Goal: Obtain resource: Download file/media

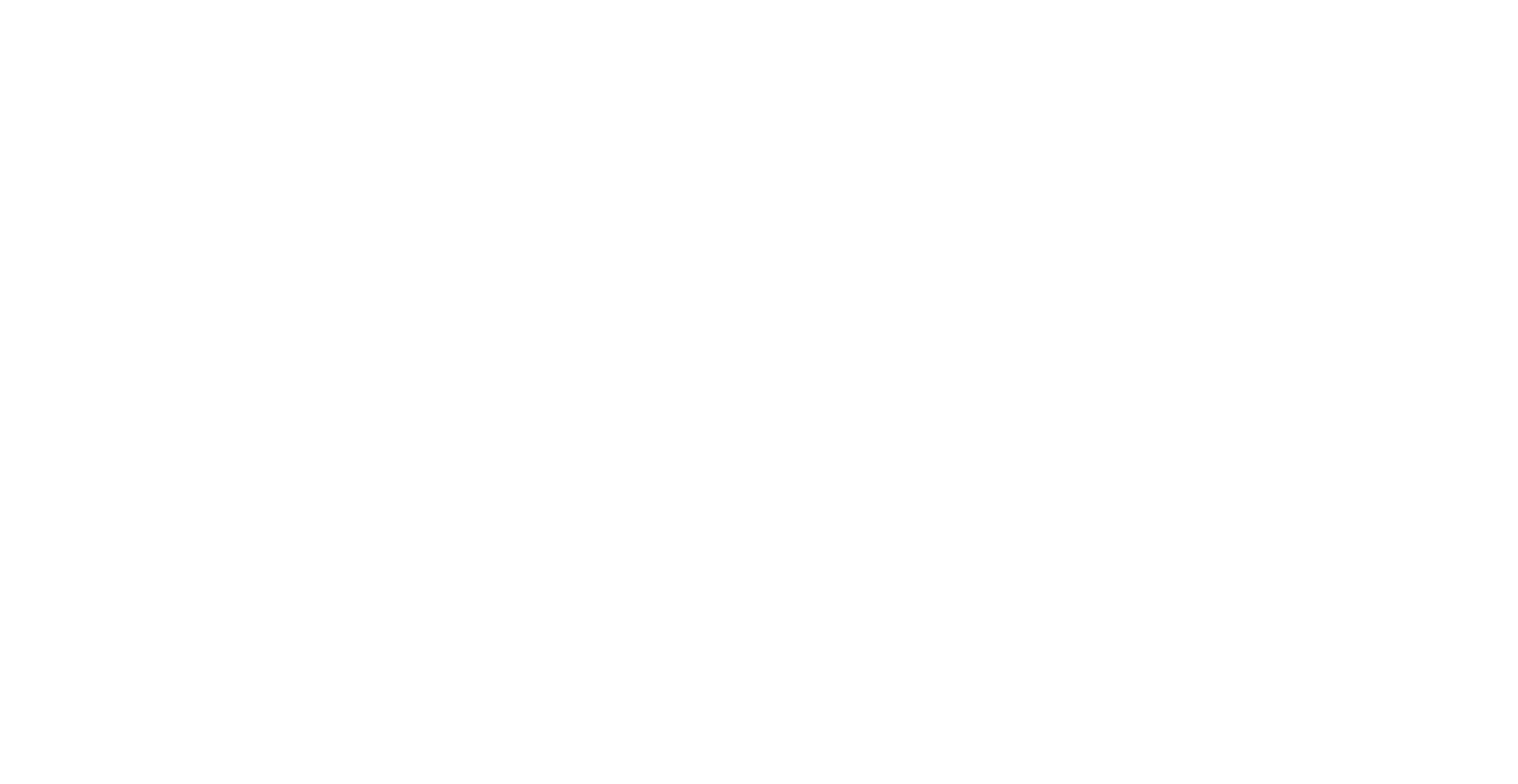
select select "+351"
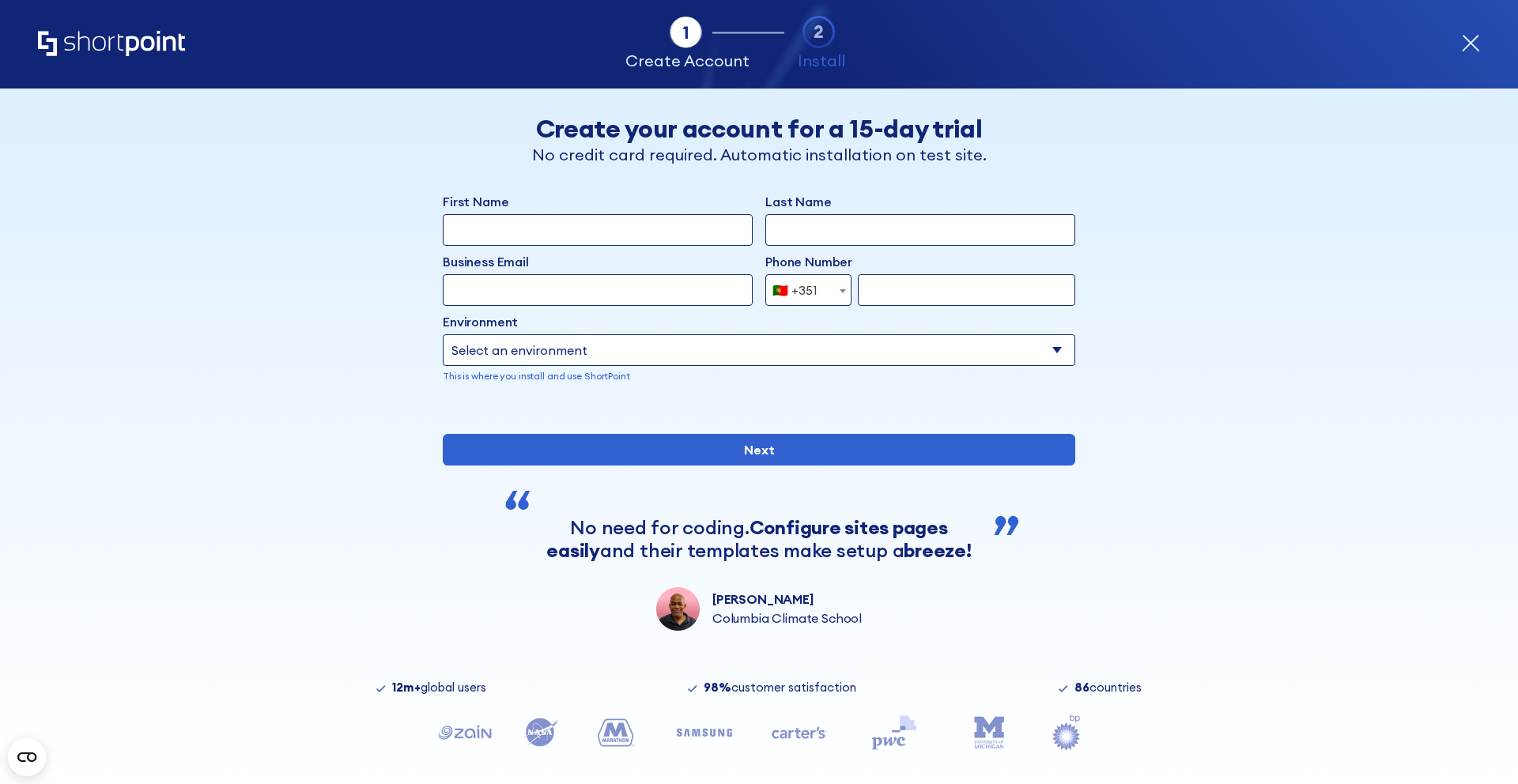
click at [1468, 35] on icon "form" at bounding box center [1470, 42] width 19 height 19
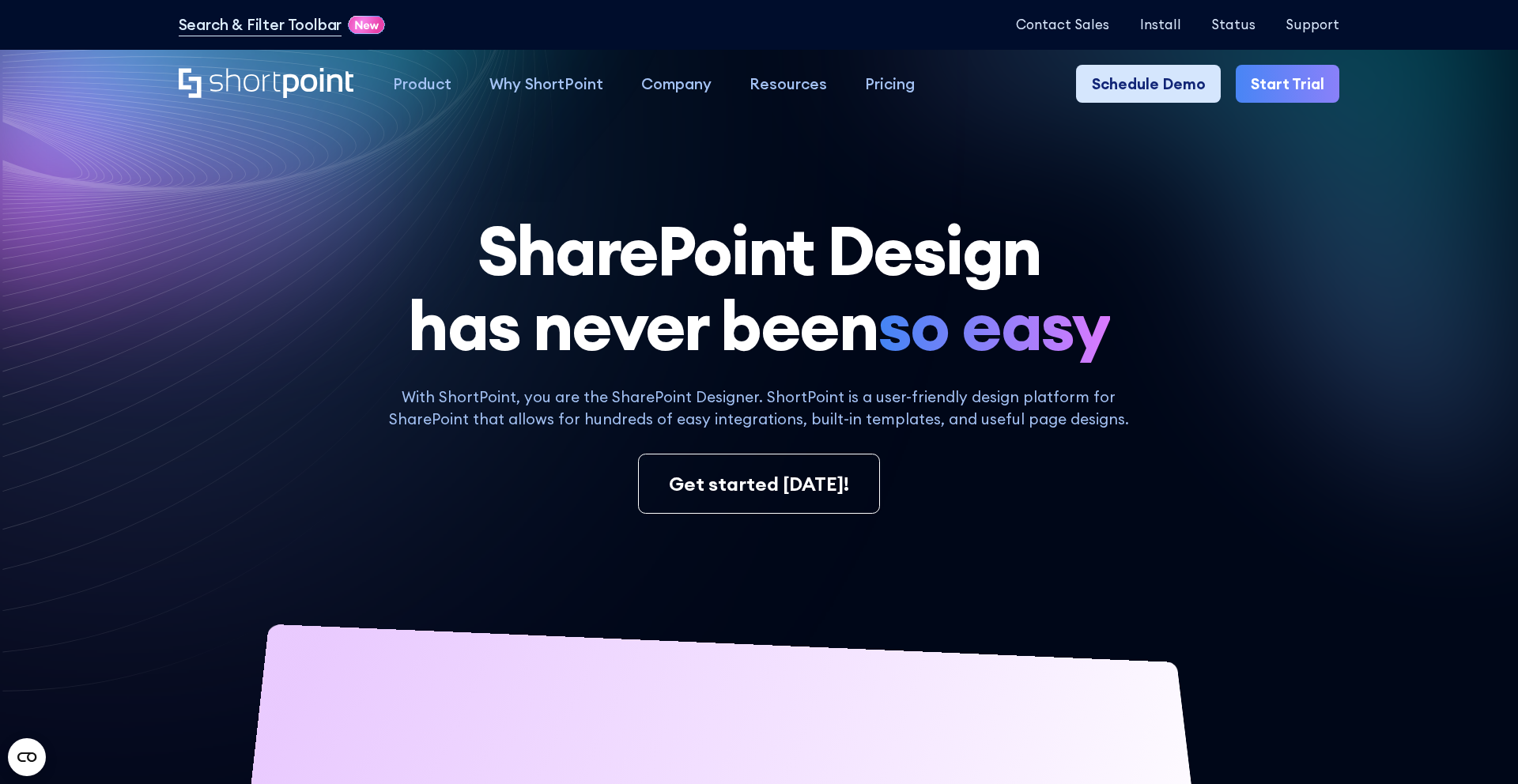
click at [1156, 85] on link "Schedule Demo" at bounding box center [1148, 83] width 144 height 38
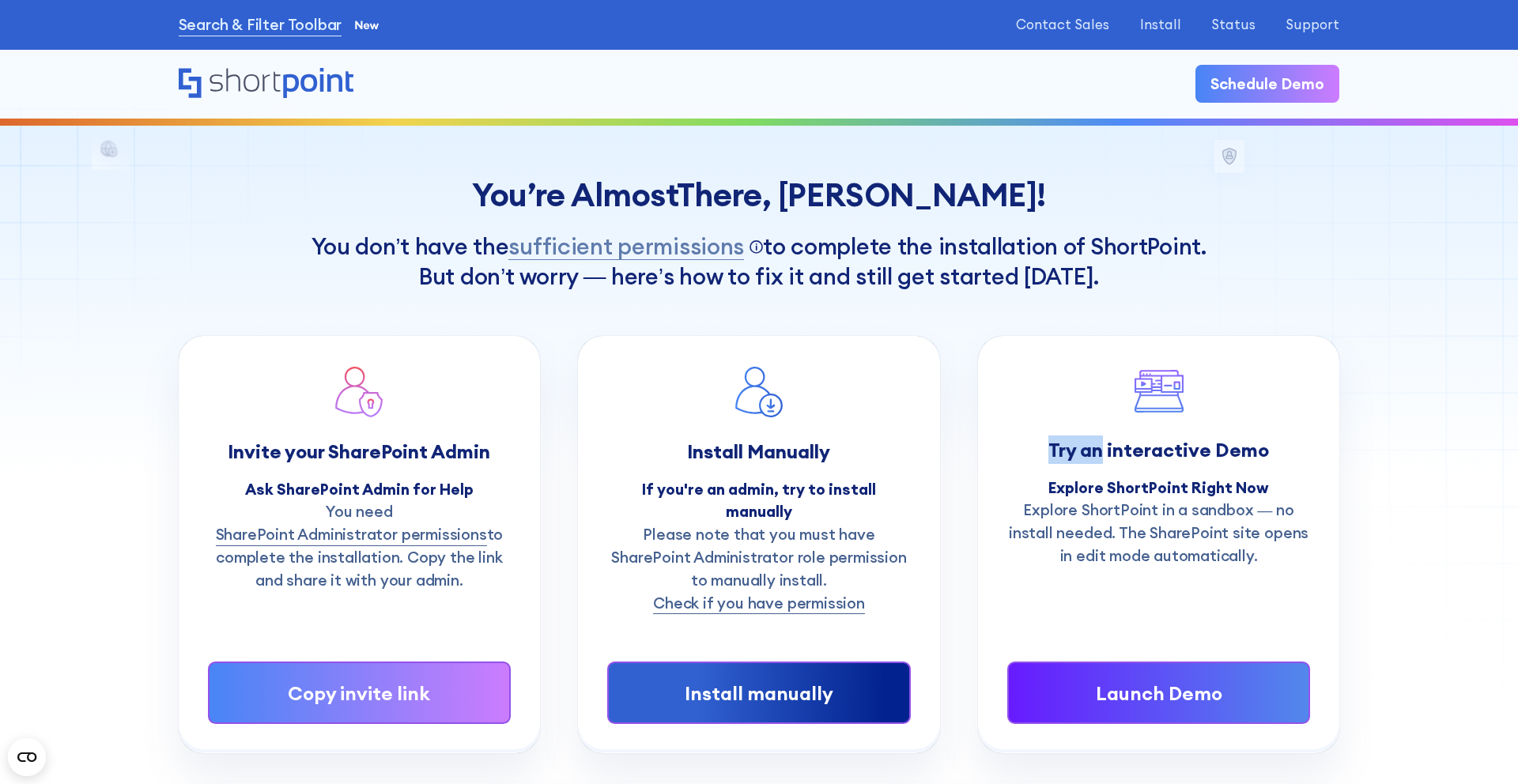
drag, startPoint x: 1052, startPoint y: 444, endPoint x: 1099, endPoint y: 454, distance: 48.1
click at [1099, 454] on strong "Try an interactive Demo" at bounding box center [1159, 450] width 220 height 24
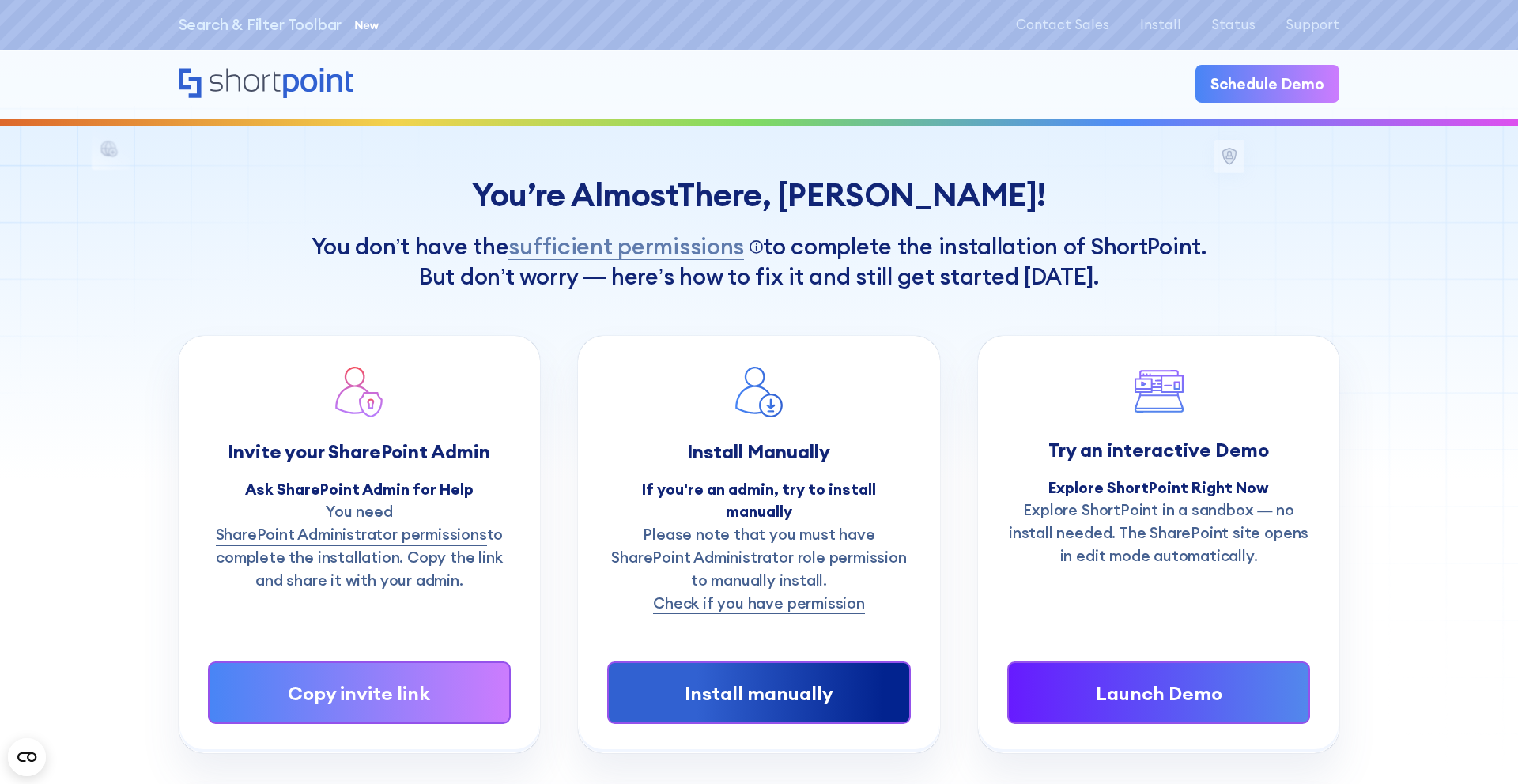
click at [1053, 486] on strong "Explore ShortPoint Right Now" at bounding box center [1159, 487] width 220 height 19
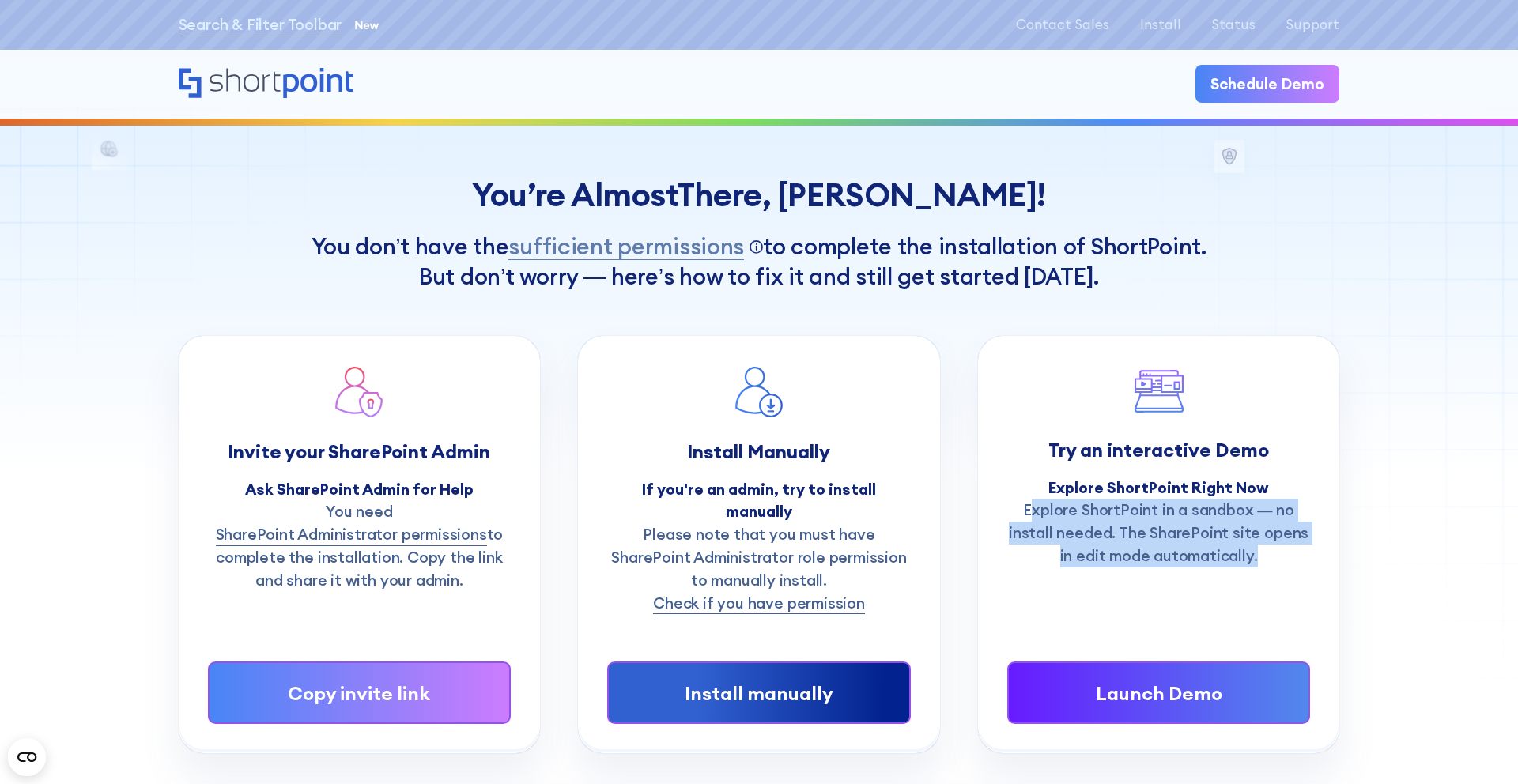
drag, startPoint x: 1032, startPoint y: 508, endPoint x: 1275, endPoint y: 572, distance: 251.3
click at [1275, 573] on div "Try an interactive Demo Explore ShortPoint Right Now Explore ShortPoint in a sa…" at bounding box center [1159, 545] width 304 height 359
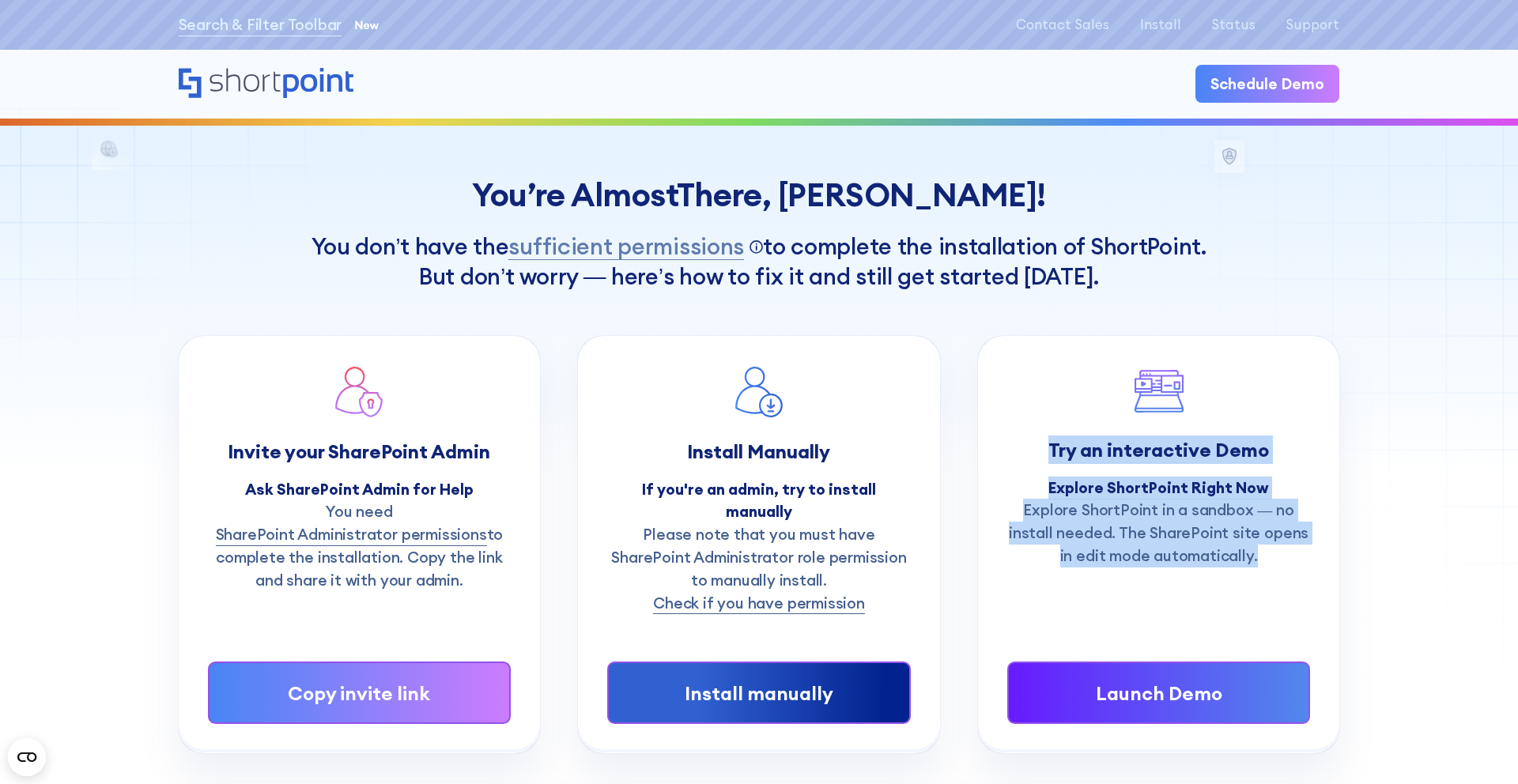
drag, startPoint x: 1050, startPoint y: 445, endPoint x: 1275, endPoint y: 563, distance: 254.1
click at [1275, 563] on div "Try an interactive Demo Explore ShortPoint Right Now Explore ShortPoint in a sa…" at bounding box center [1159, 466] width 304 height 203
copy div "Try an interactive Demo Explore ShortPoint Right Now Explore ShortPoint in a sa…"
click at [332, 84] on icon "Home" at bounding box center [266, 83] width 176 height 30
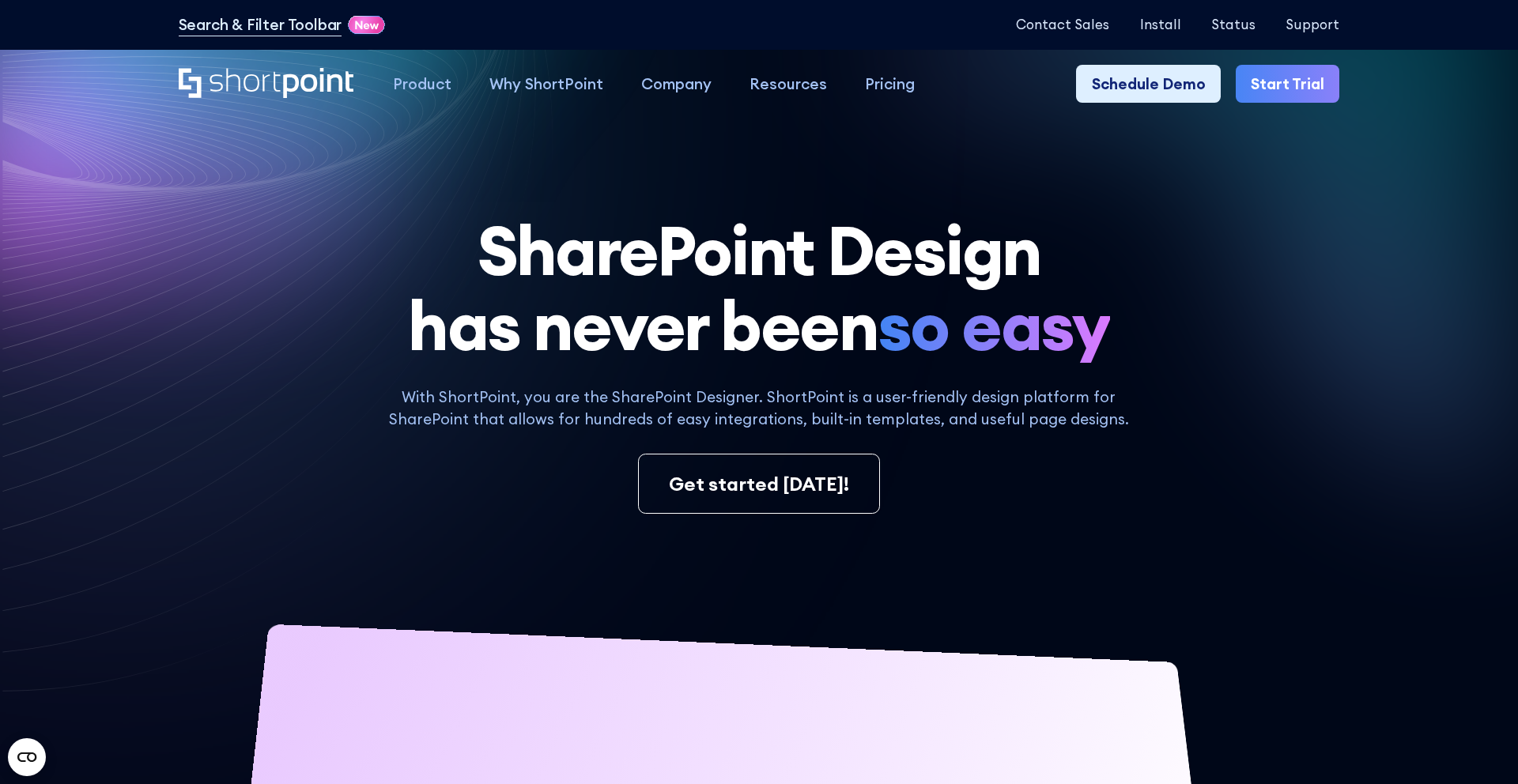
click at [1283, 73] on link "Start Trial" at bounding box center [1287, 83] width 104 height 38
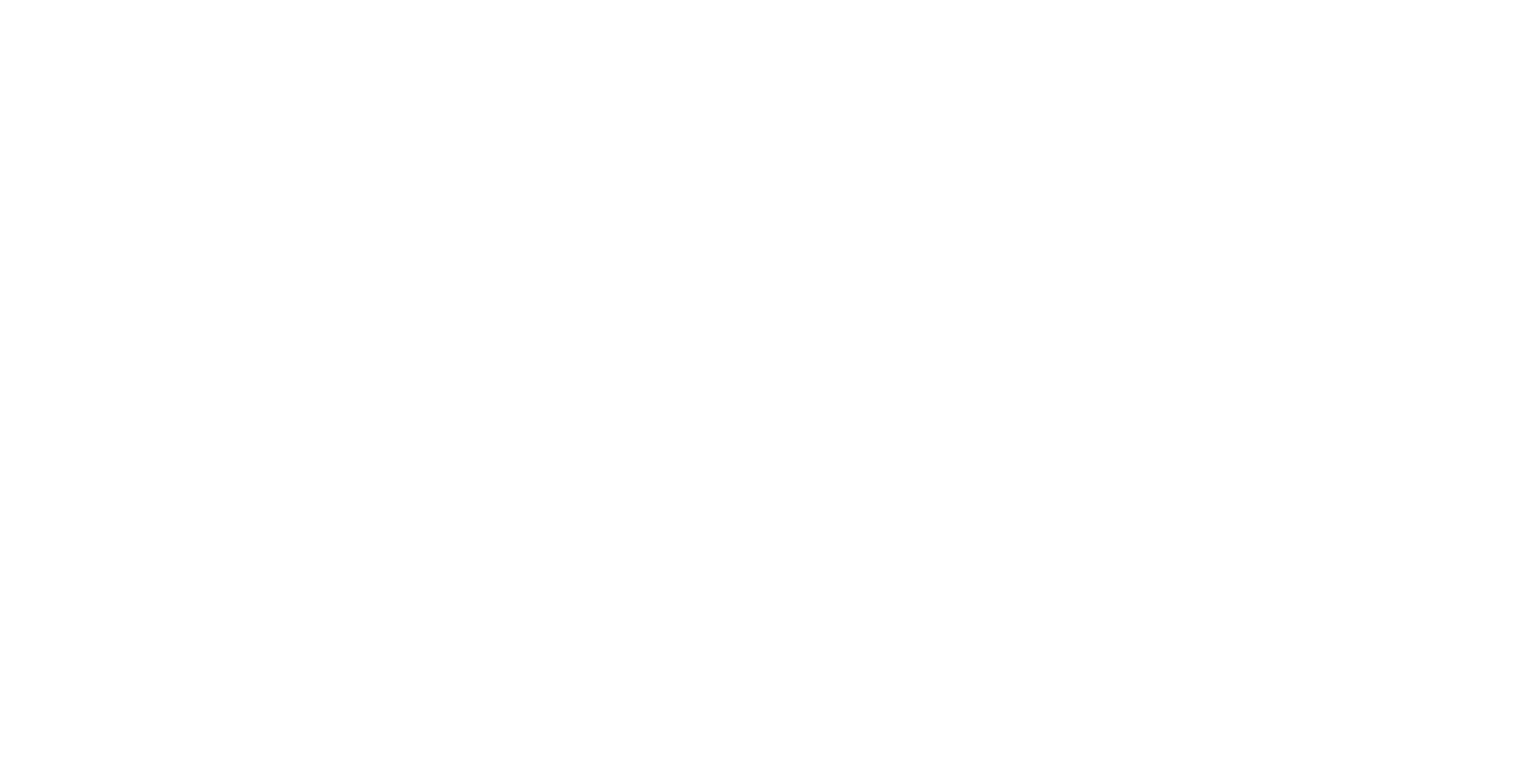
select select "+351"
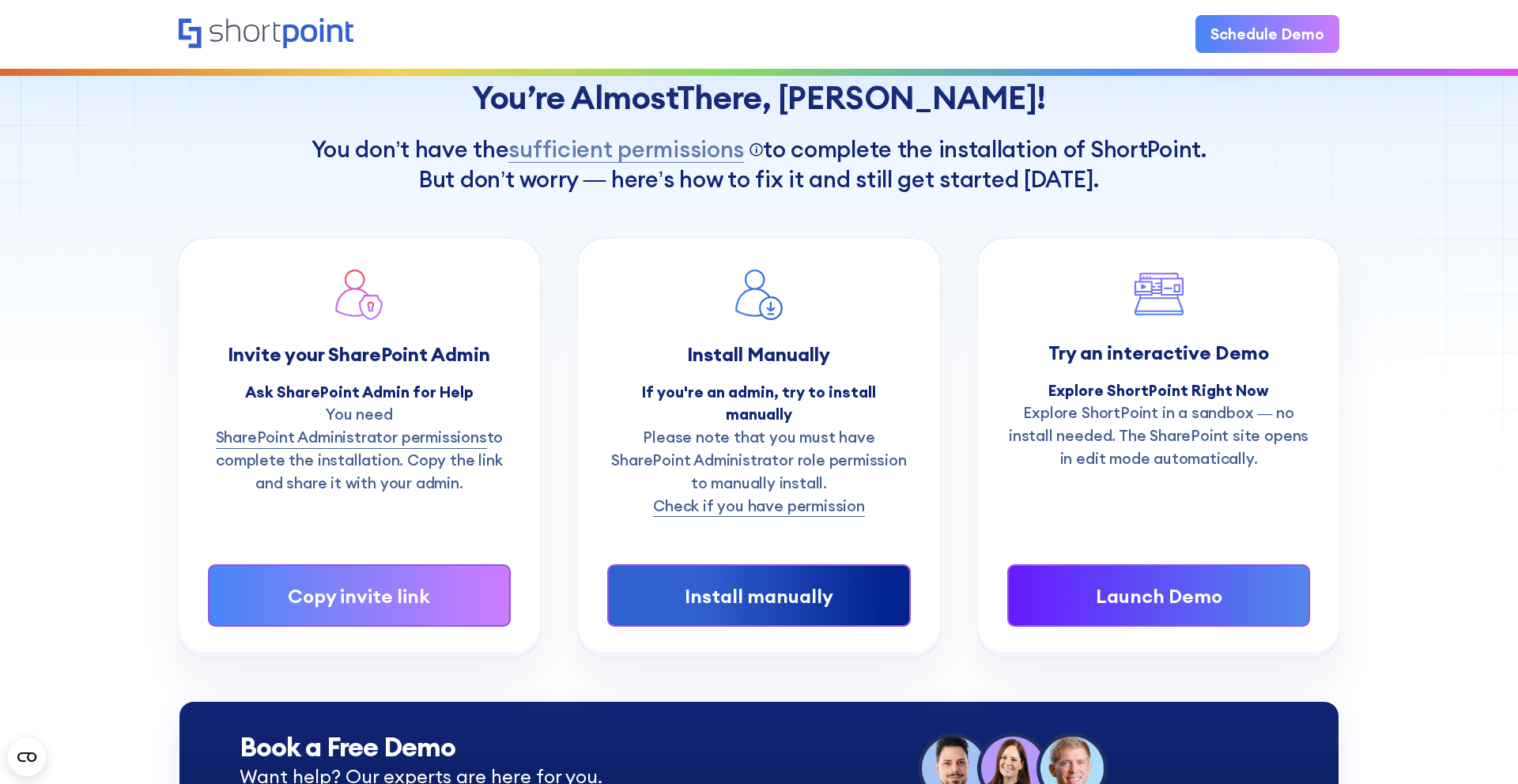
scroll to position [98, 0]
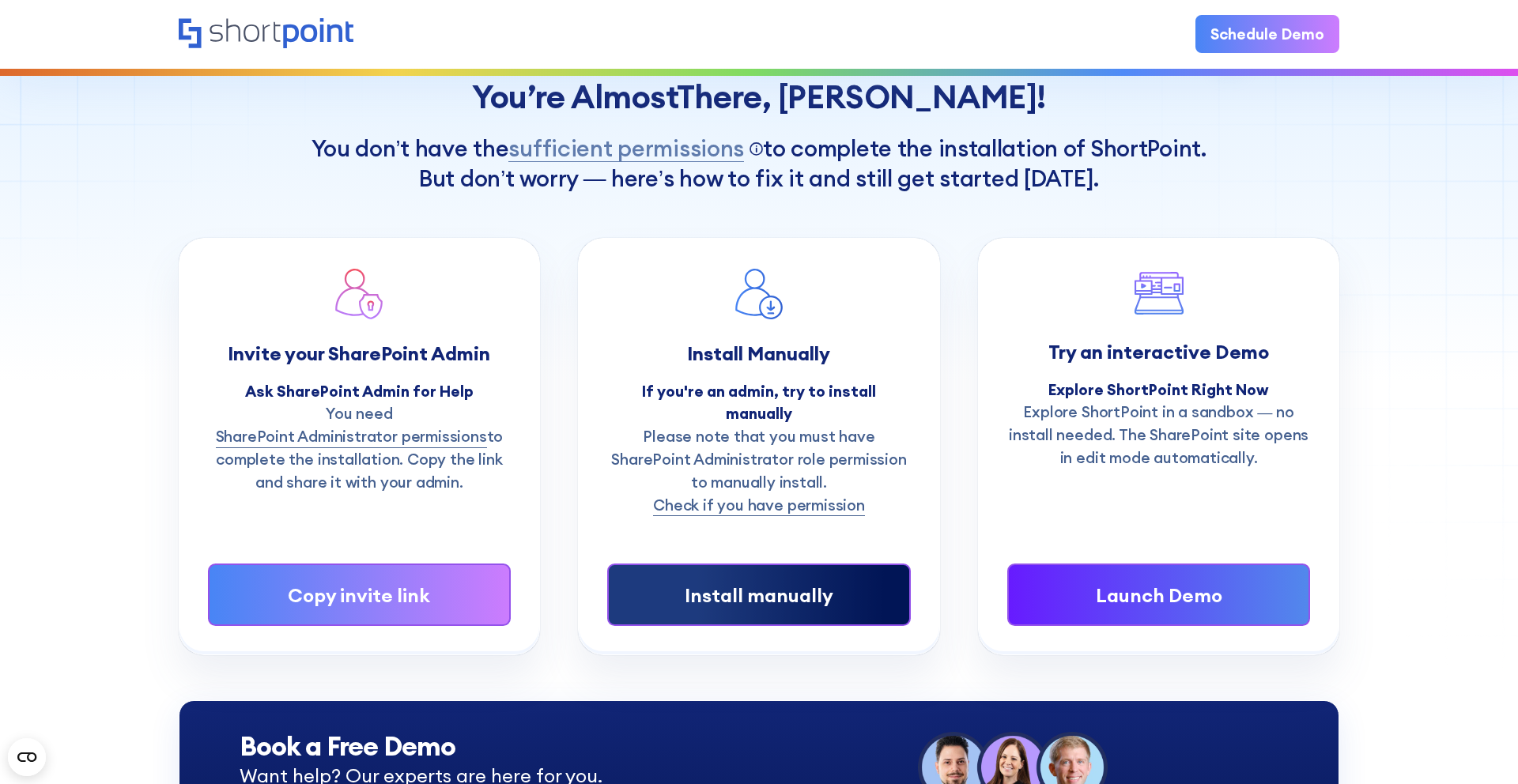
click at [825, 581] on div "Install manually" at bounding box center [759, 596] width 240 height 28
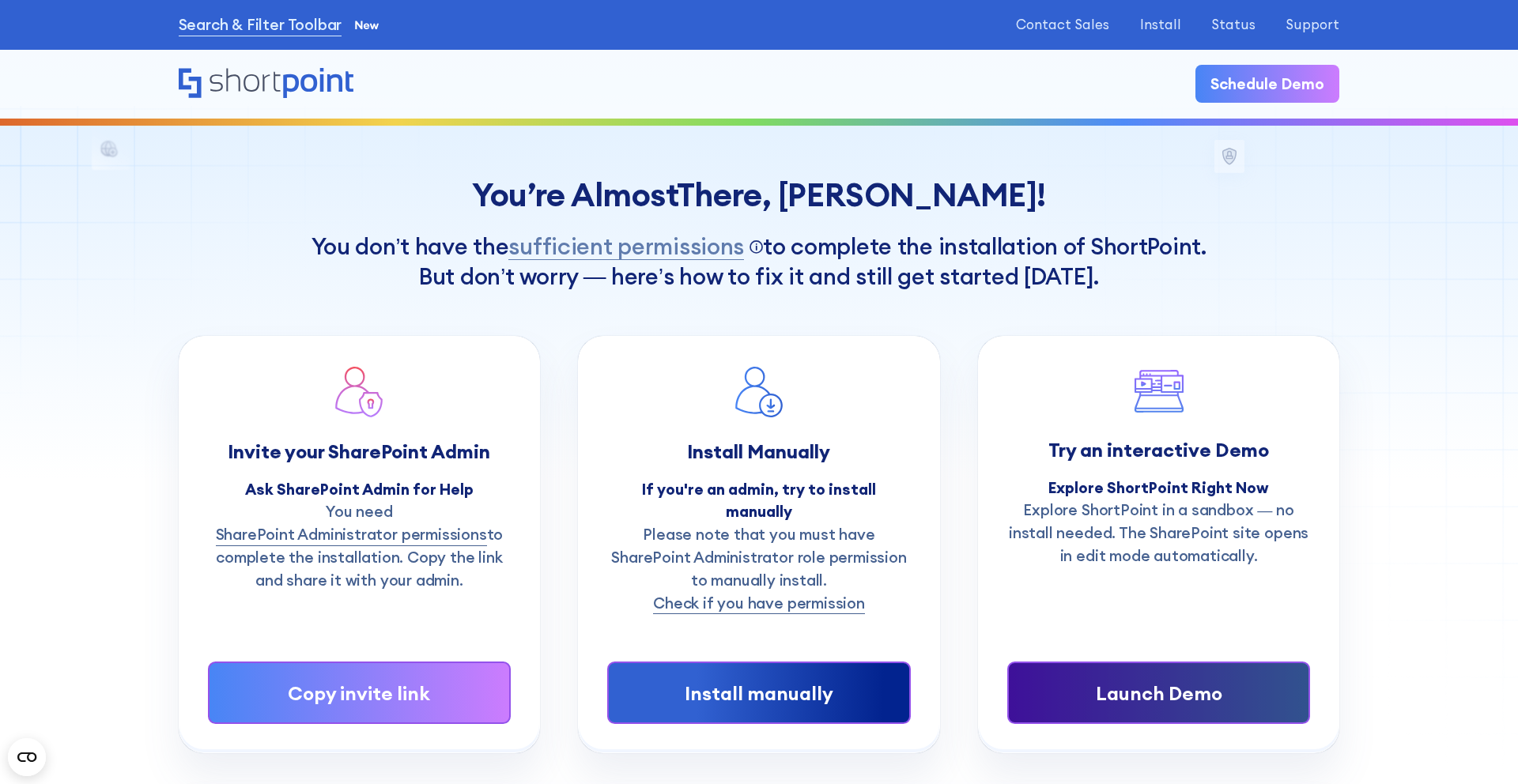
click at [1130, 679] on div "Launch Demo" at bounding box center [1159, 693] width 240 height 28
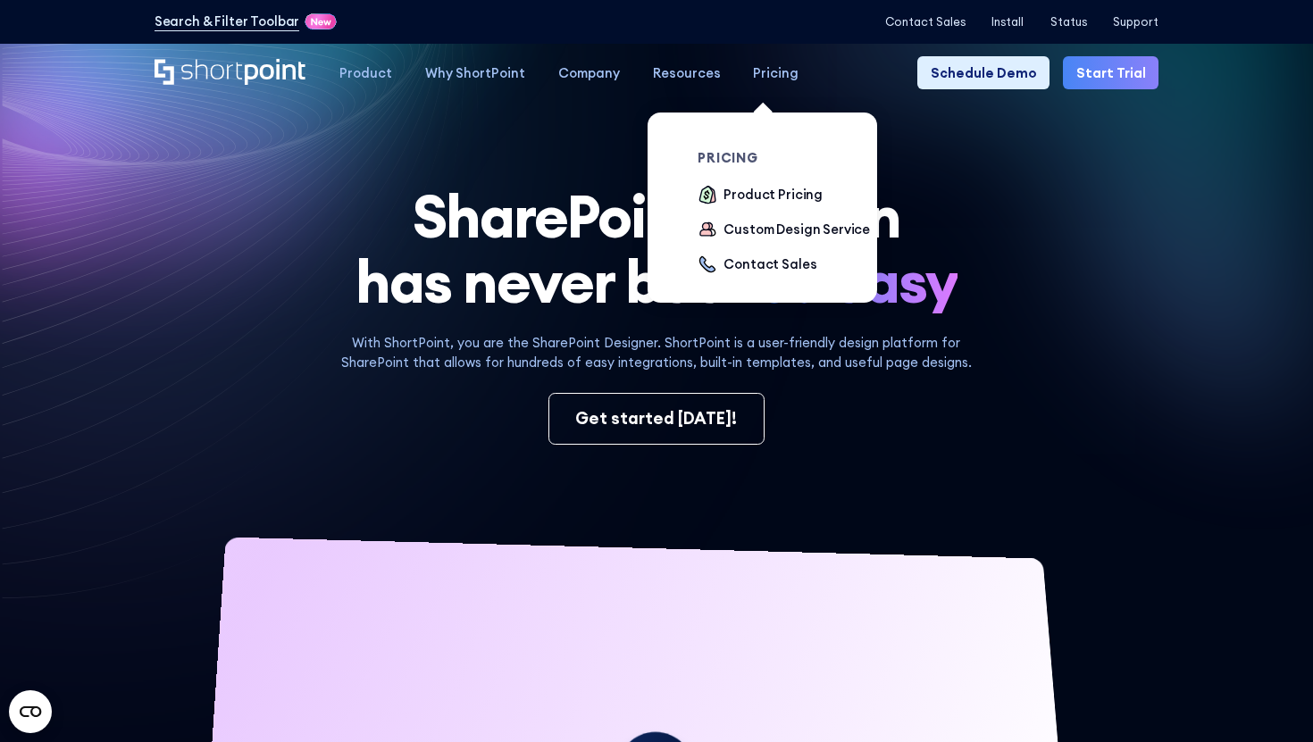
click at [753, 68] on div "Pricing" at bounding box center [776, 73] width 46 height 20
click at [731, 194] on div "Product Pricing" at bounding box center [773, 195] width 99 height 20
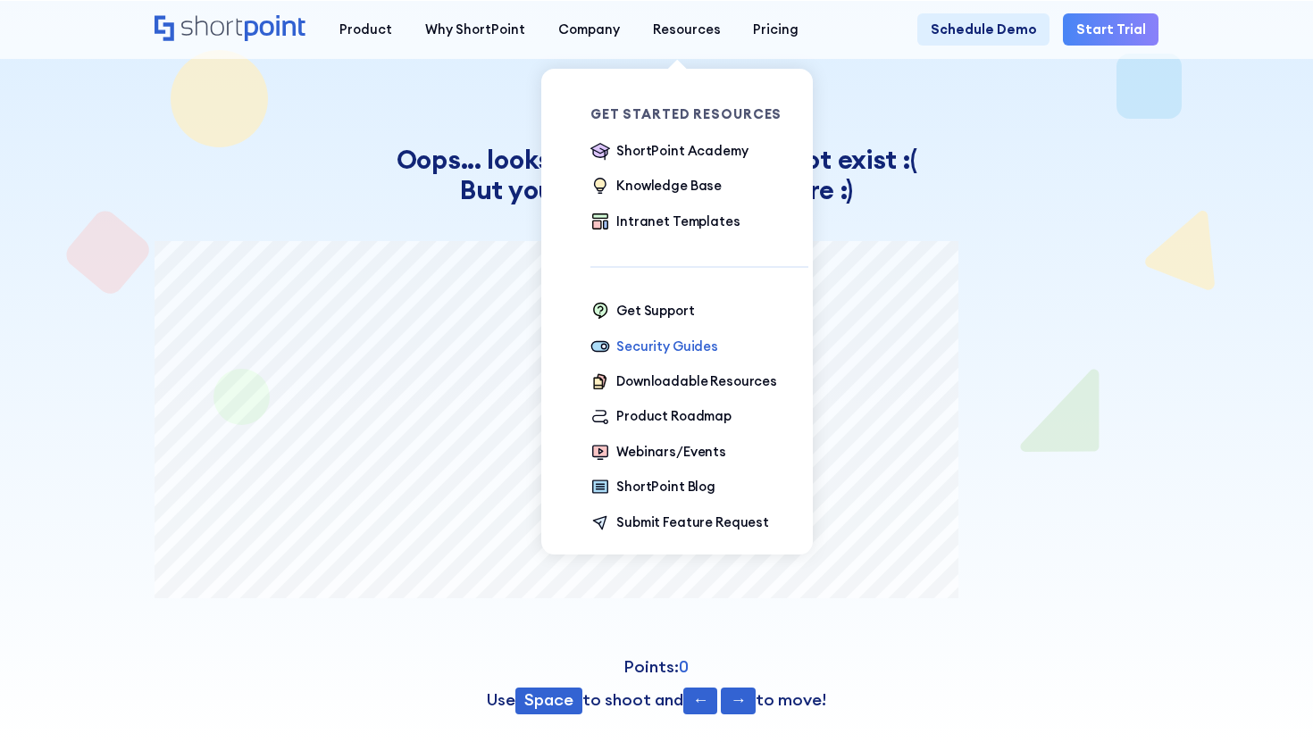
click at [670, 339] on div "Security Guides" at bounding box center [667, 347] width 102 height 20
click at [661, 382] on div "Downloadable Resources" at bounding box center [696, 382] width 161 height 20
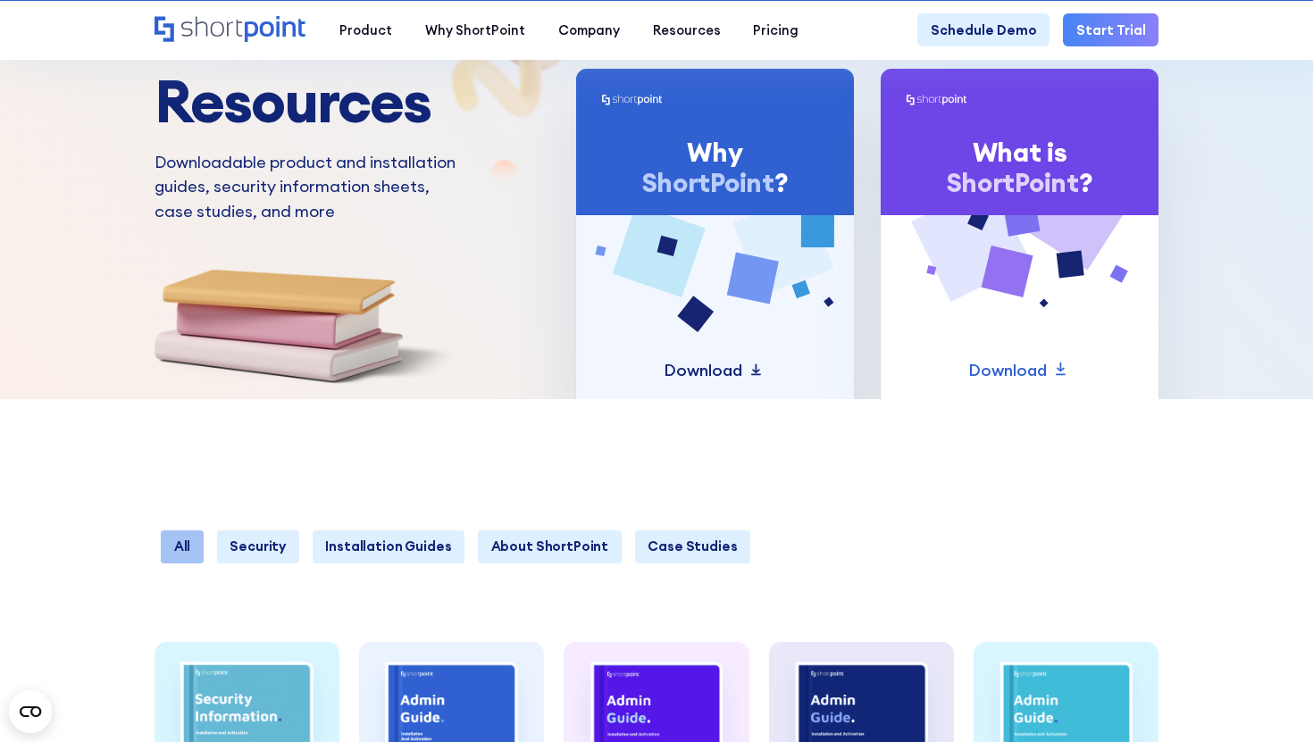
scroll to position [86, 0]
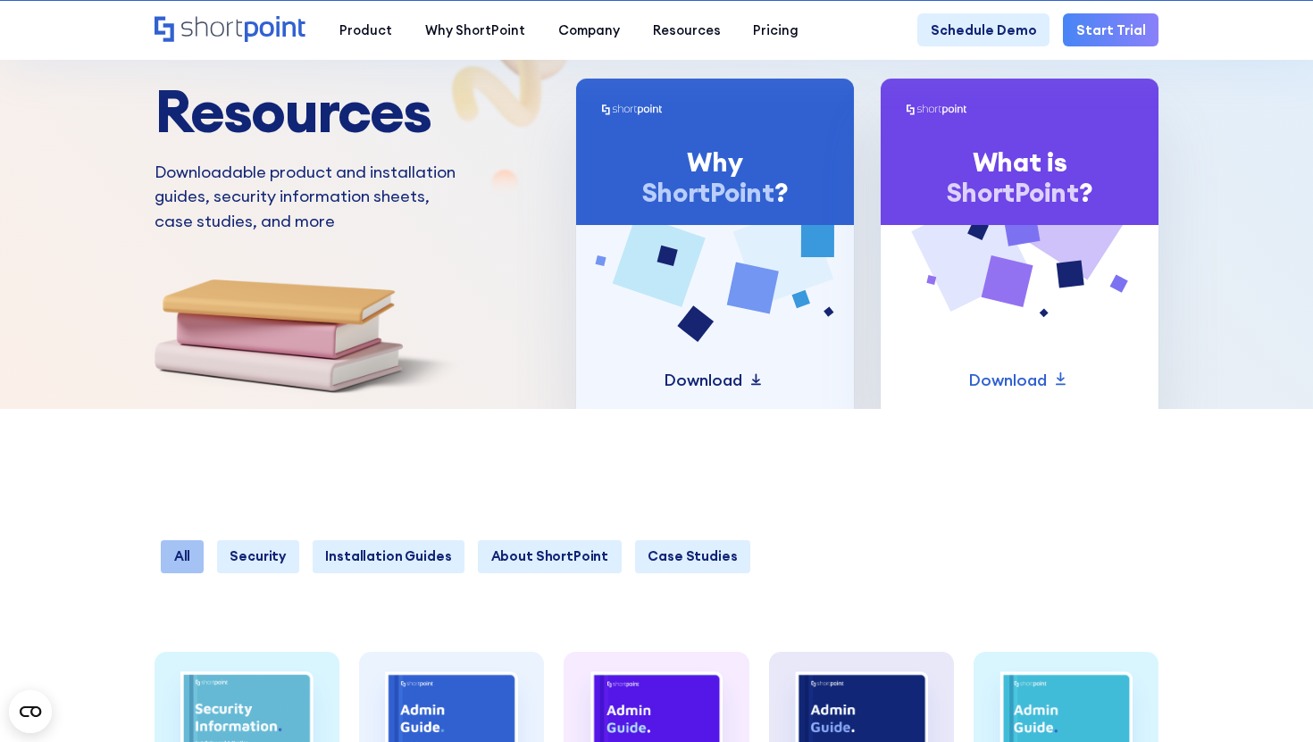
click at [715, 381] on p "Download" at bounding box center [703, 380] width 79 height 25
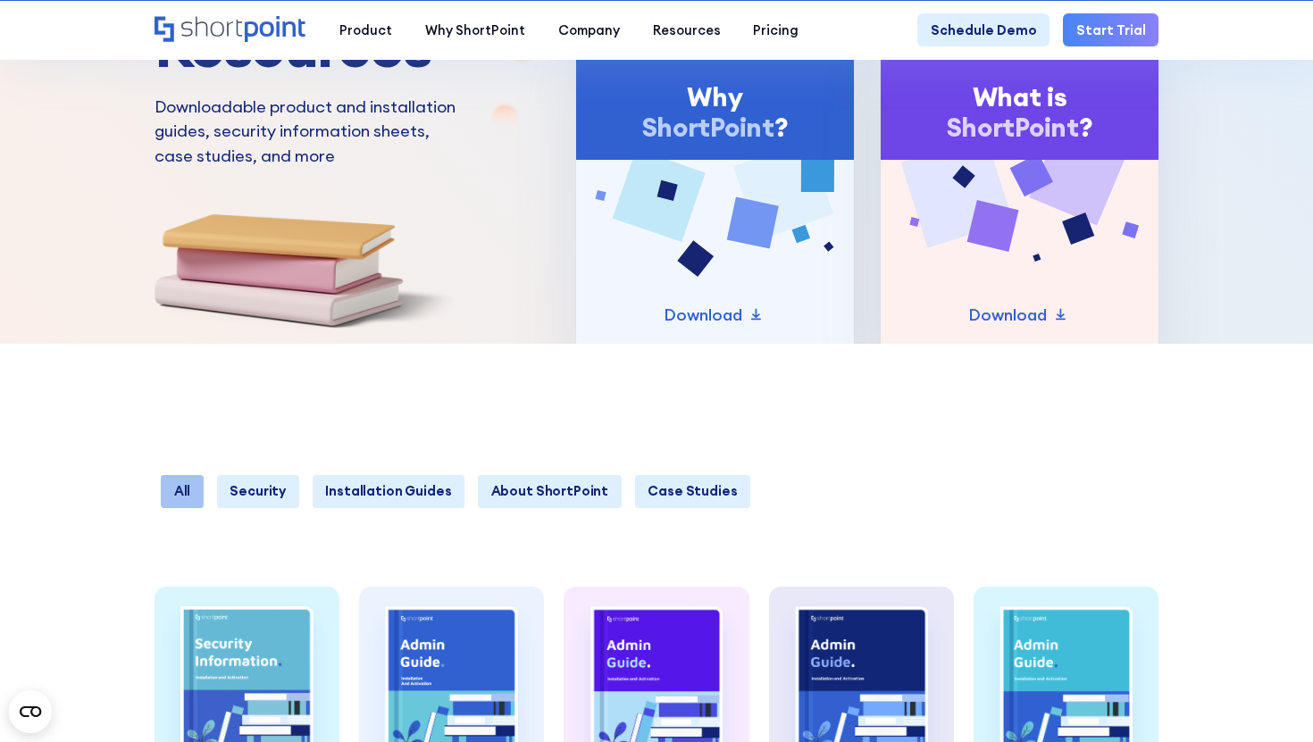
scroll to position [50, 0]
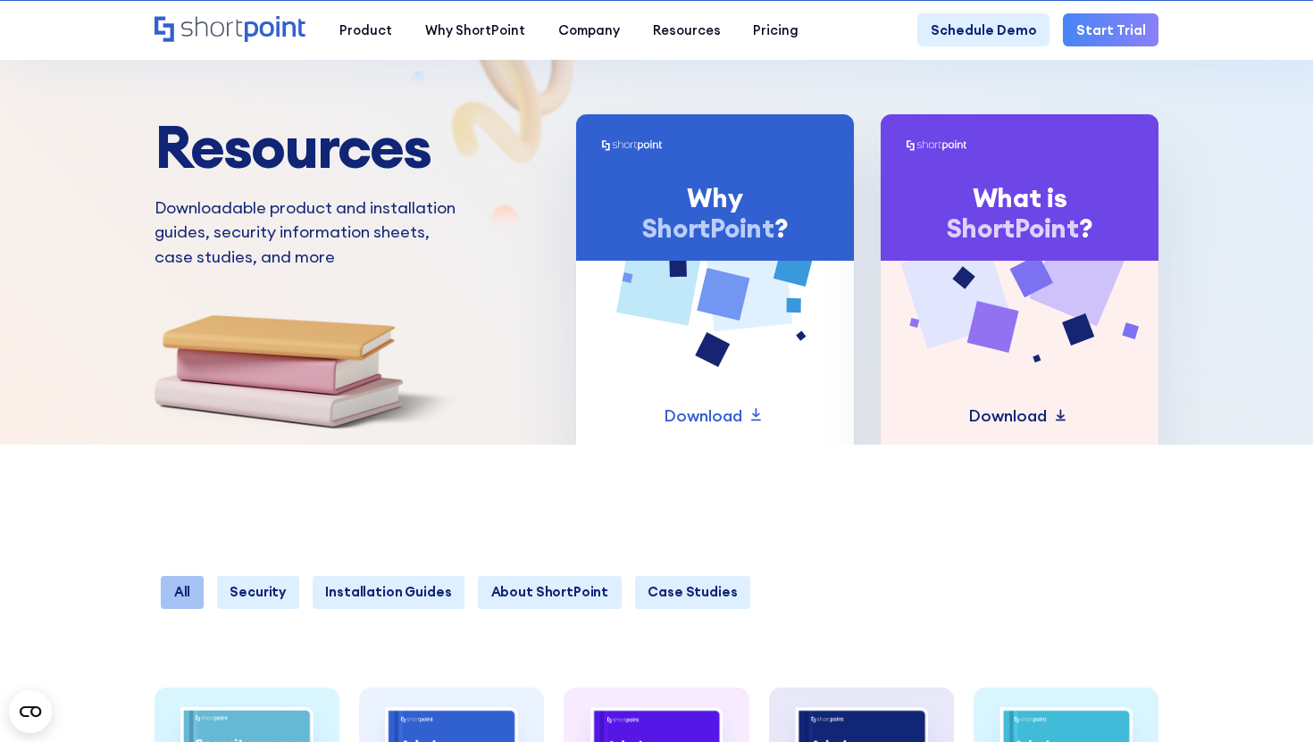
click at [985, 421] on p "Download" at bounding box center [1007, 416] width 79 height 25
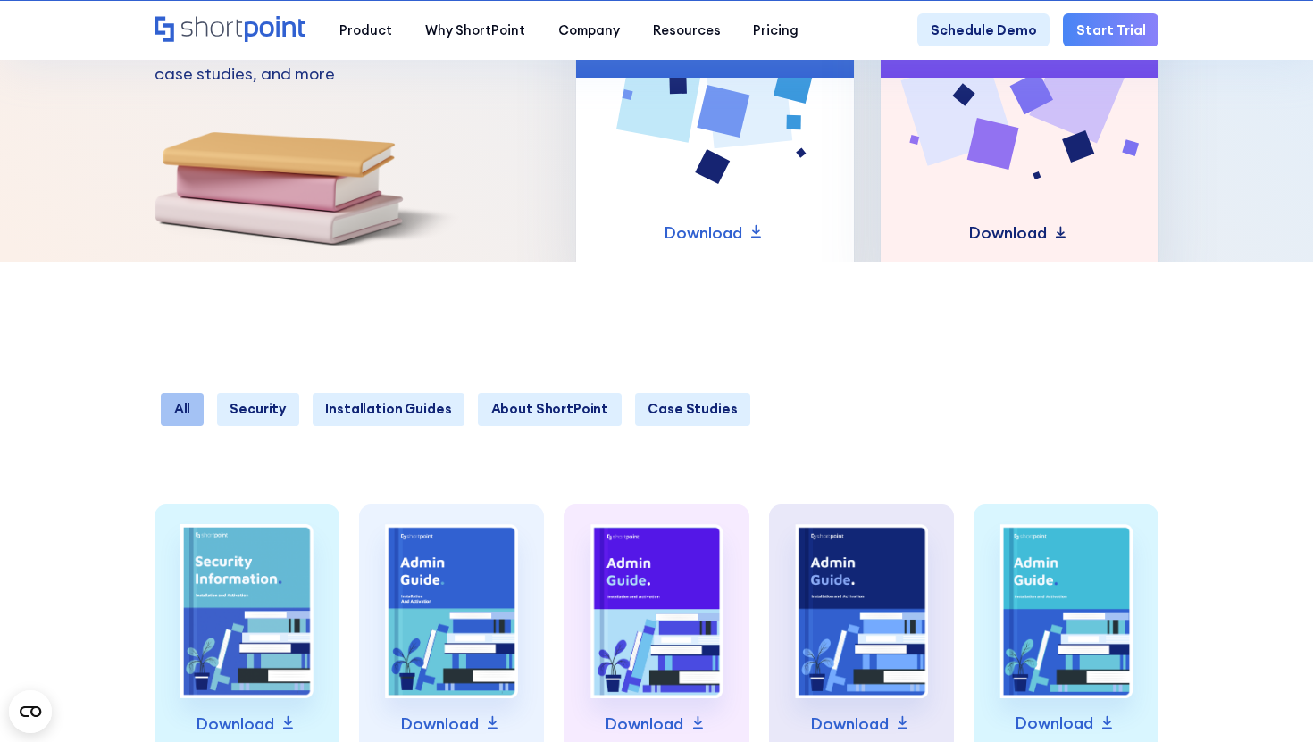
scroll to position [301, 0]
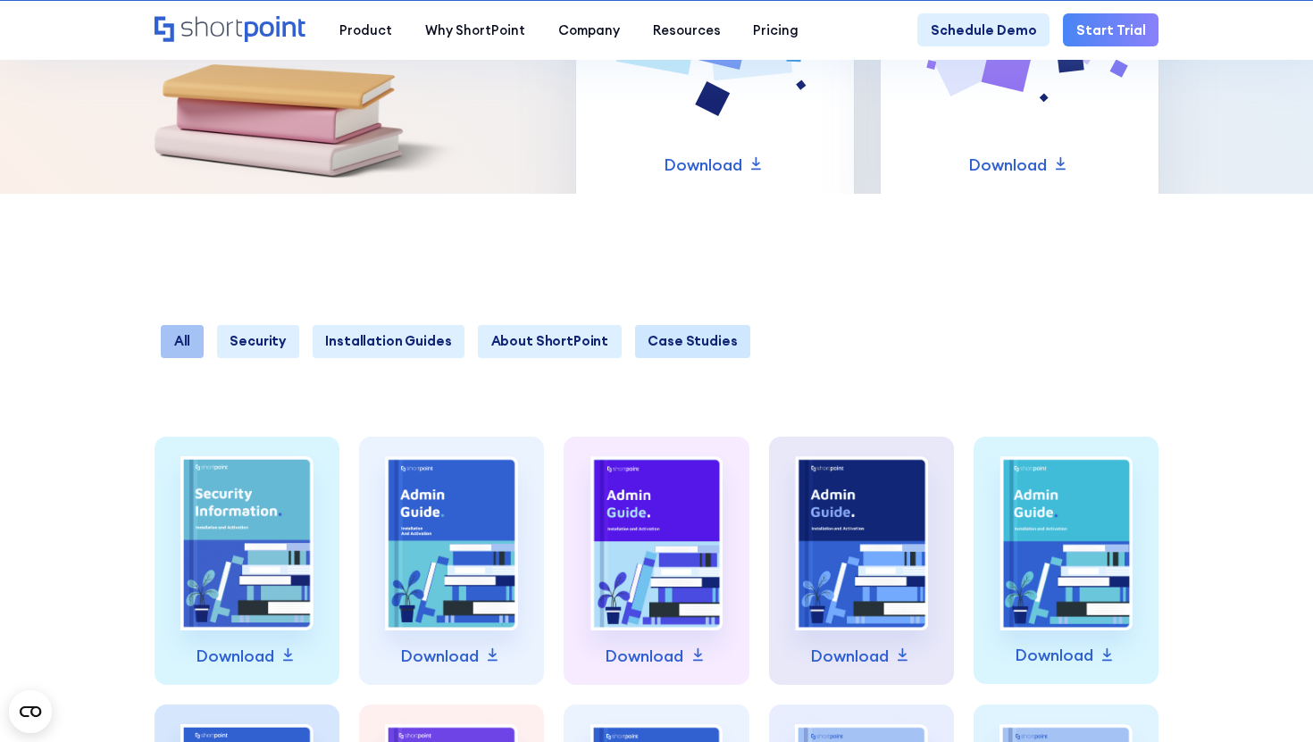
click at [638, 346] on link "Case Studies" at bounding box center [693, 341] width 116 height 33
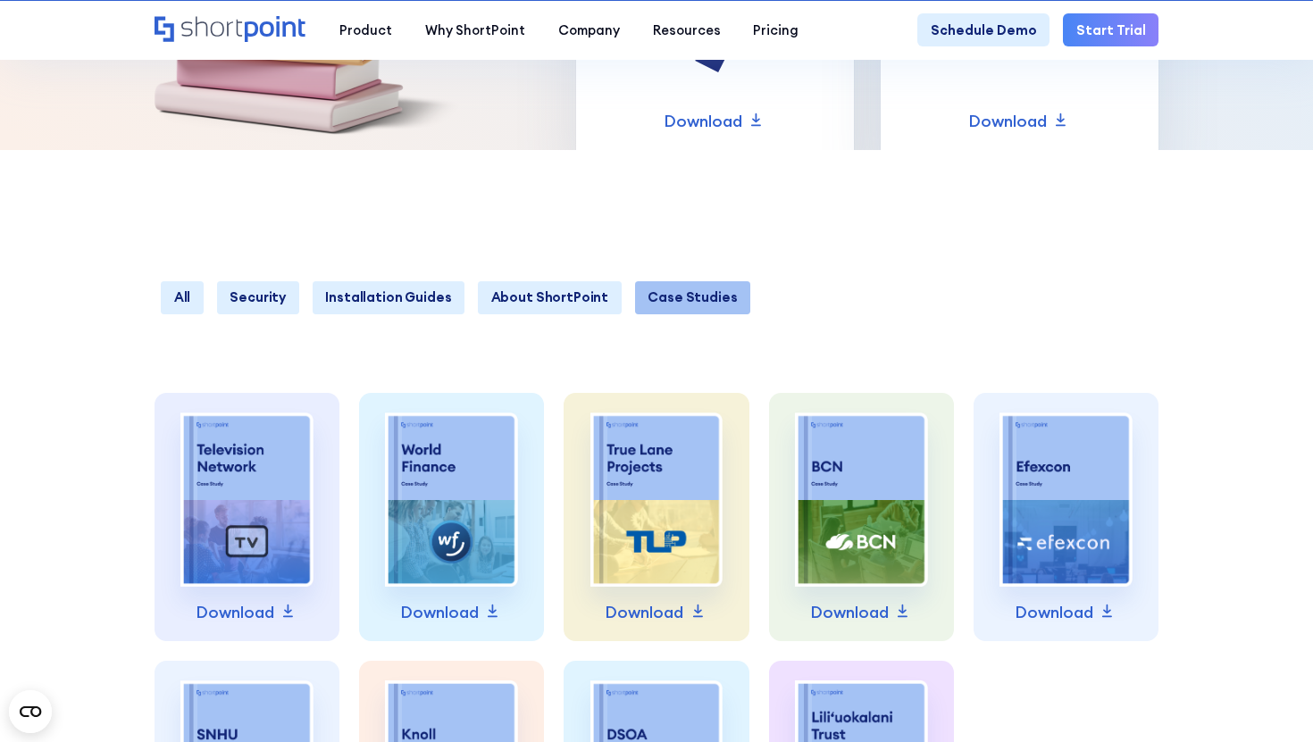
scroll to position [314, 0]
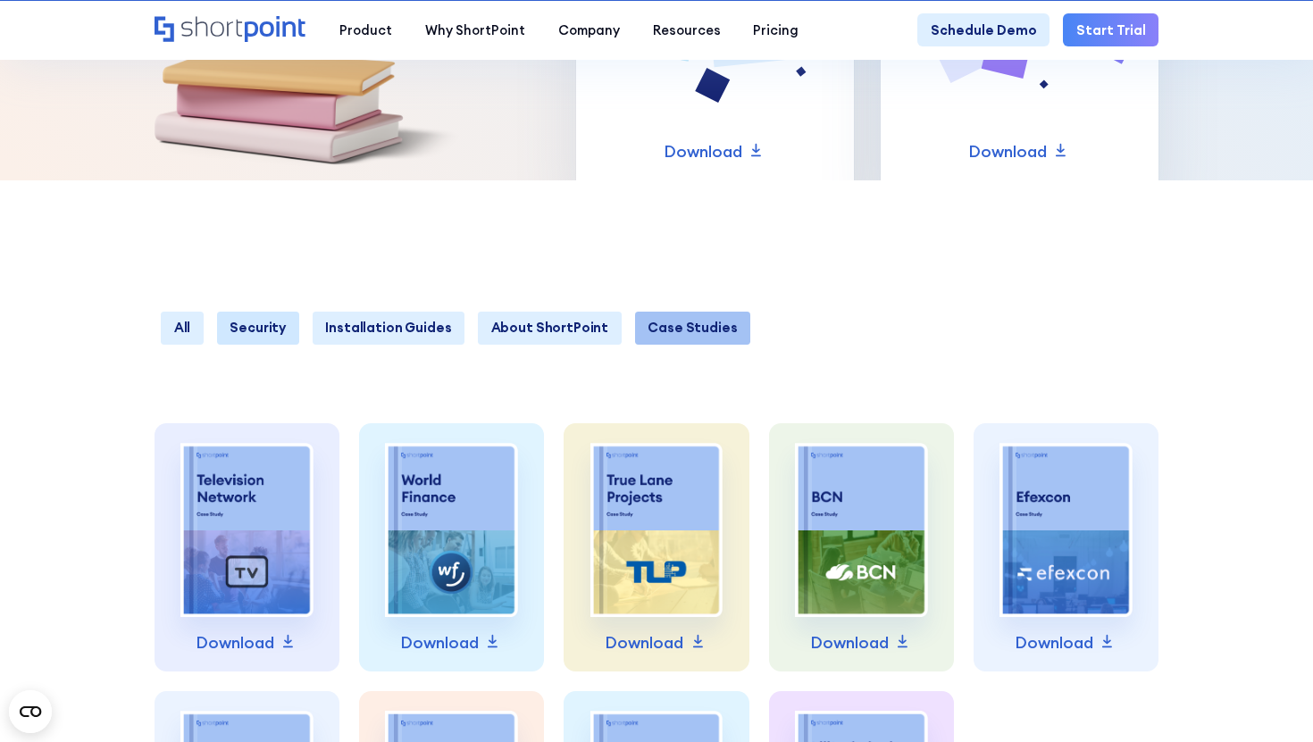
click at [268, 336] on link "Security" at bounding box center [258, 328] width 82 height 33
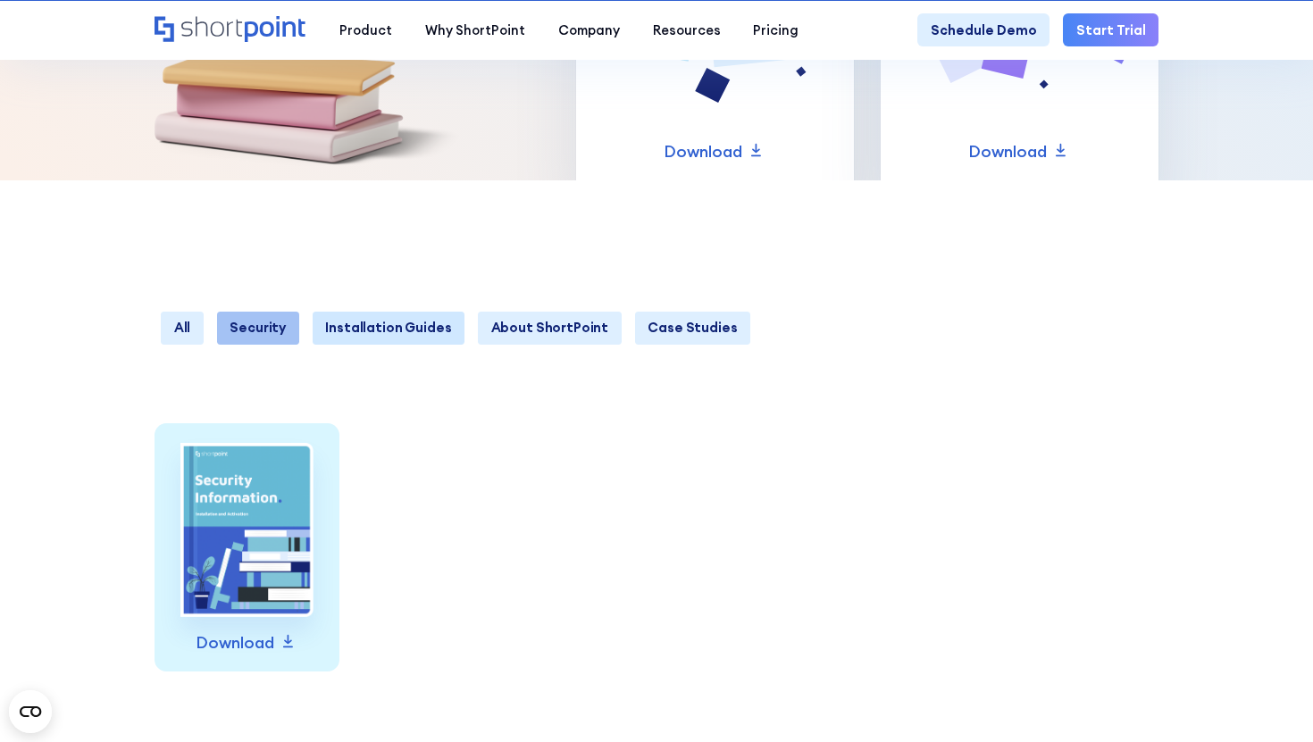
click at [344, 335] on link "Installation Guides" at bounding box center [389, 328] width 153 height 33
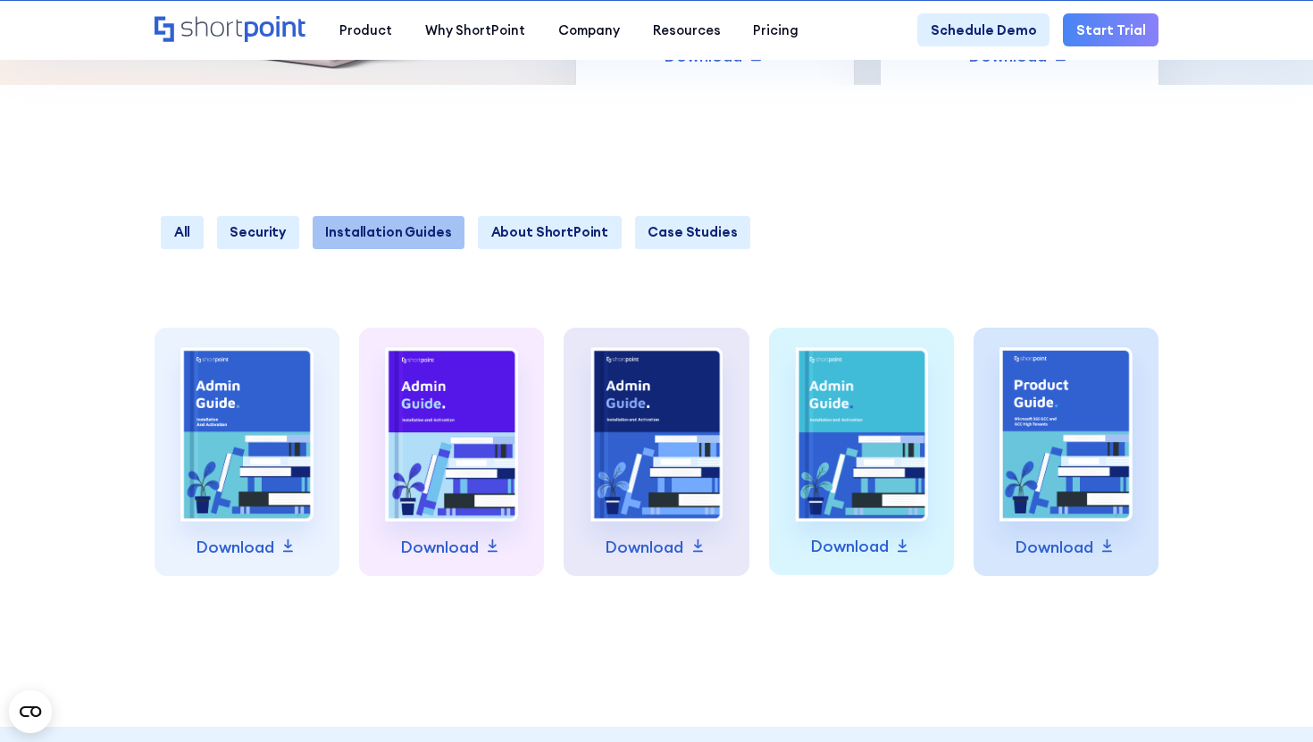
scroll to position [413, 0]
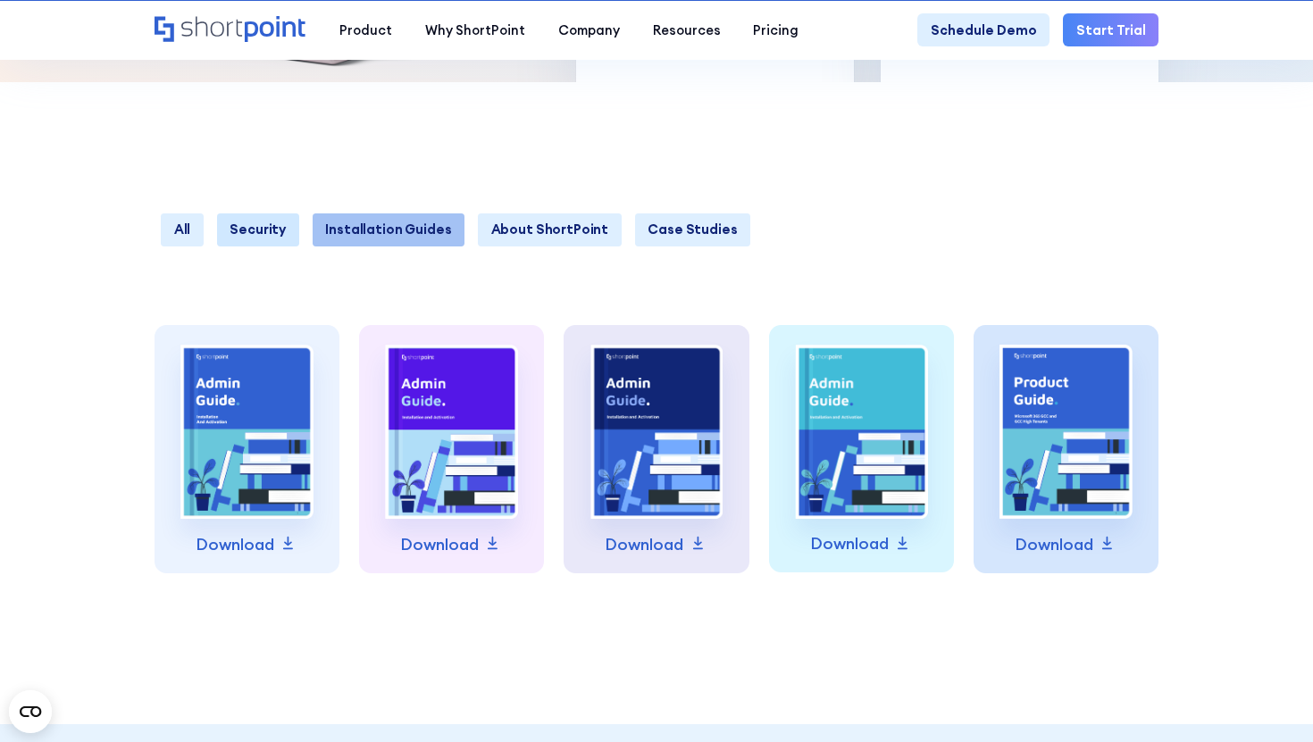
click at [261, 232] on link "Security" at bounding box center [258, 230] width 82 height 33
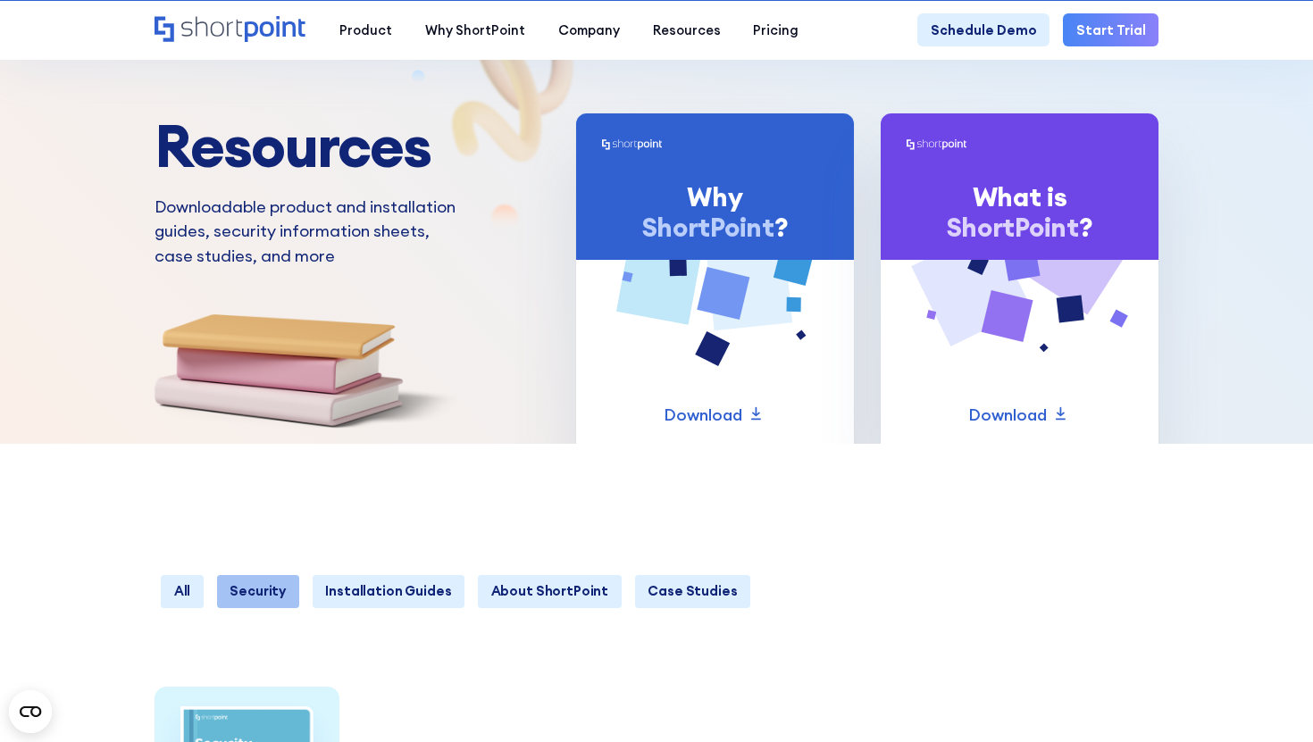
scroll to position [0, 0]
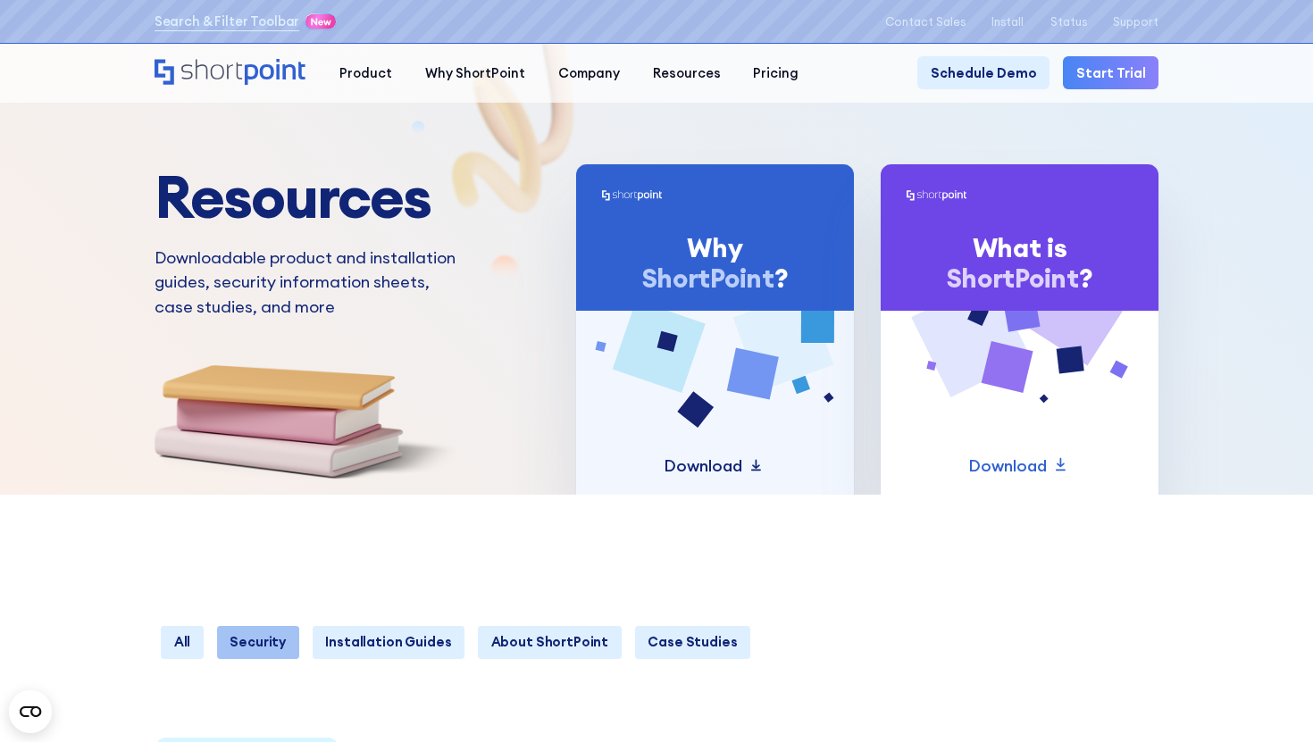
click at [731, 467] on p "Download" at bounding box center [703, 466] width 79 height 25
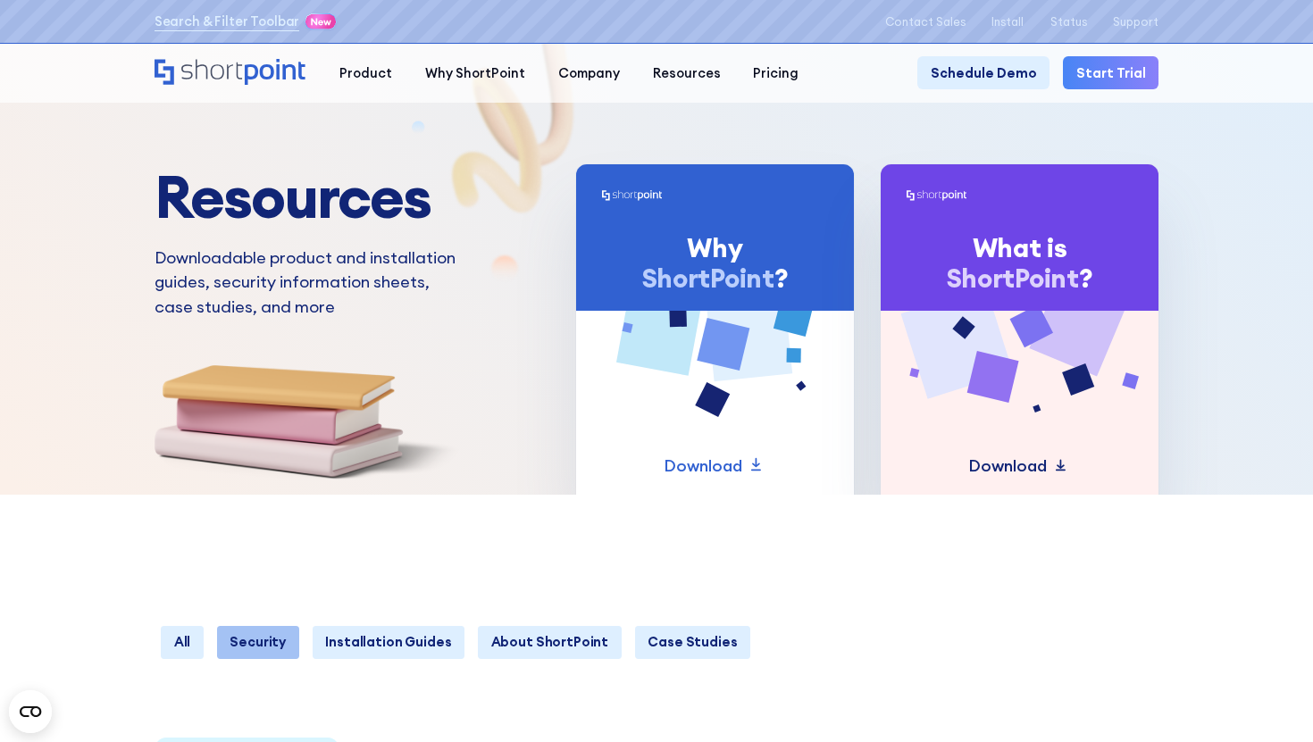
click at [1050, 471] on div "Download" at bounding box center [1020, 466] width 104 height 25
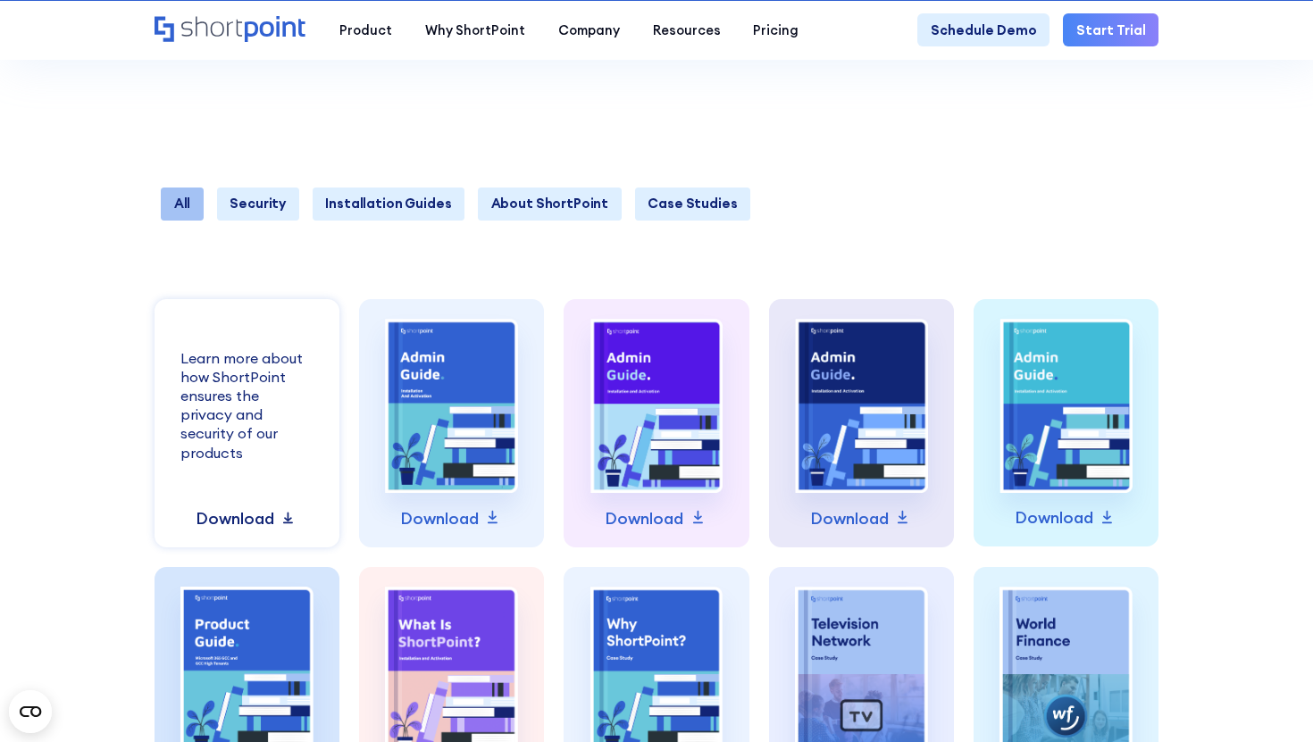
scroll to position [442, 0]
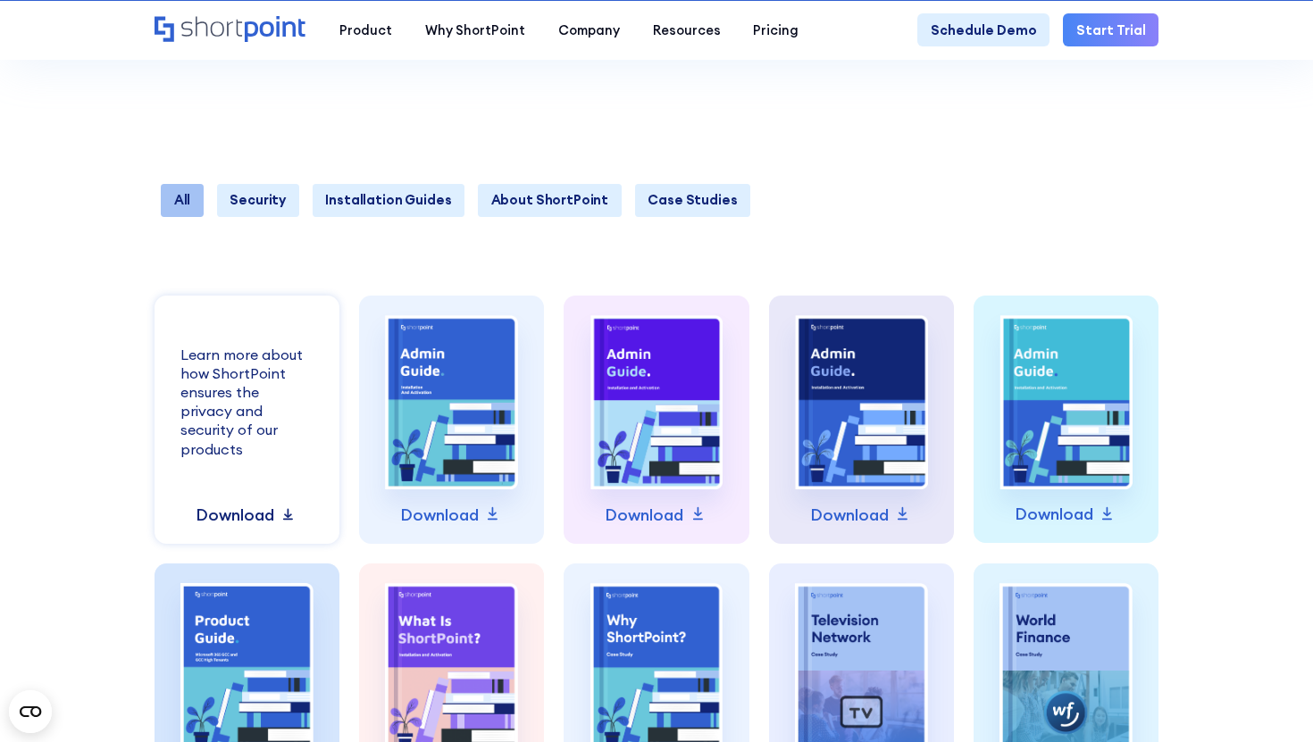
click at [255, 510] on p "Download" at bounding box center [235, 515] width 79 height 25
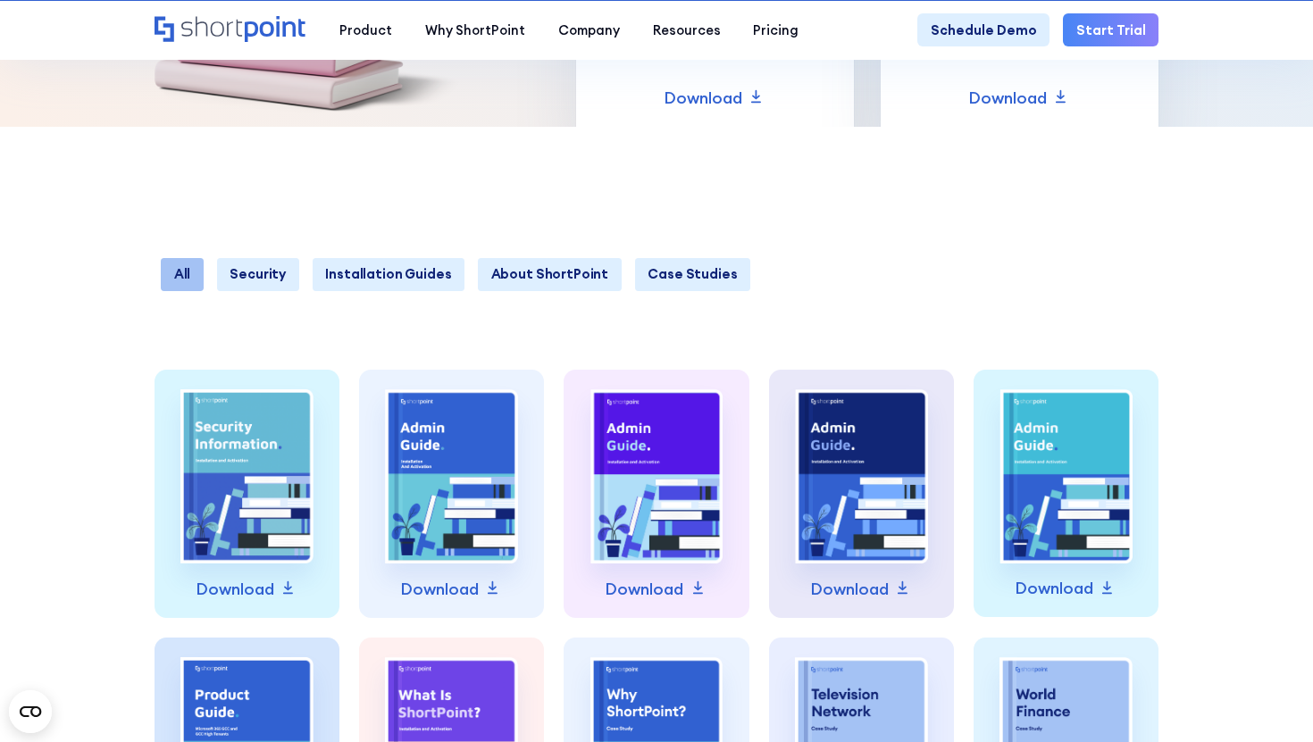
scroll to position [441, 0]
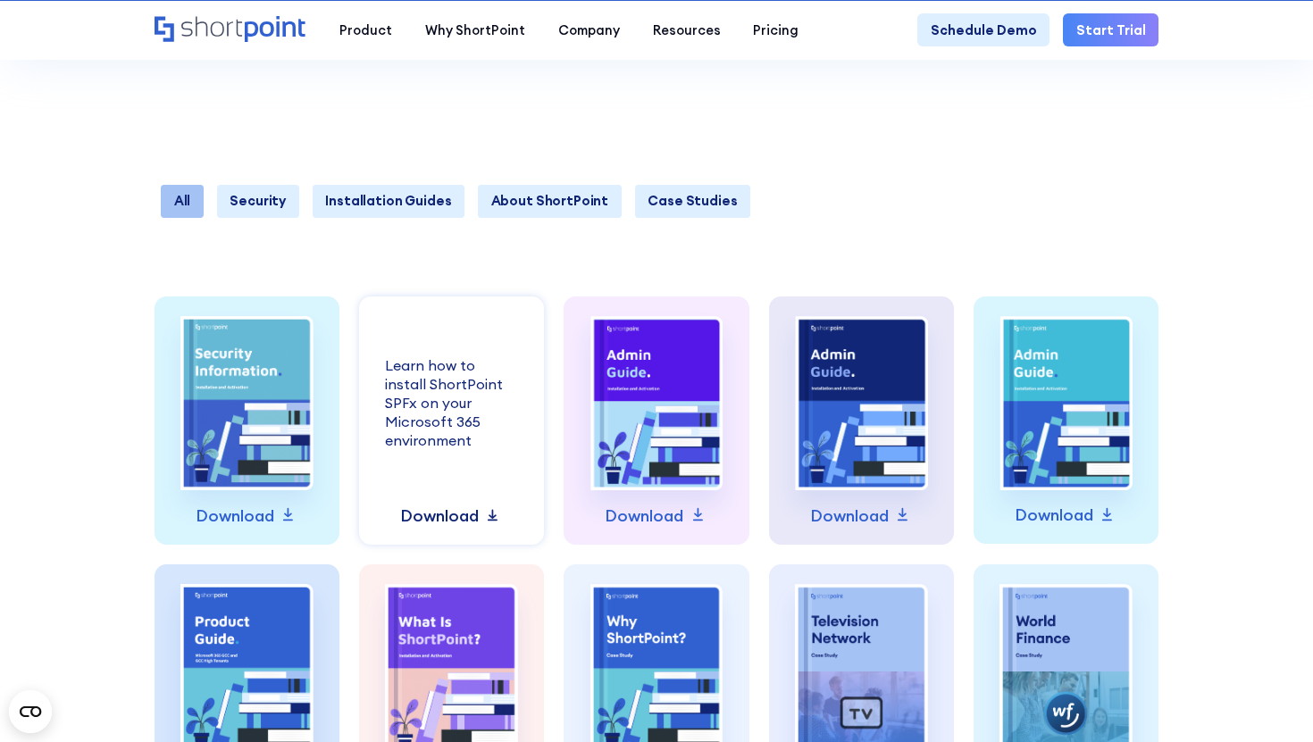
click at [473, 513] on p "Download" at bounding box center [439, 516] width 79 height 25
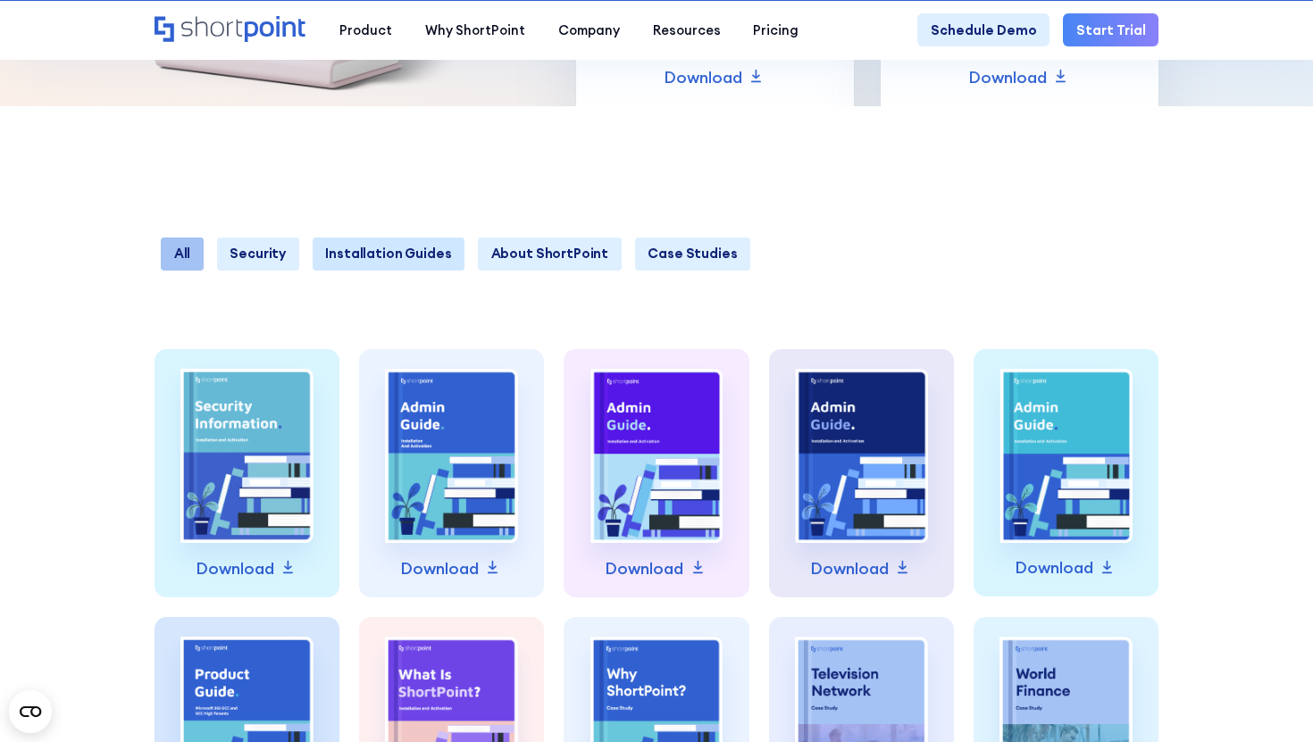
scroll to position [260, 0]
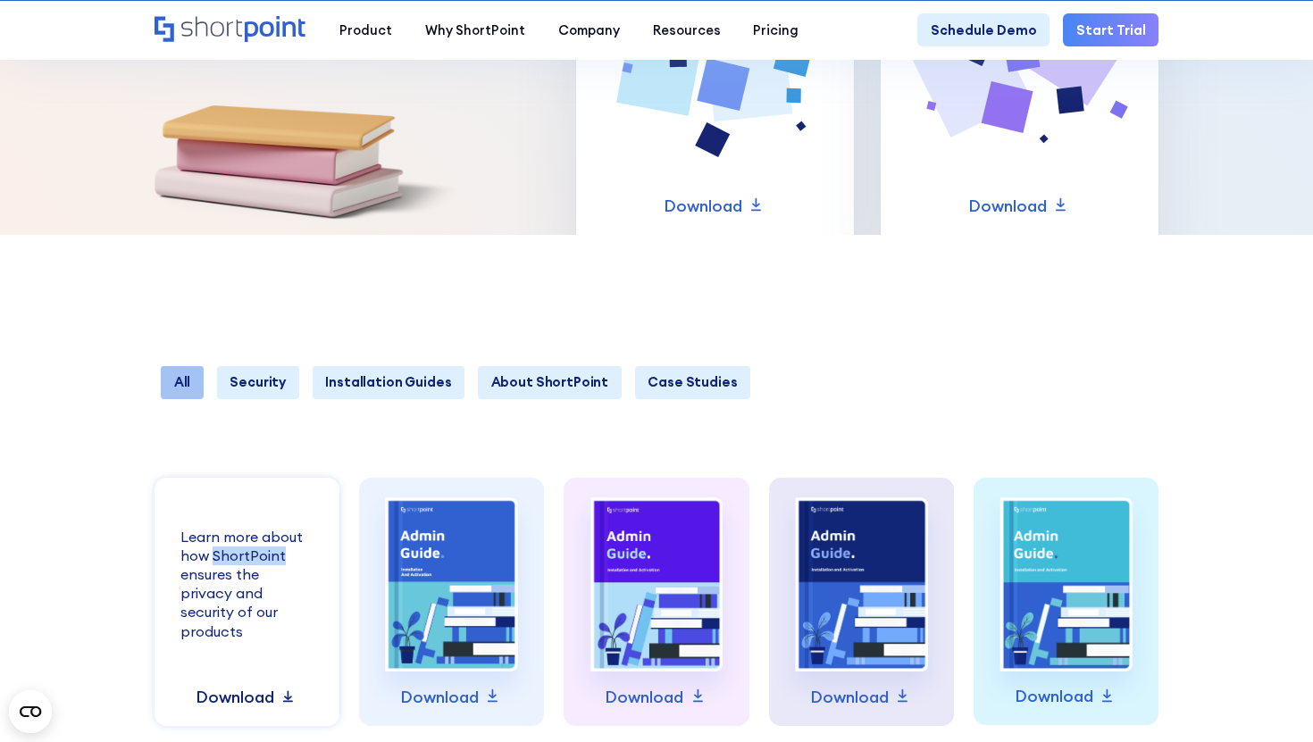
click at [256, 703] on p "Download" at bounding box center [235, 697] width 79 height 25
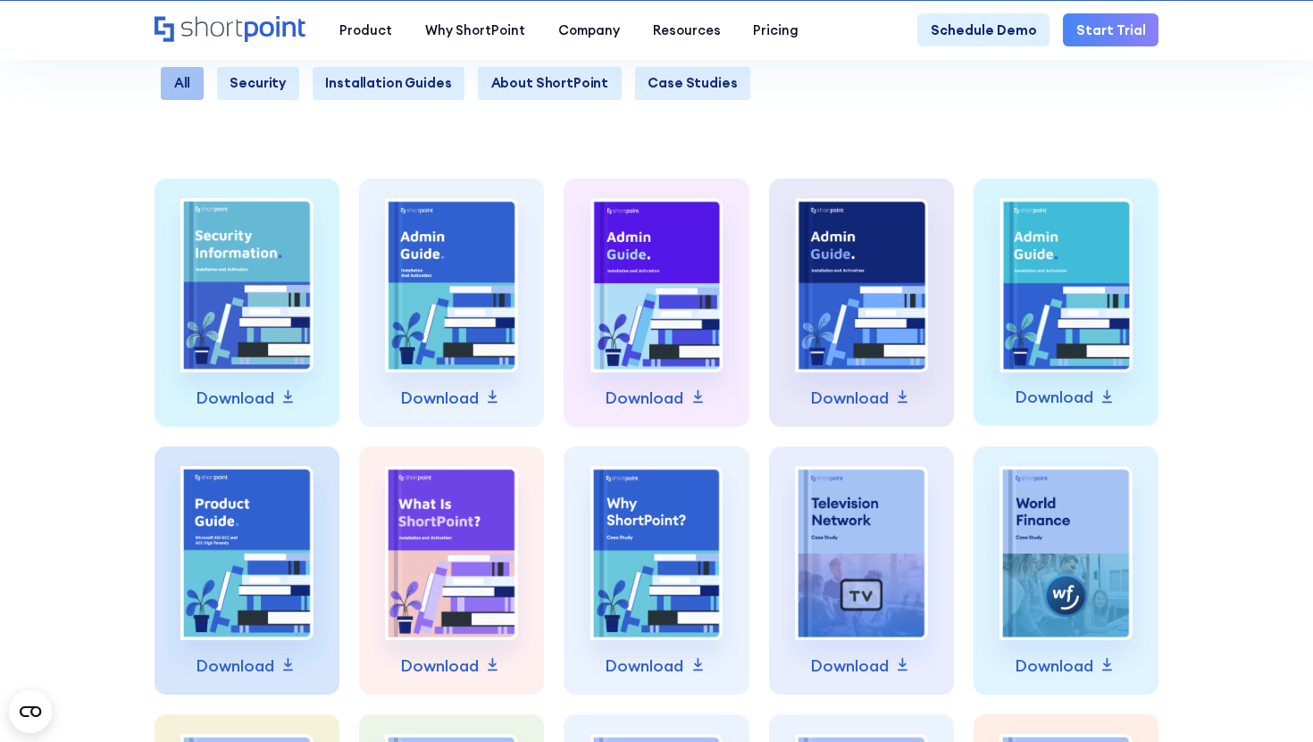
scroll to position [589, 0]
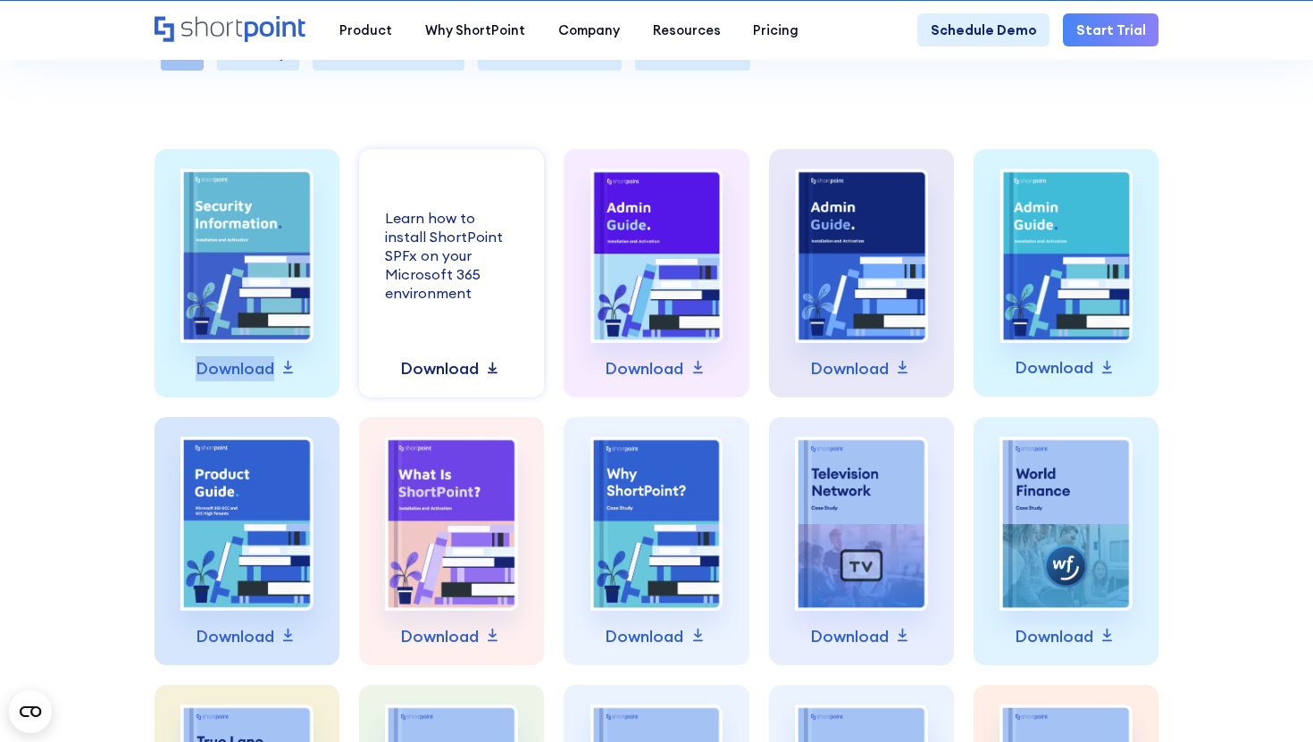
click at [447, 369] on p "Download" at bounding box center [439, 368] width 79 height 25
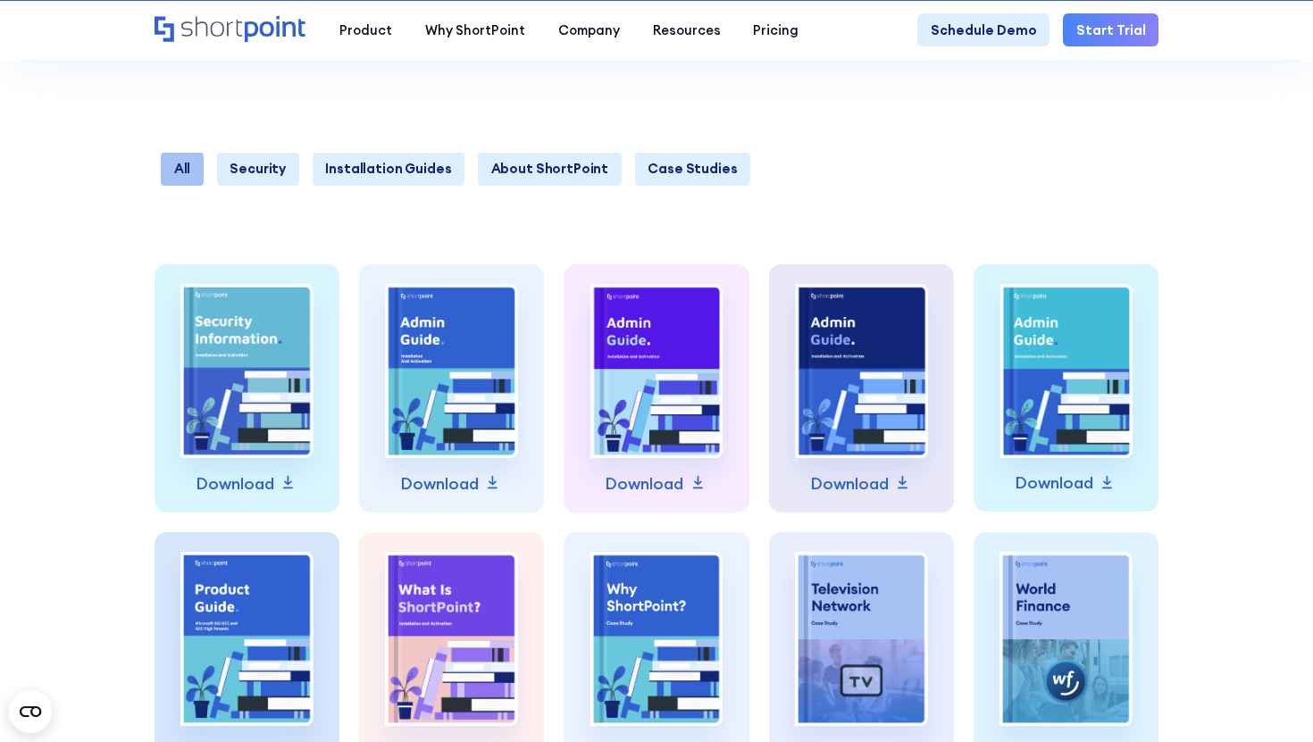
scroll to position [576, 0]
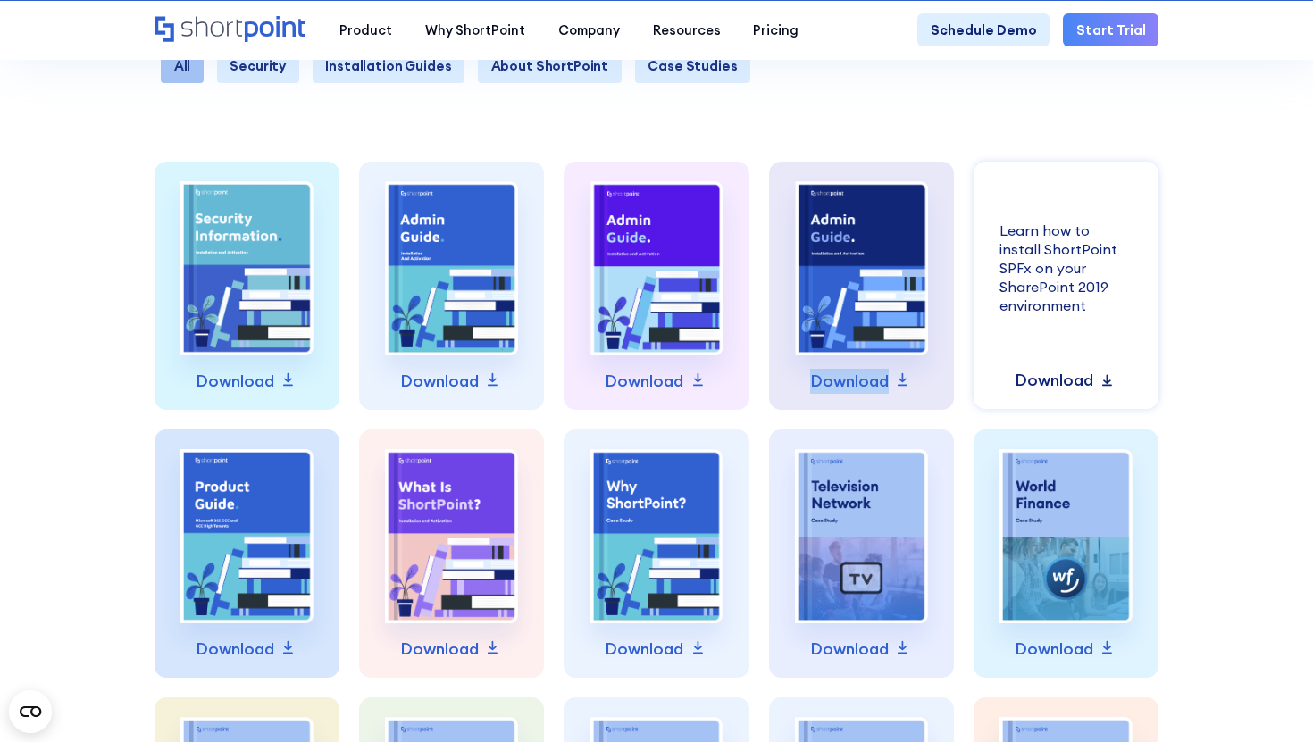
click at [1083, 383] on p "Download" at bounding box center [1054, 380] width 79 height 25
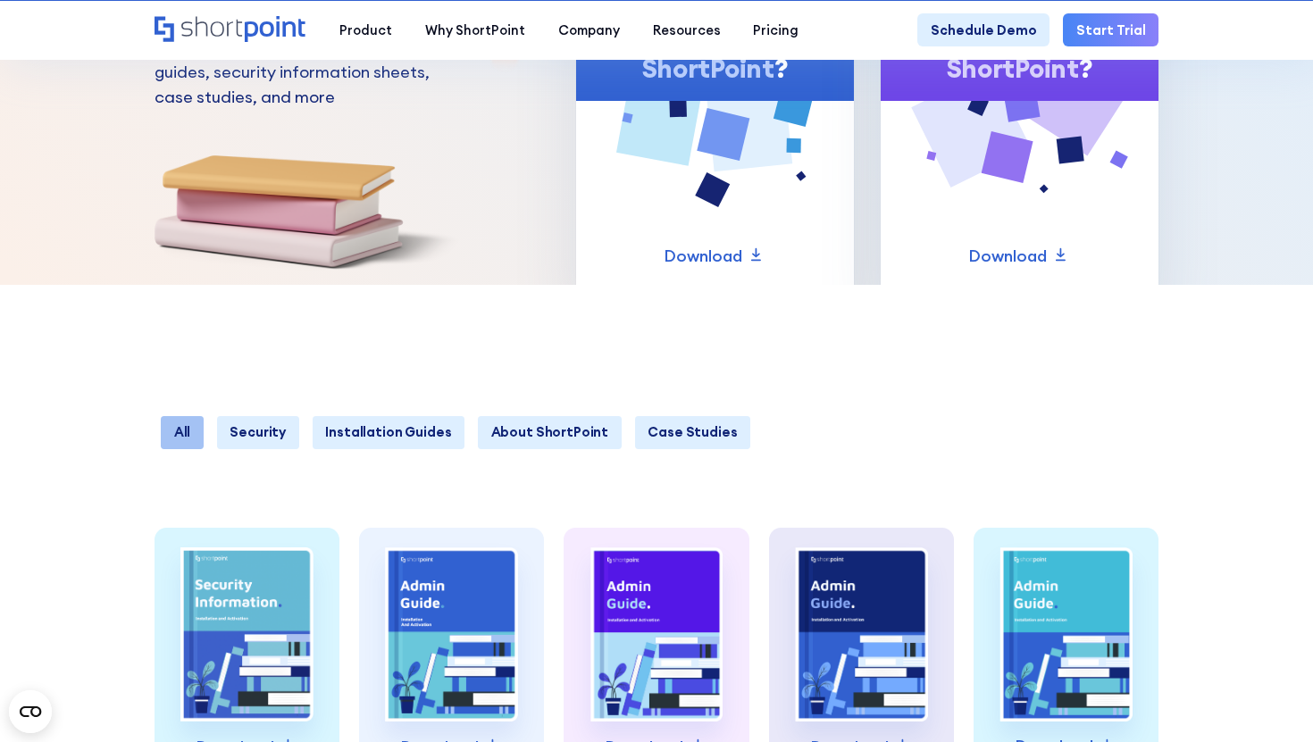
scroll to position [622, 0]
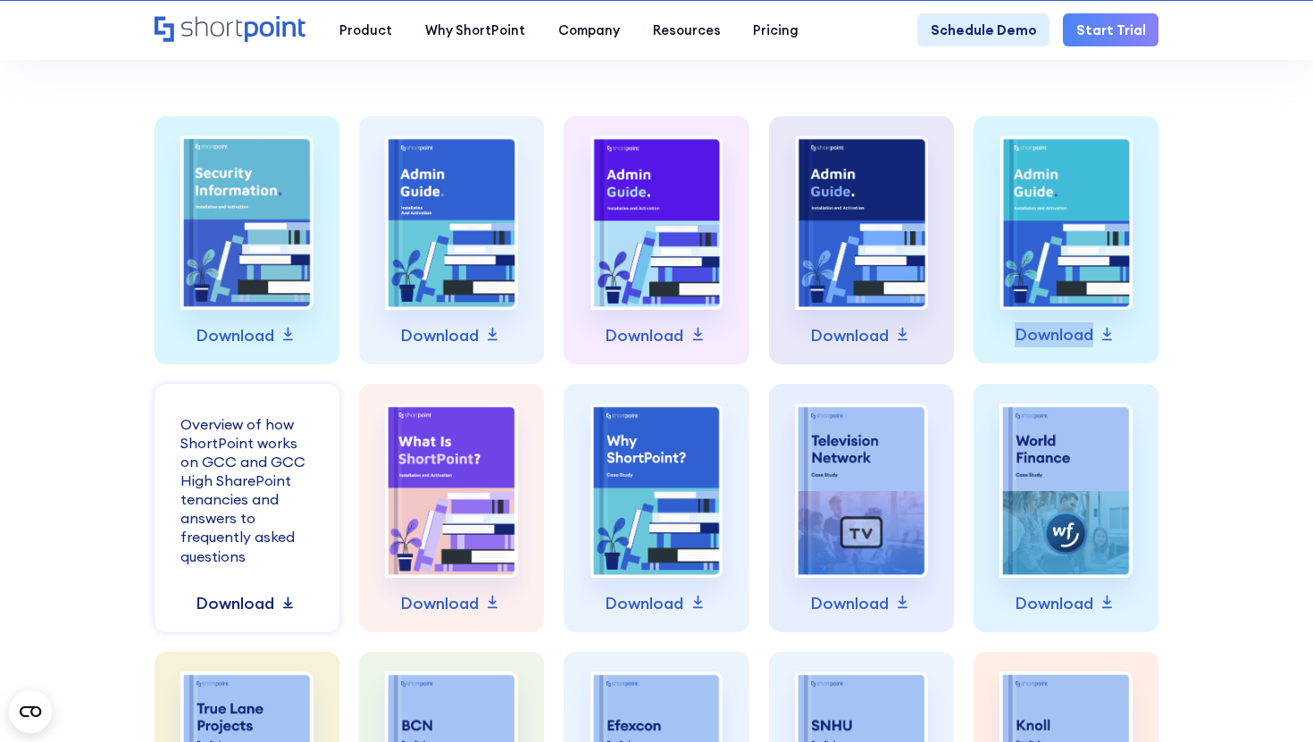
click at [256, 607] on p "Download" at bounding box center [235, 603] width 79 height 25
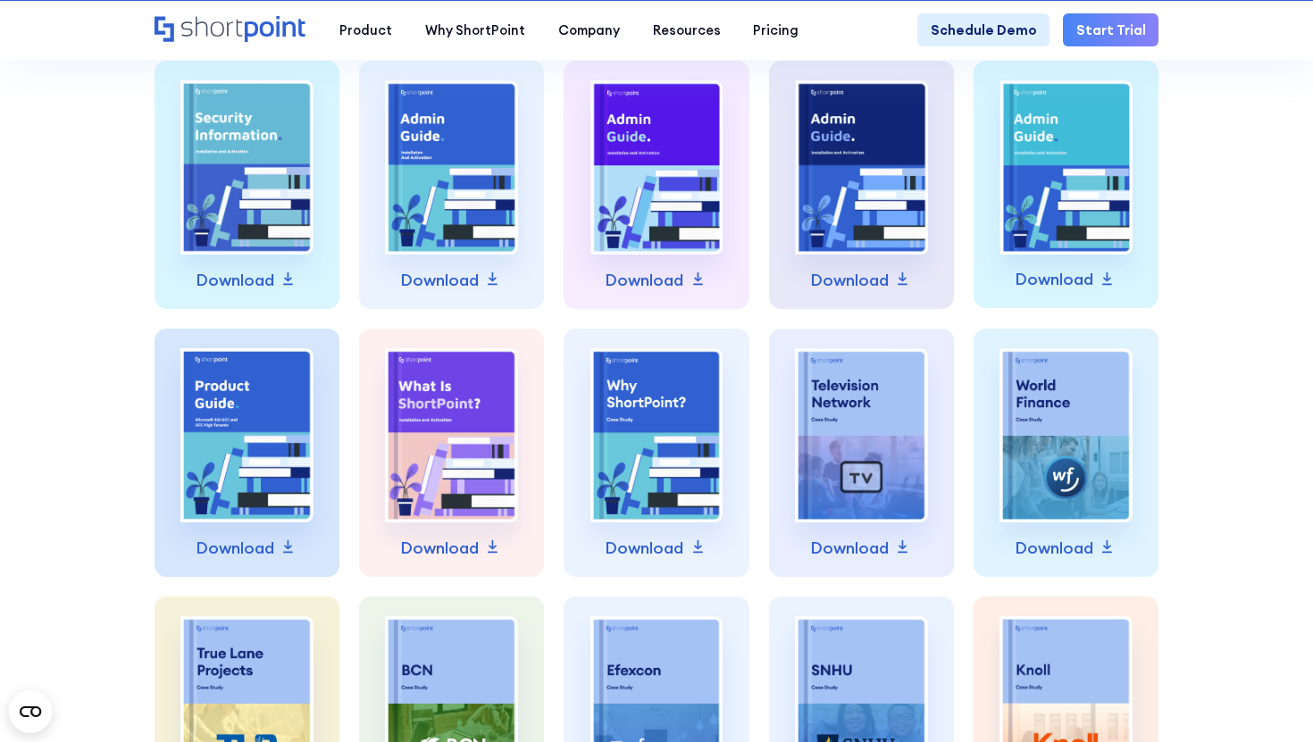
scroll to position [747, 0]
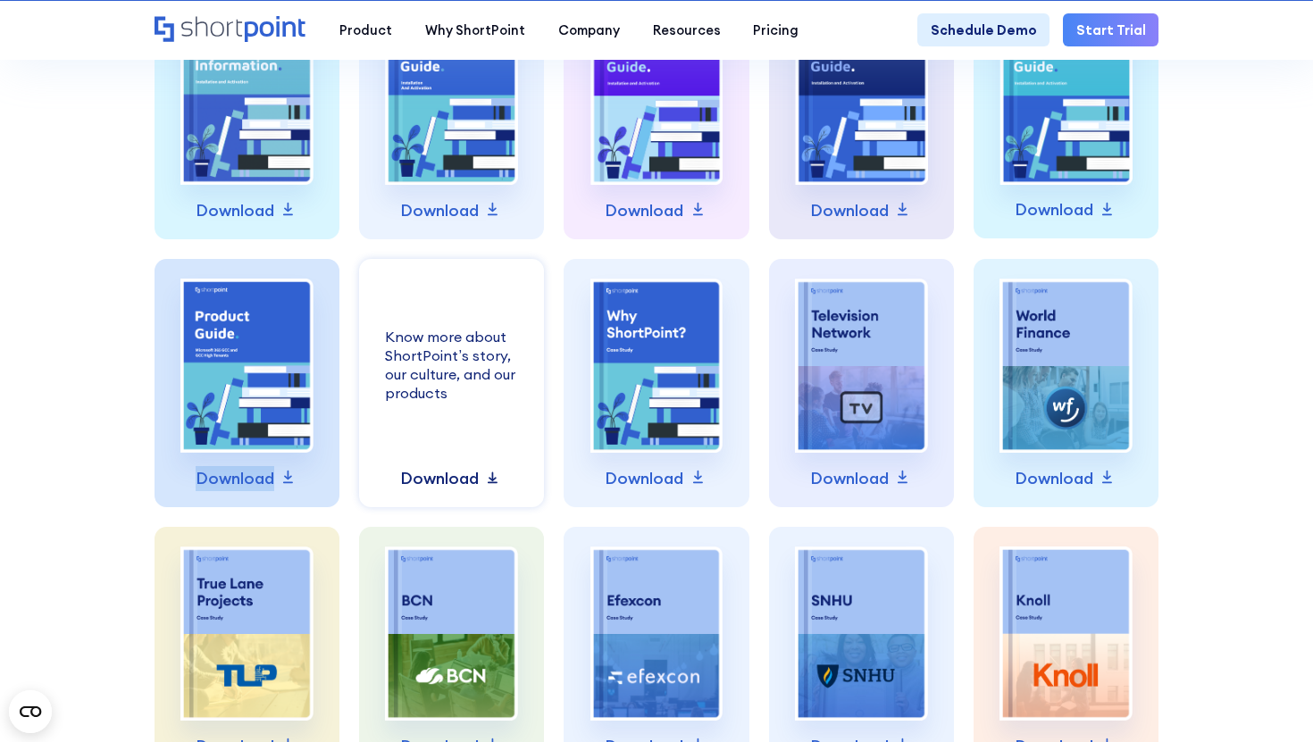
click at [465, 476] on p "Download" at bounding box center [439, 478] width 79 height 25
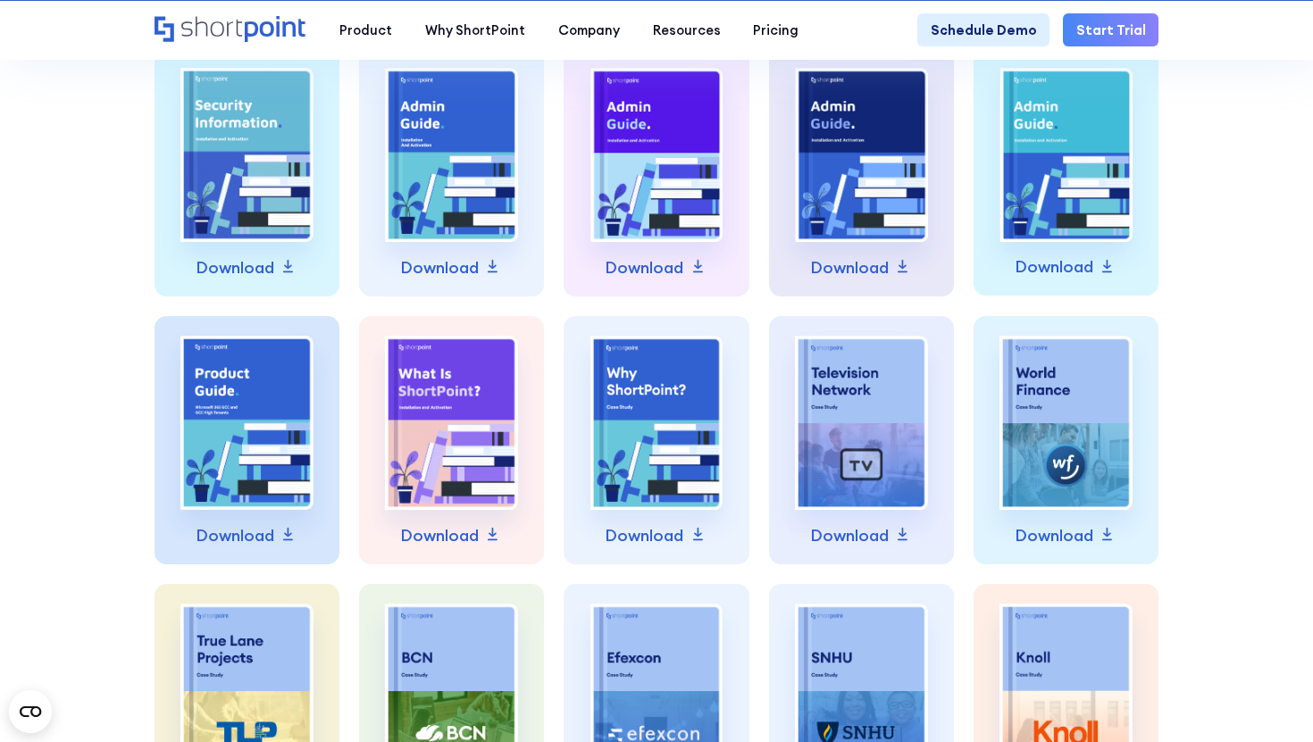
scroll to position [691, 0]
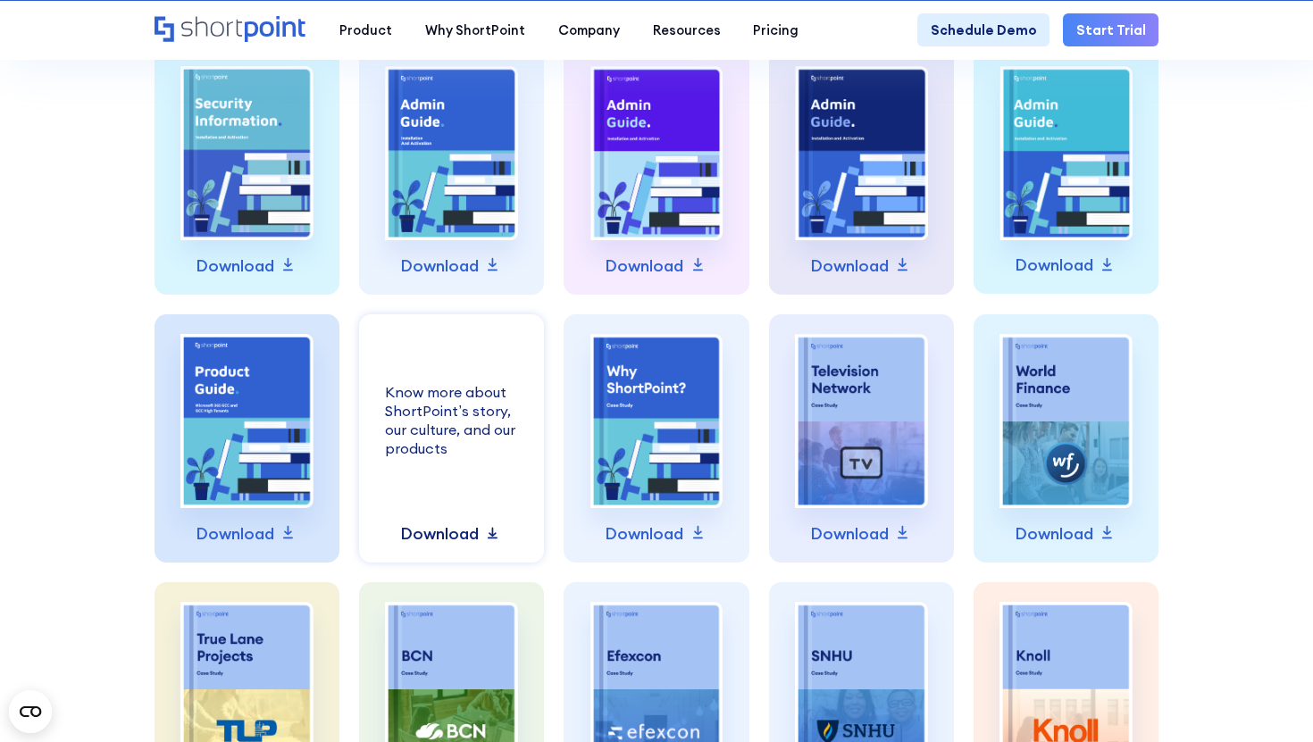
click at [439, 533] on p "Download" at bounding box center [439, 534] width 79 height 25
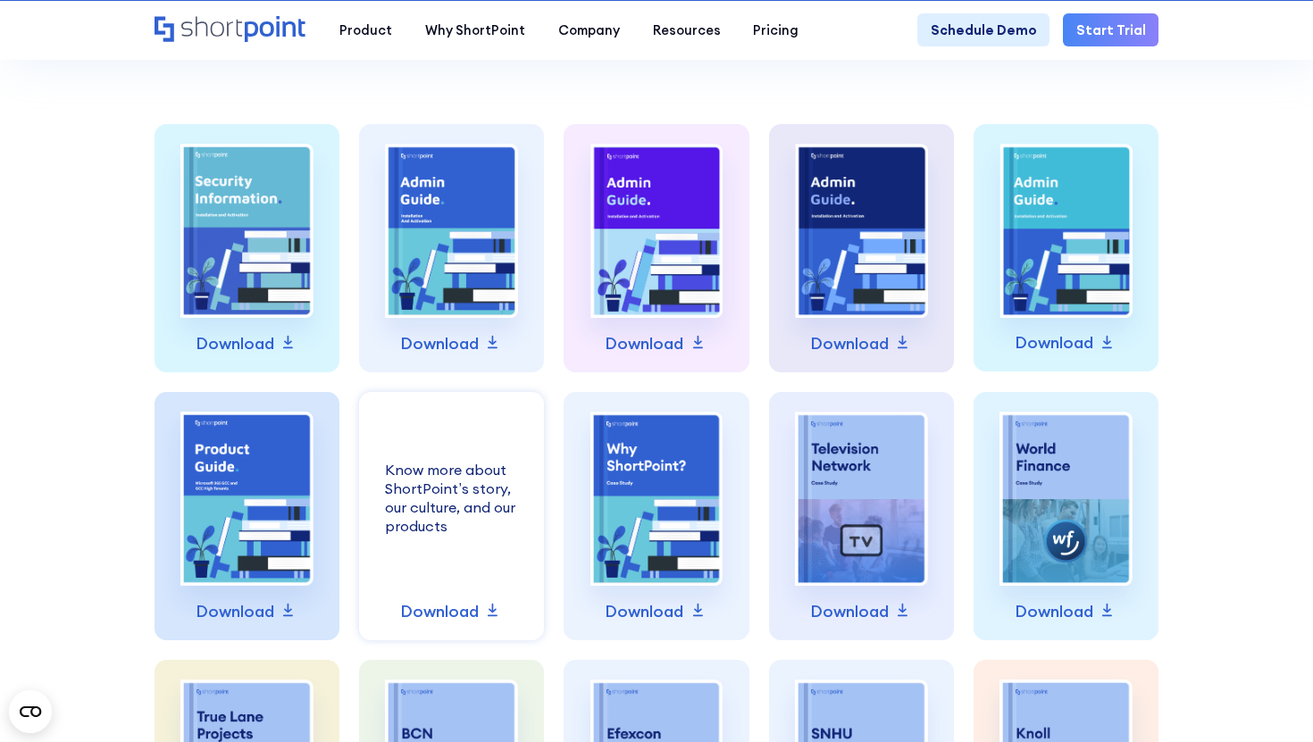
scroll to position [773, 0]
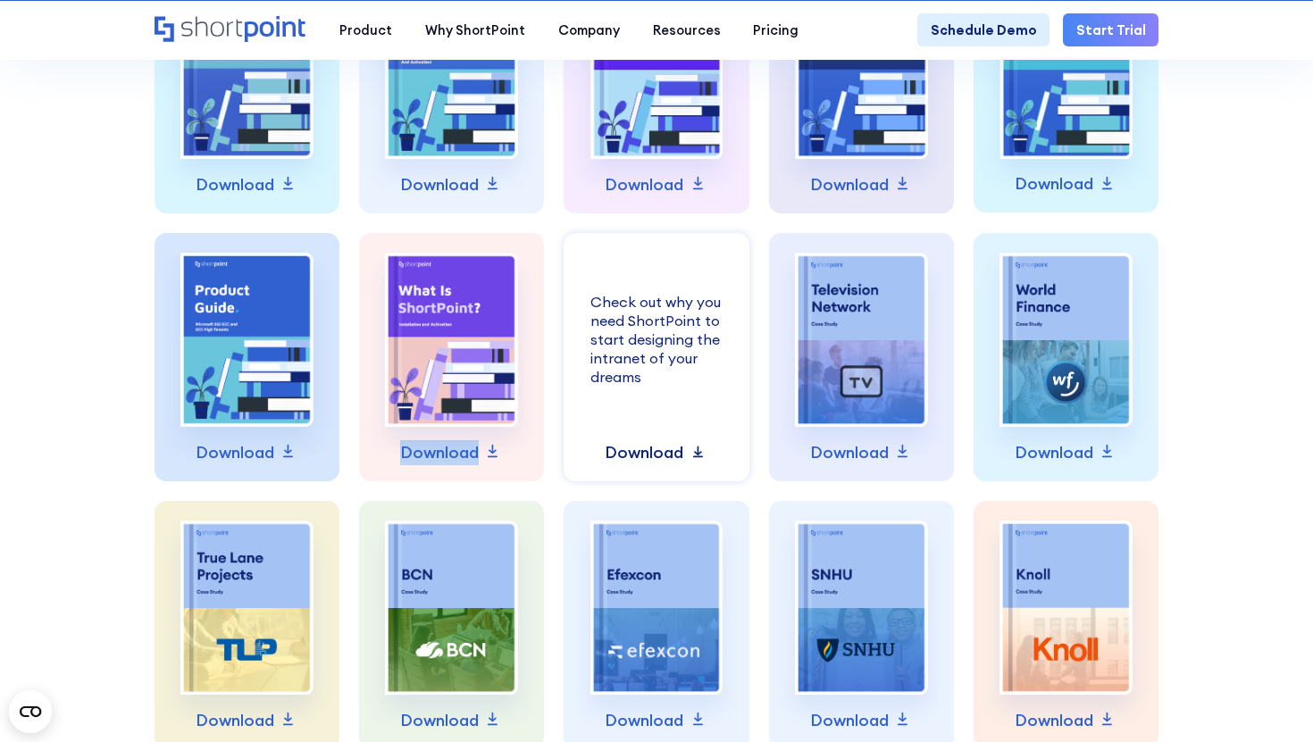
click at [609, 450] on p "Download" at bounding box center [644, 452] width 79 height 25
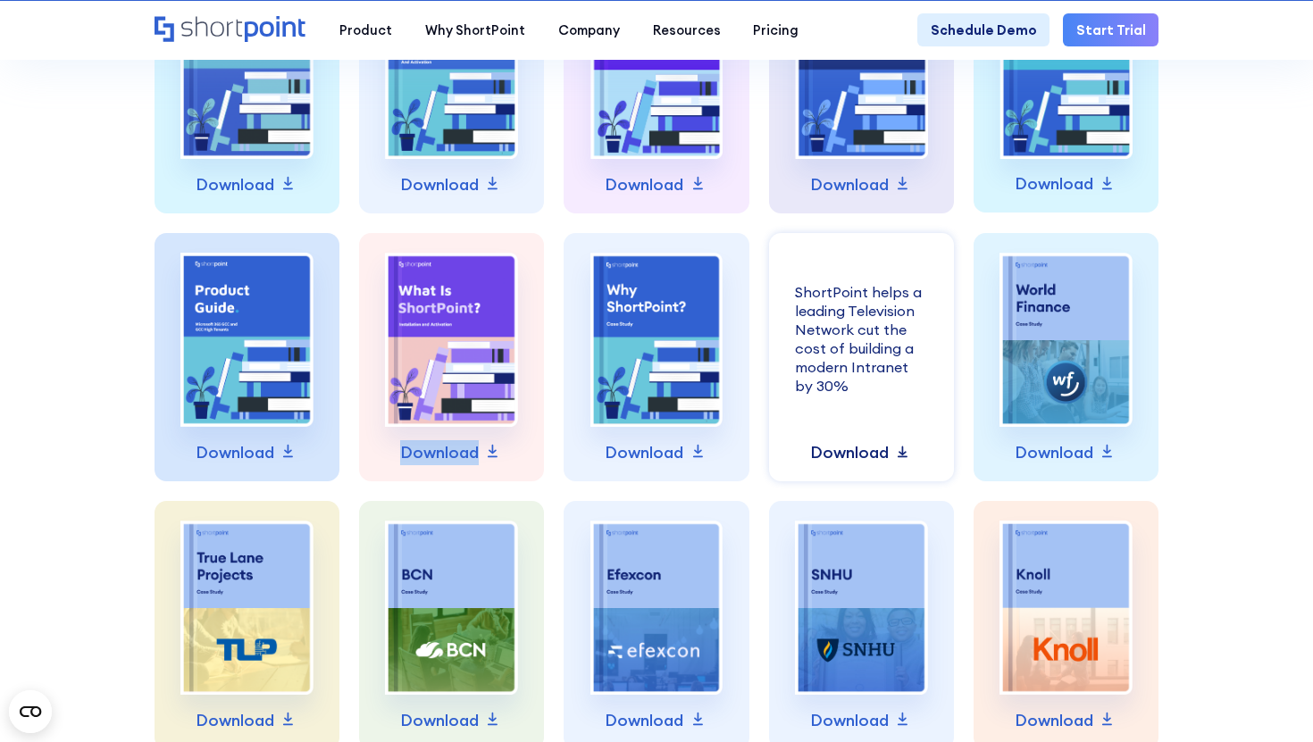
click at [817, 455] on p "Download" at bounding box center [849, 452] width 79 height 25
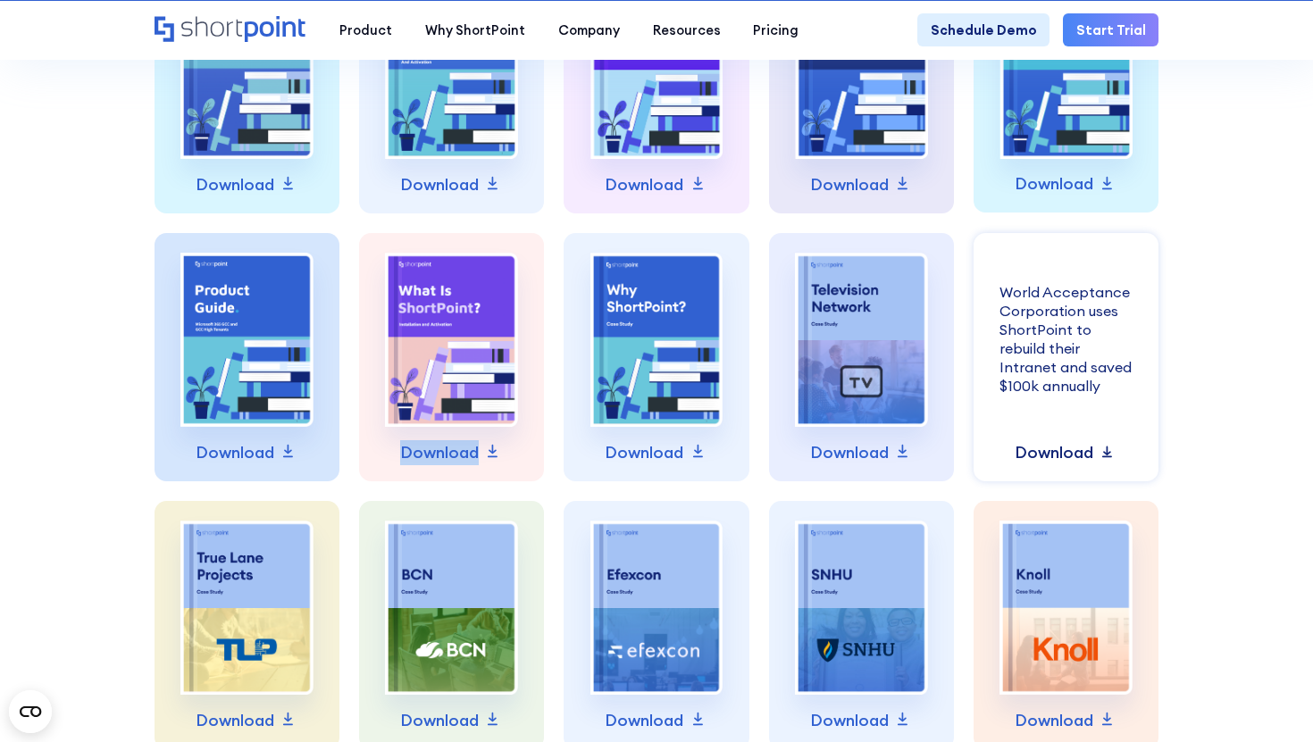
click at [1021, 452] on p "Download" at bounding box center [1054, 452] width 79 height 25
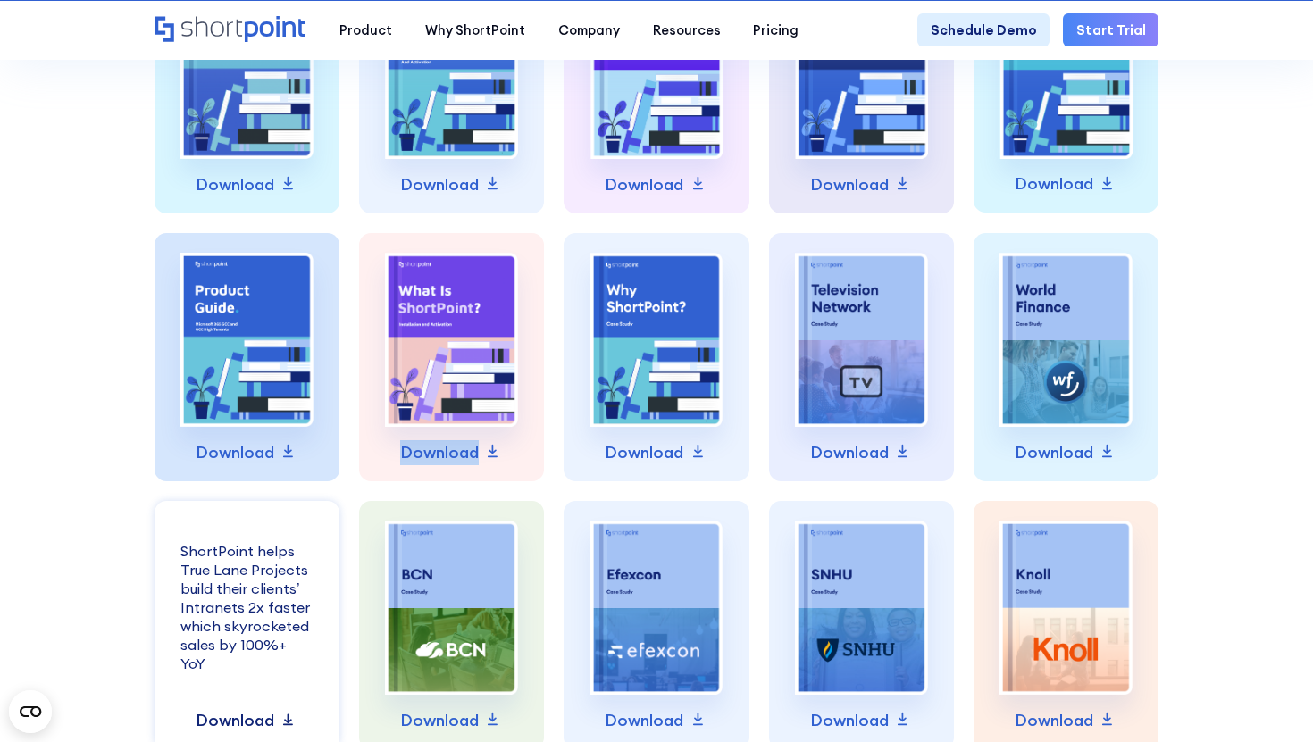
click at [259, 724] on p "Download" at bounding box center [235, 720] width 79 height 25
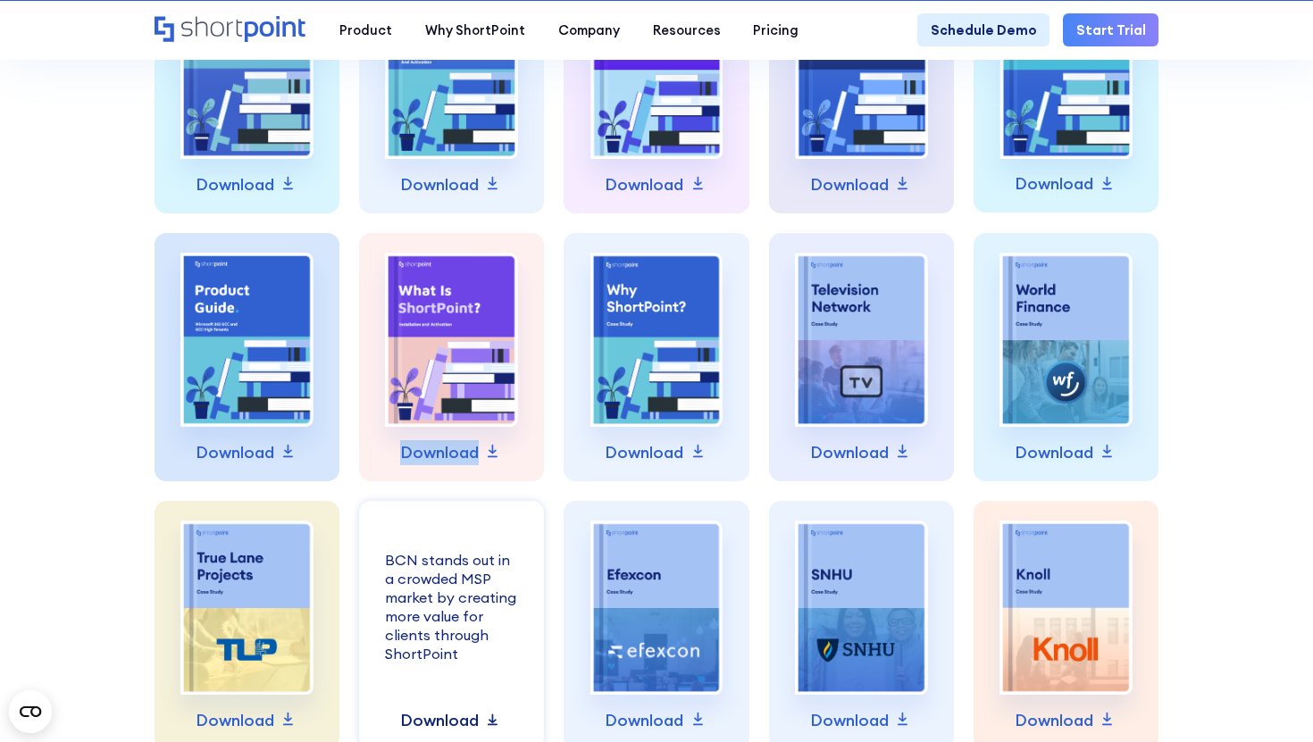
click at [416, 727] on p "Download" at bounding box center [439, 720] width 79 height 25
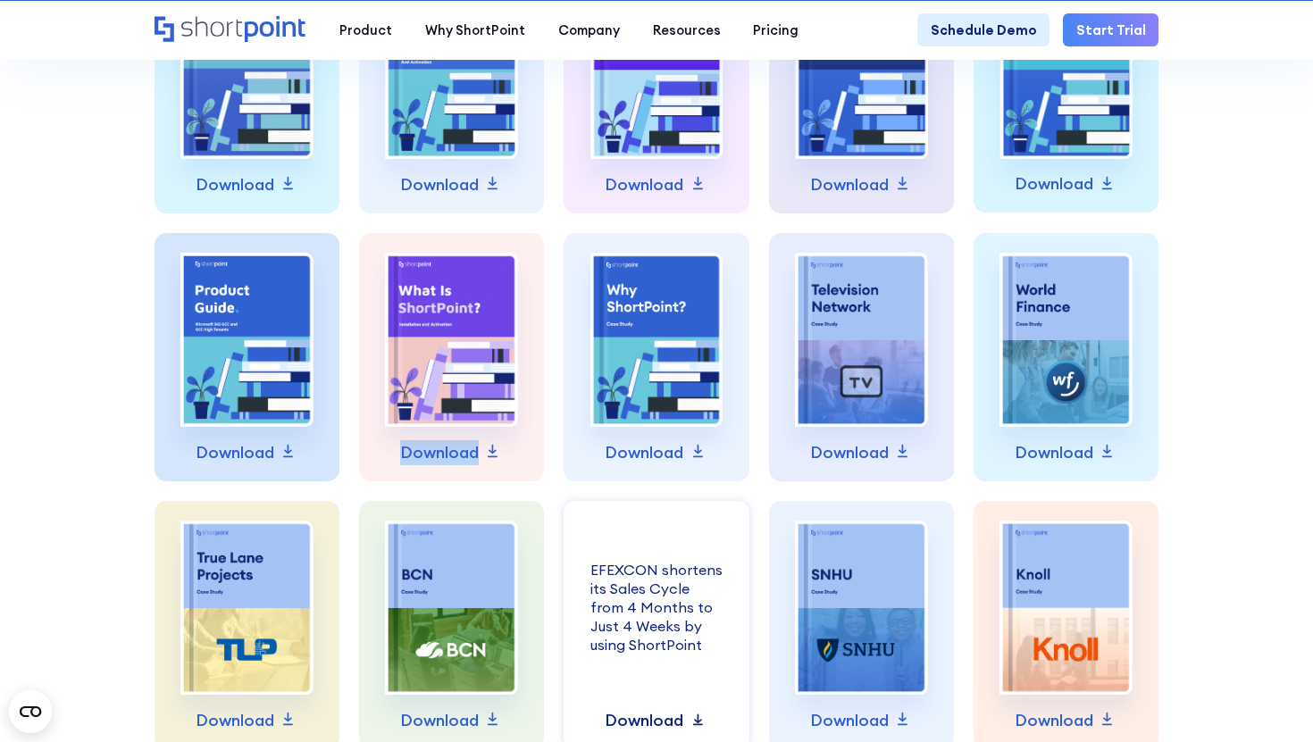
click at [626, 725] on p "Download" at bounding box center [644, 720] width 79 height 25
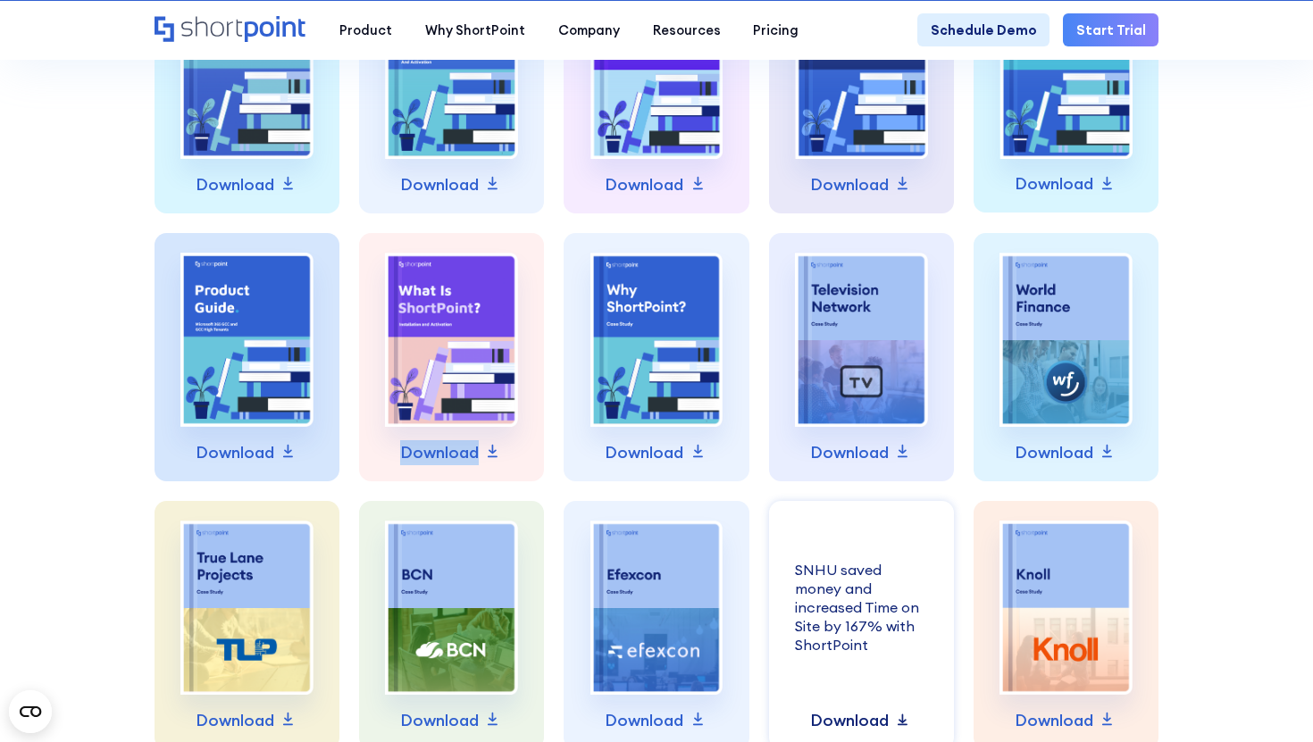
click at [823, 722] on p "Download" at bounding box center [849, 720] width 79 height 25
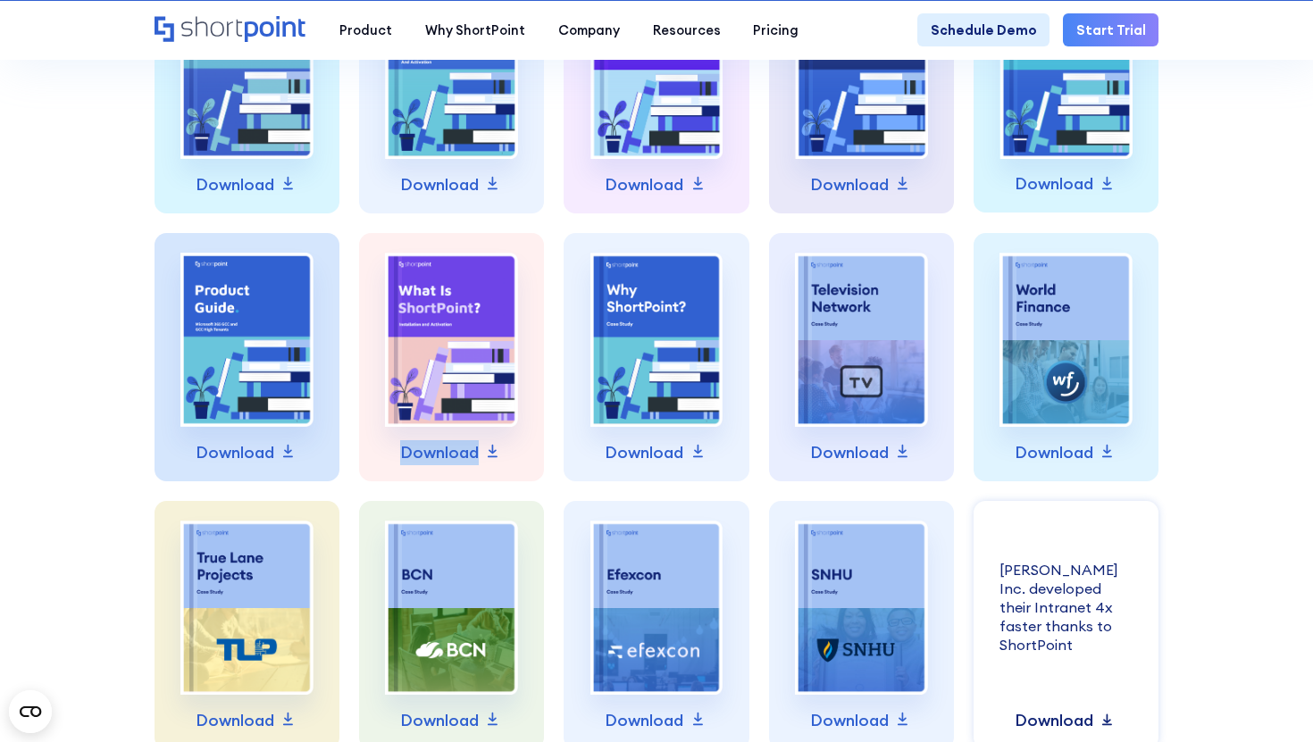
click at [1031, 721] on p "Download" at bounding box center [1054, 720] width 79 height 25
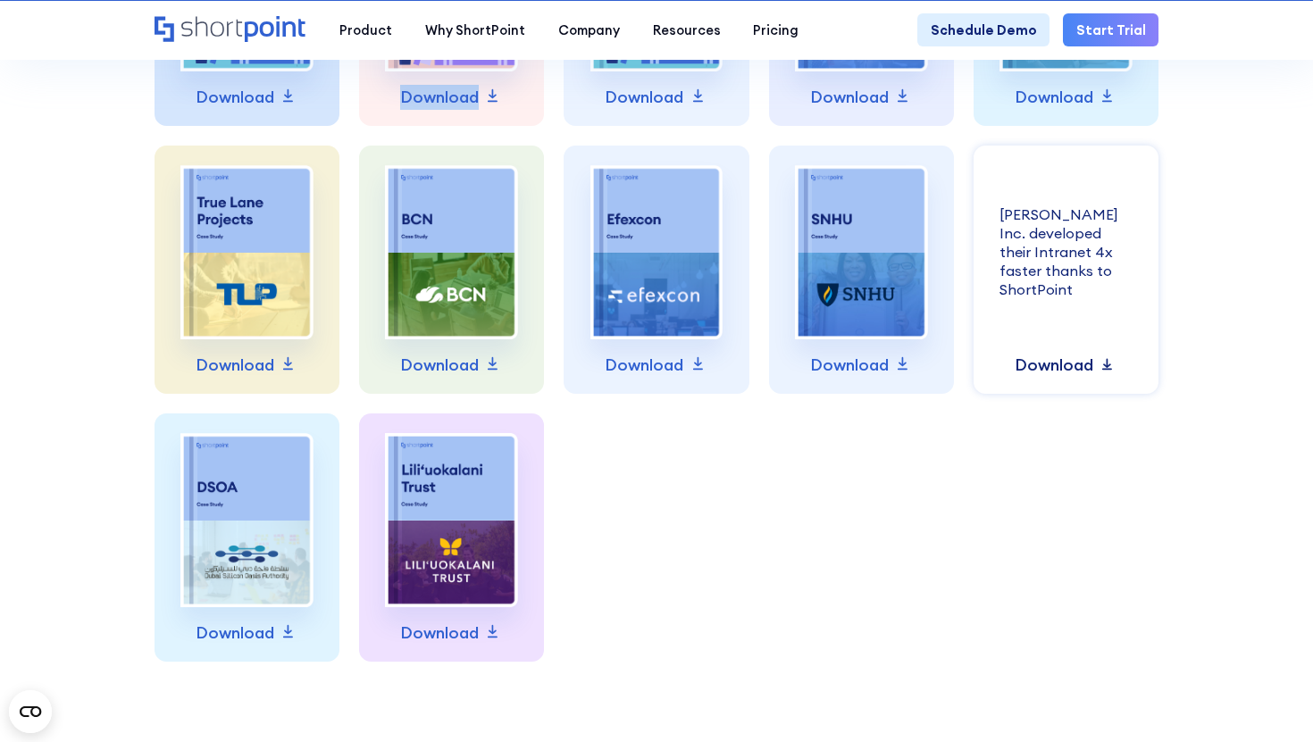
scroll to position [1156, 0]
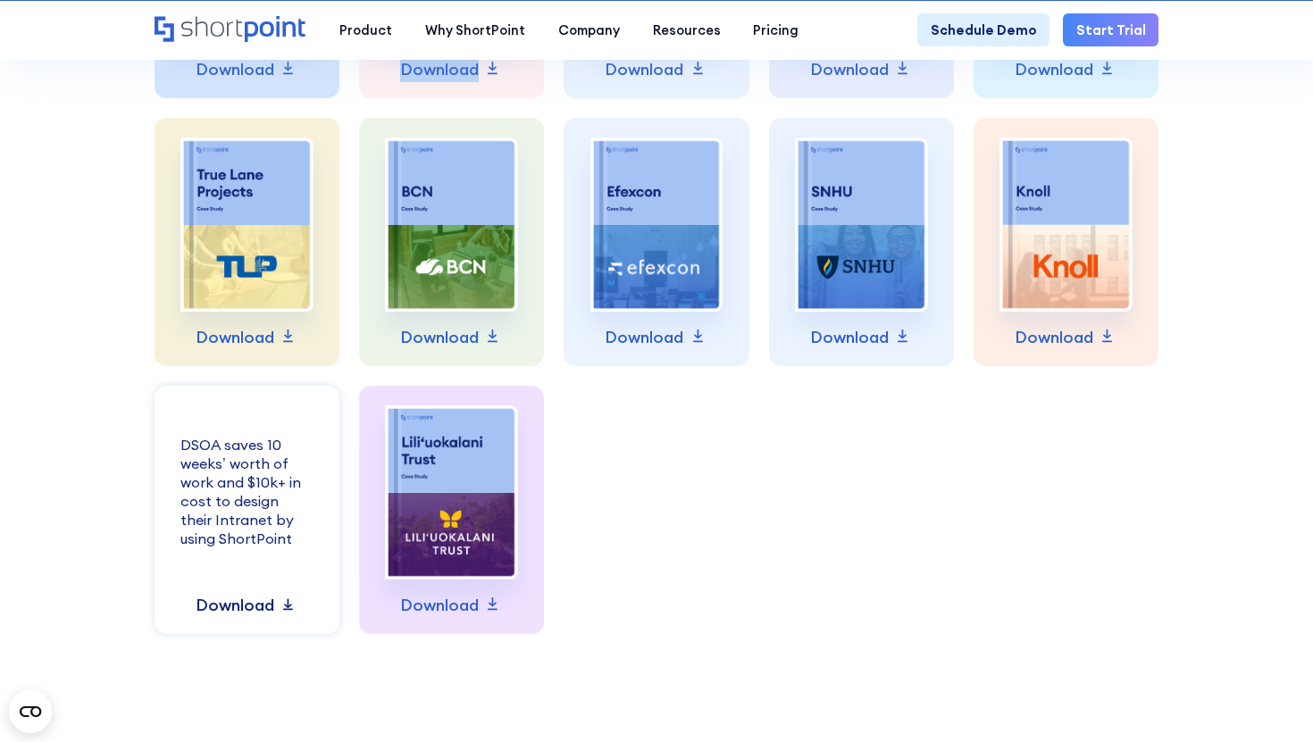
click at [249, 609] on p "Download" at bounding box center [235, 605] width 79 height 25
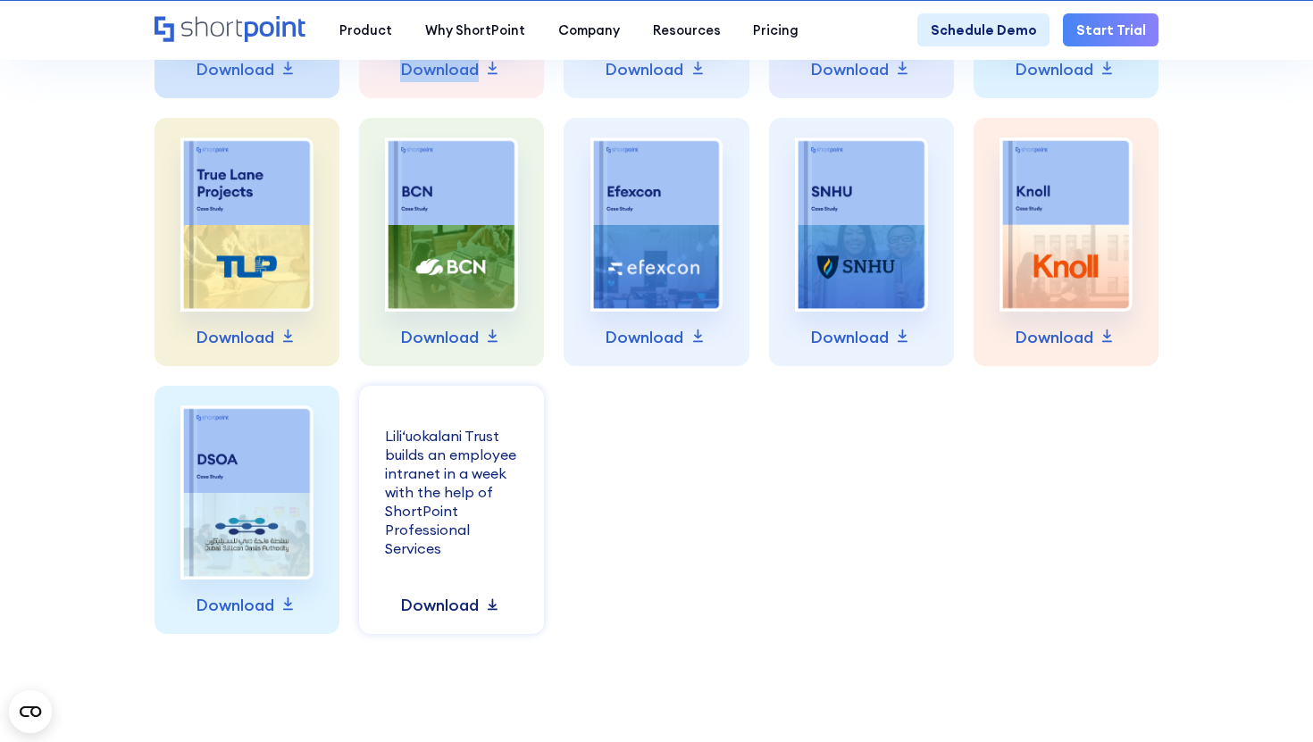
click at [434, 604] on p "Download" at bounding box center [439, 605] width 79 height 25
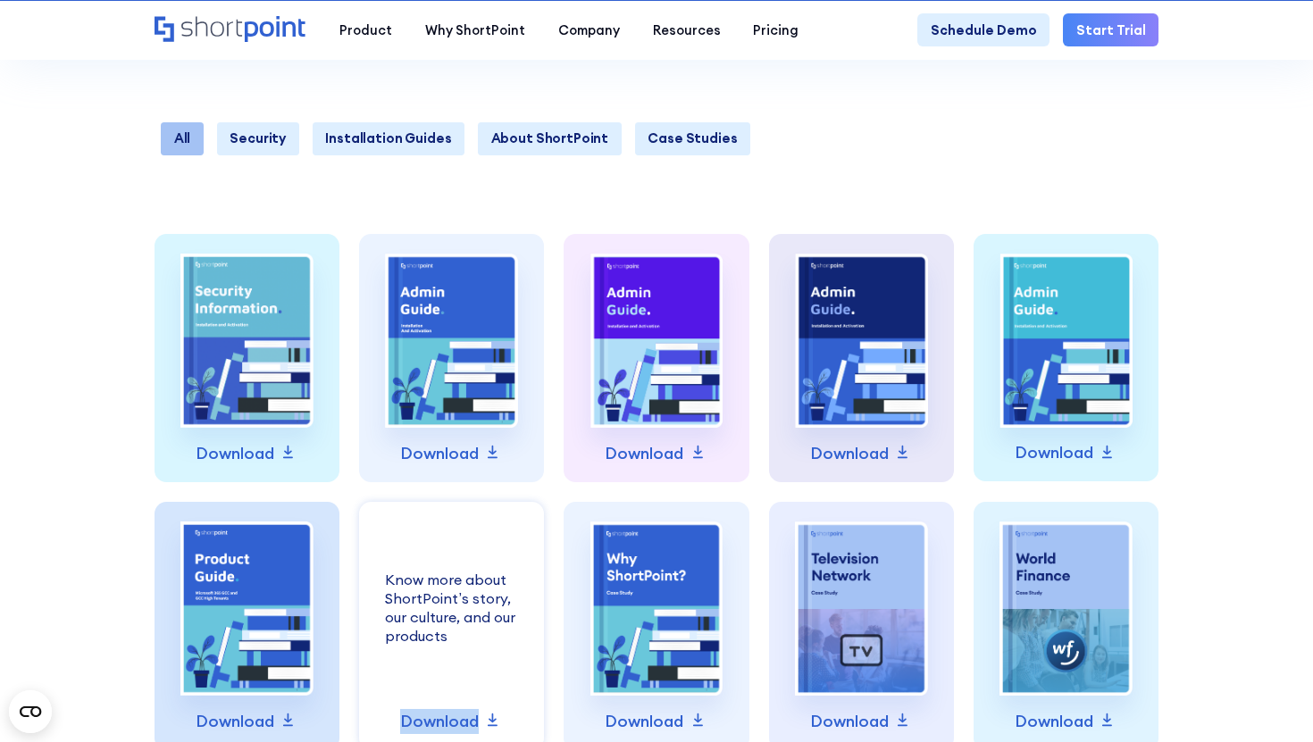
scroll to position [574, 0]
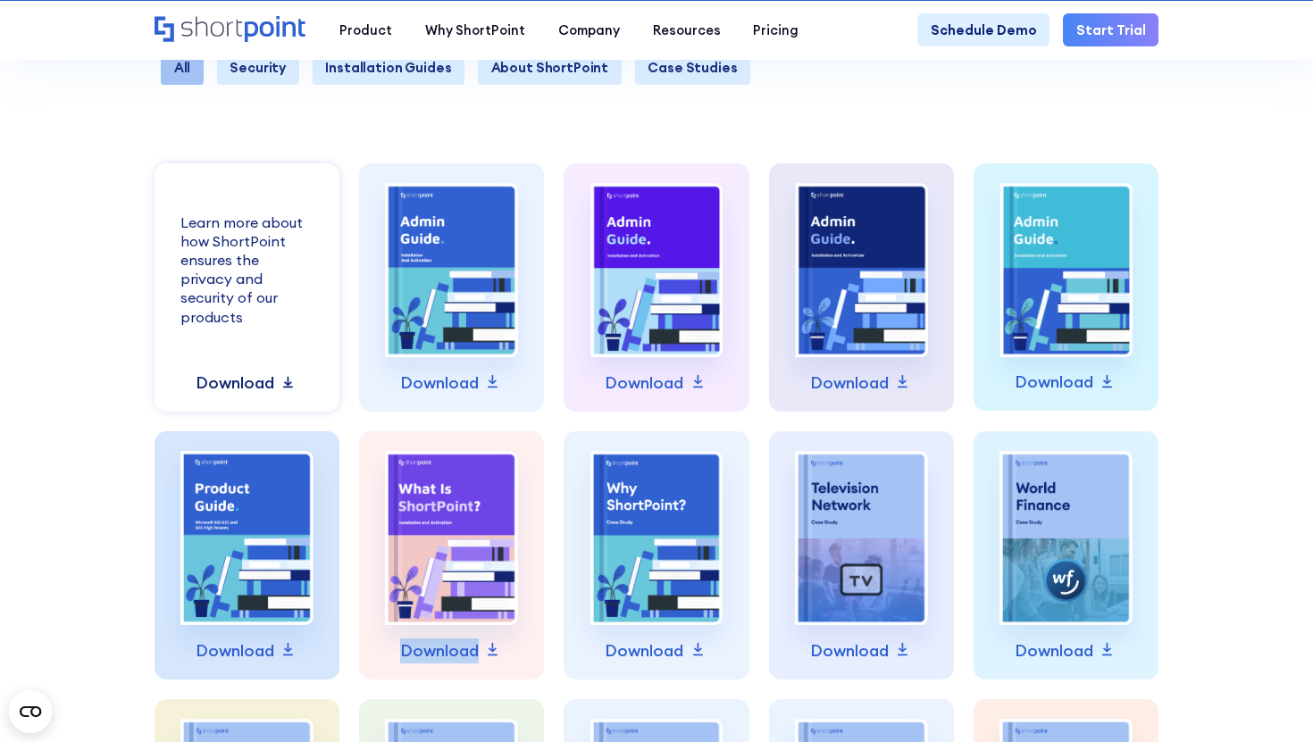
click at [260, 389] on p "Download" at bounding box center [235, 383] width 79 height 25
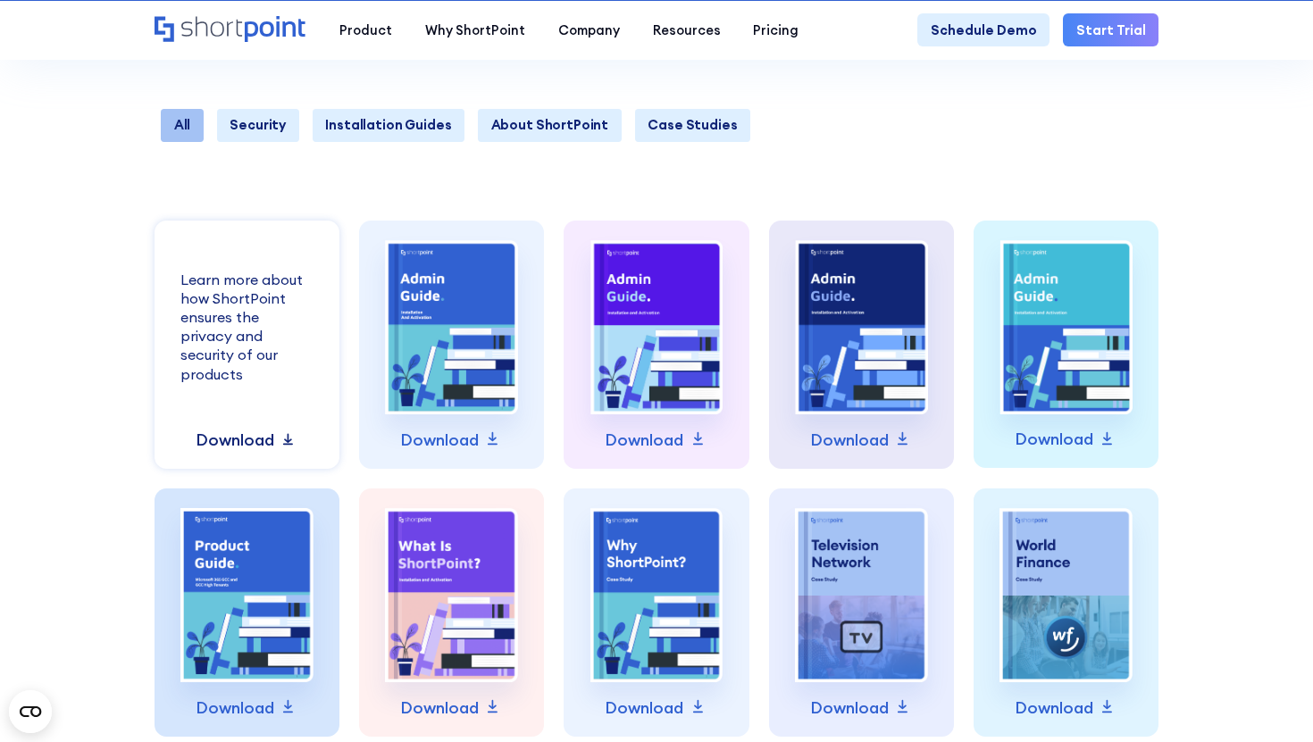
scroll to position [381, 0]
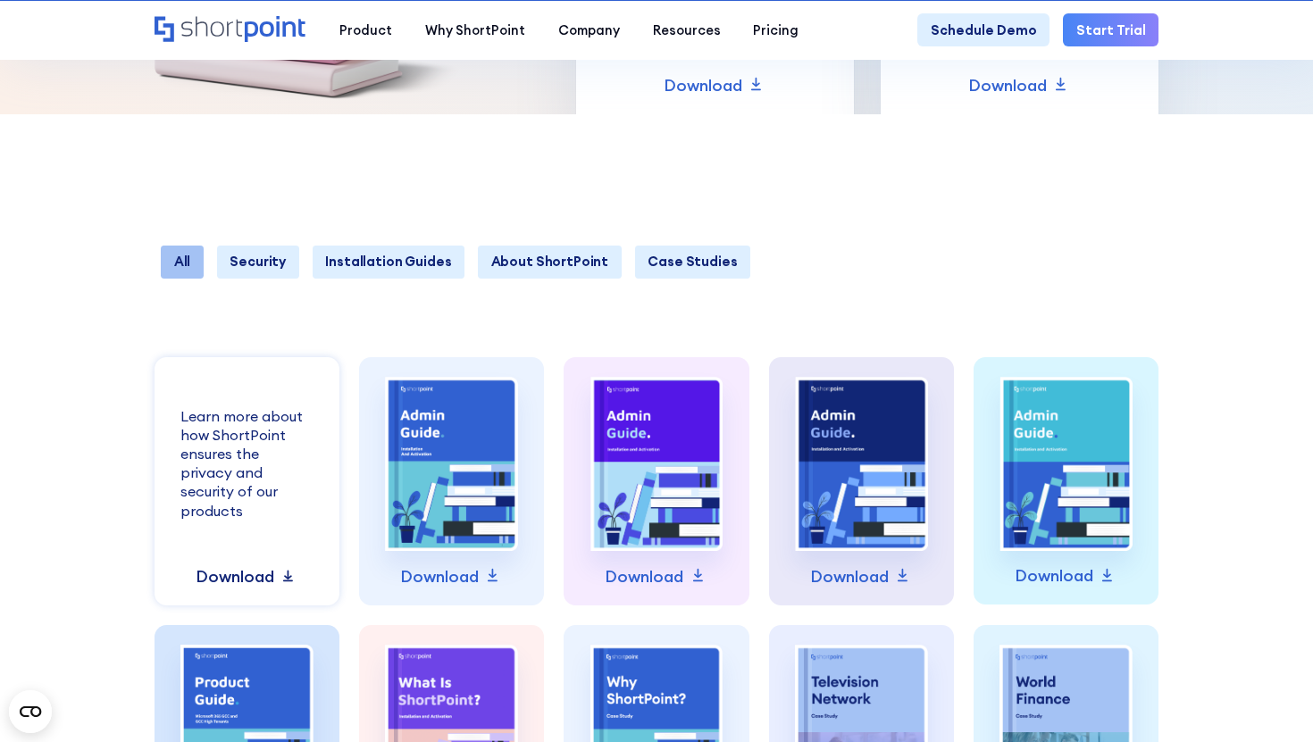
click at [255, 574] on p "Download" at bounding box center [235, 577] width 79 height 25
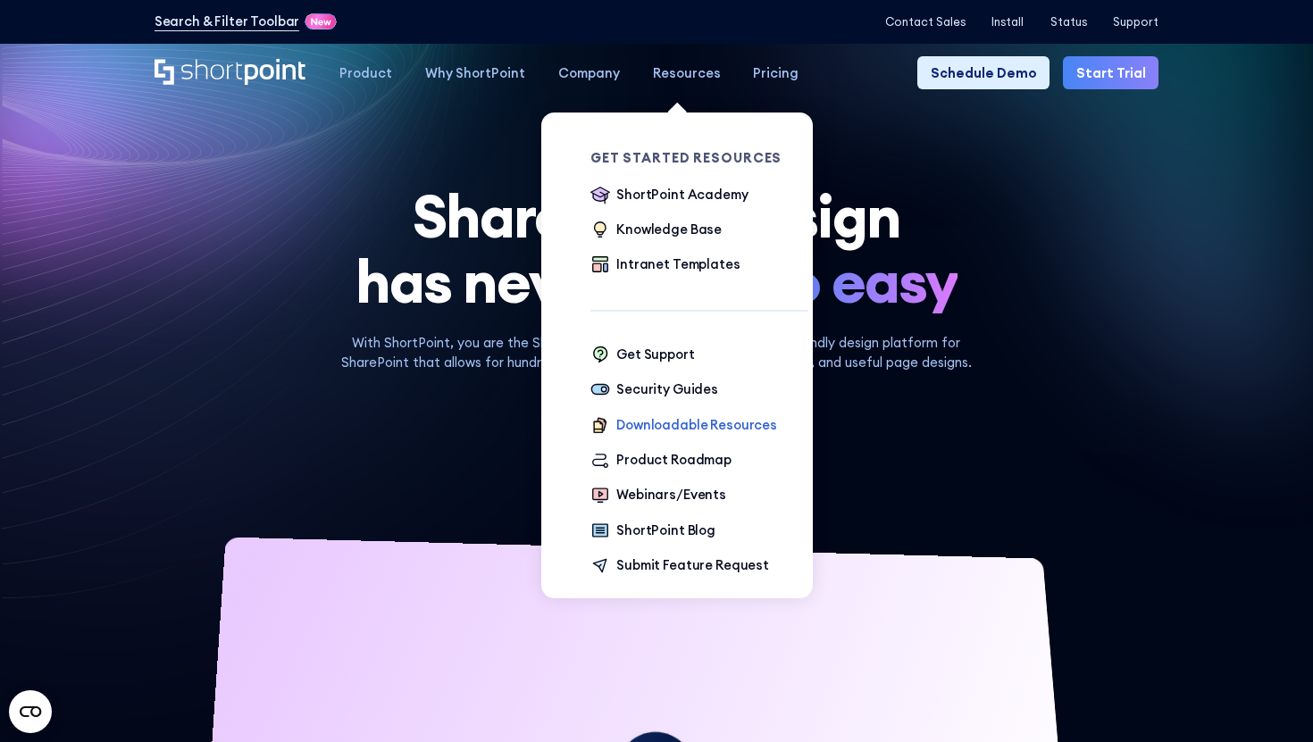
click at [669, 416] on div "Downloadable Resources" at bounding box center [696, 425] width 161 height 20
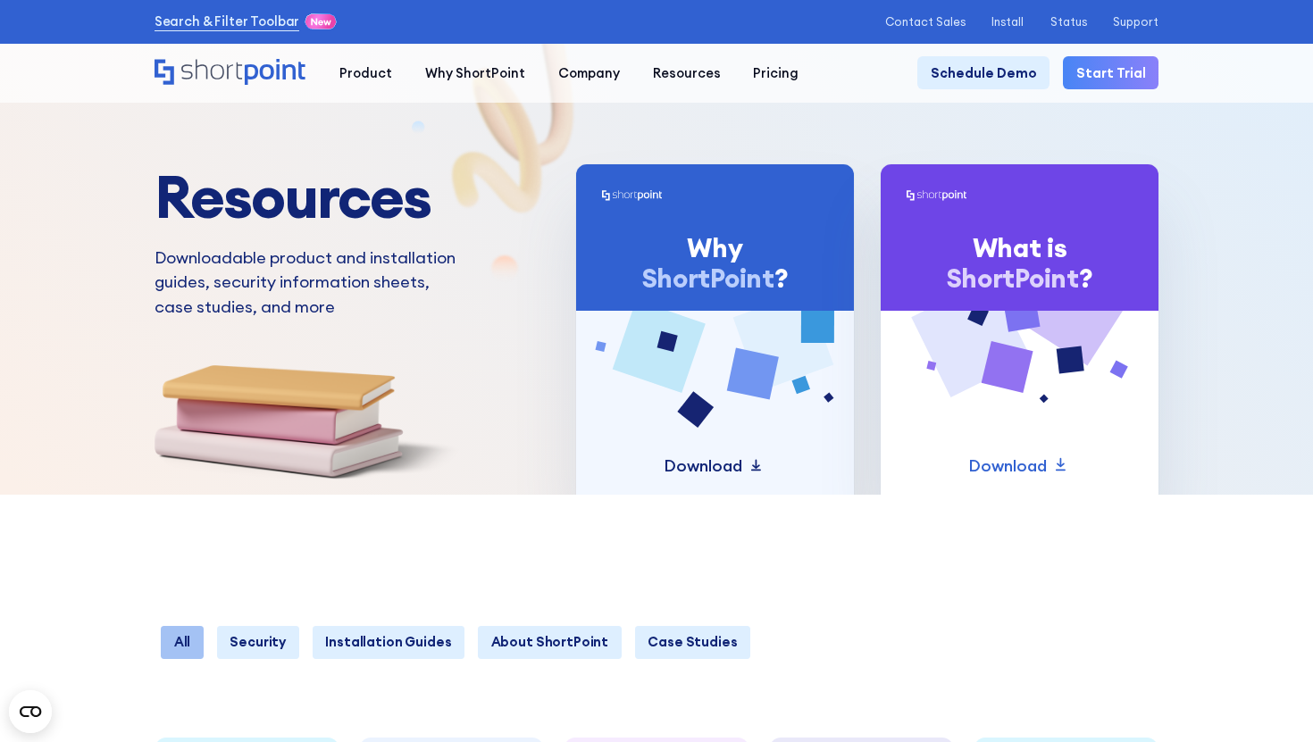
click at [737, 465] on p "Download" at bounding box center [703, 466] width 79 height 25
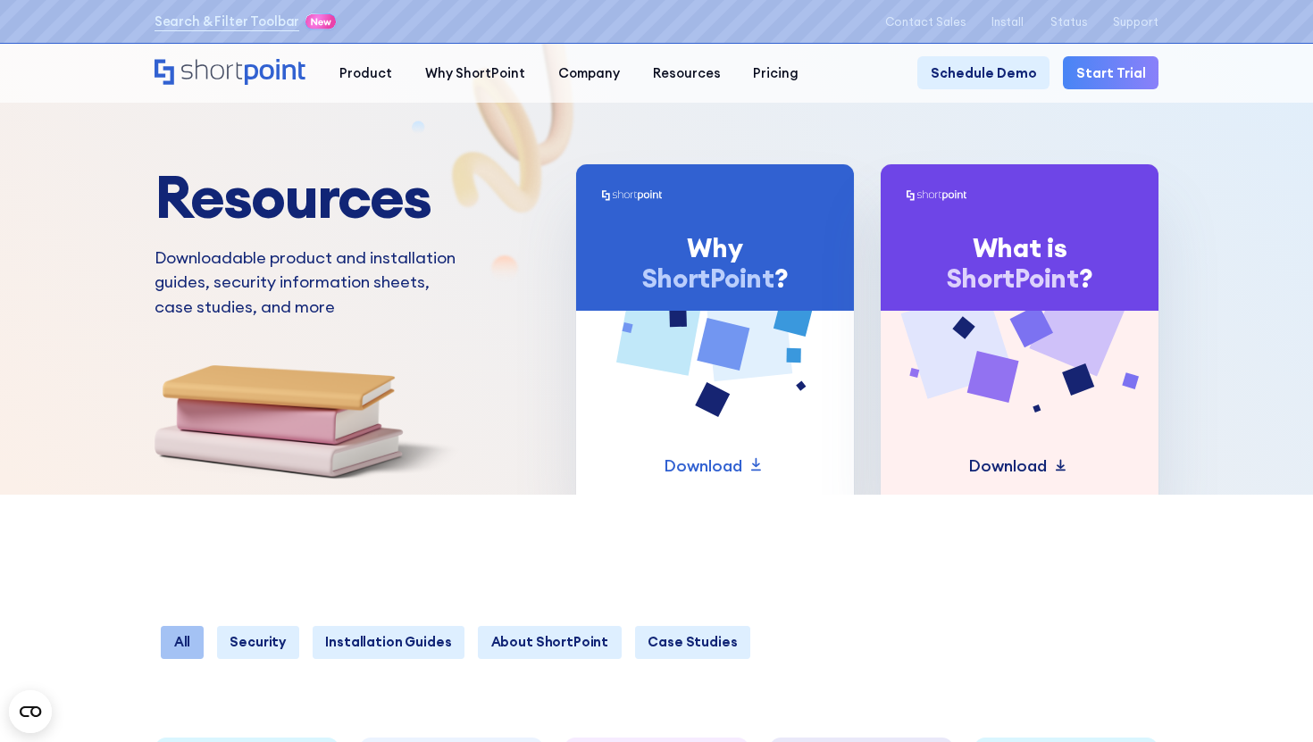
click at [992, 467] on p "Download" at bounding box center [1007, 466] width 79 height 25
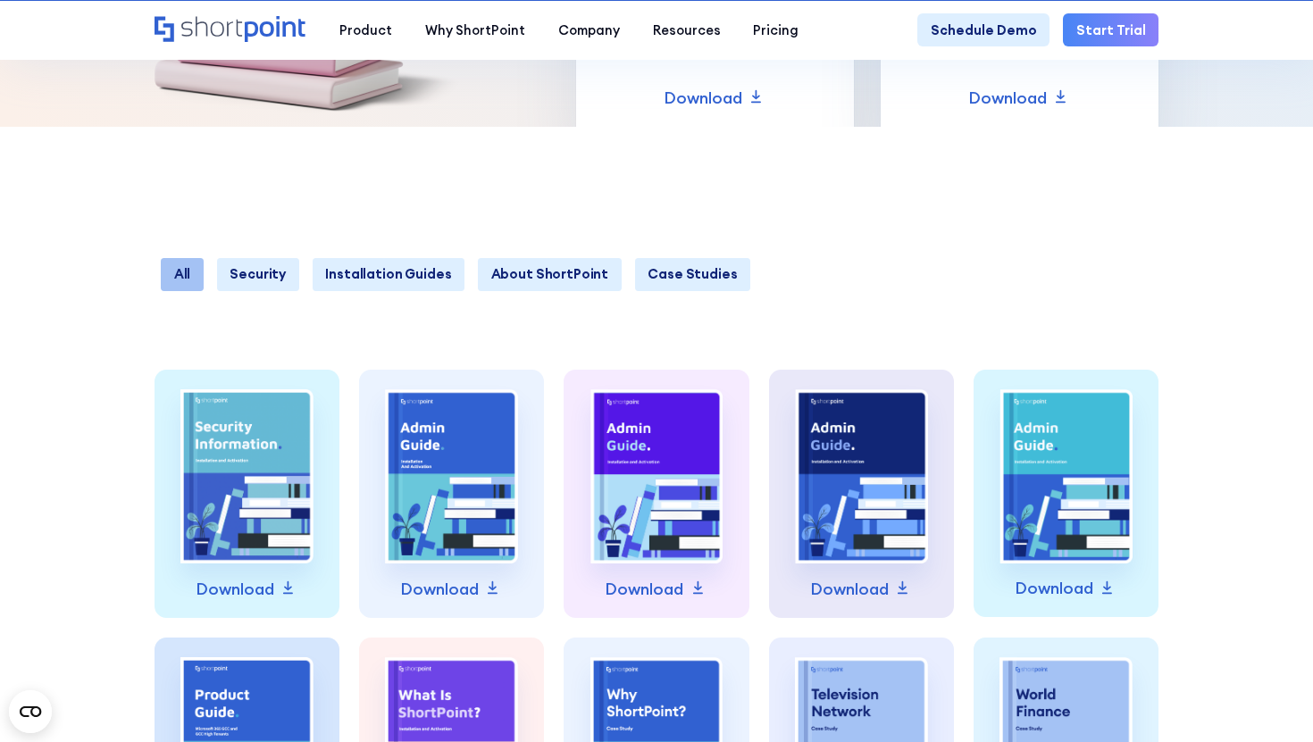
scroll to position [372, 0]
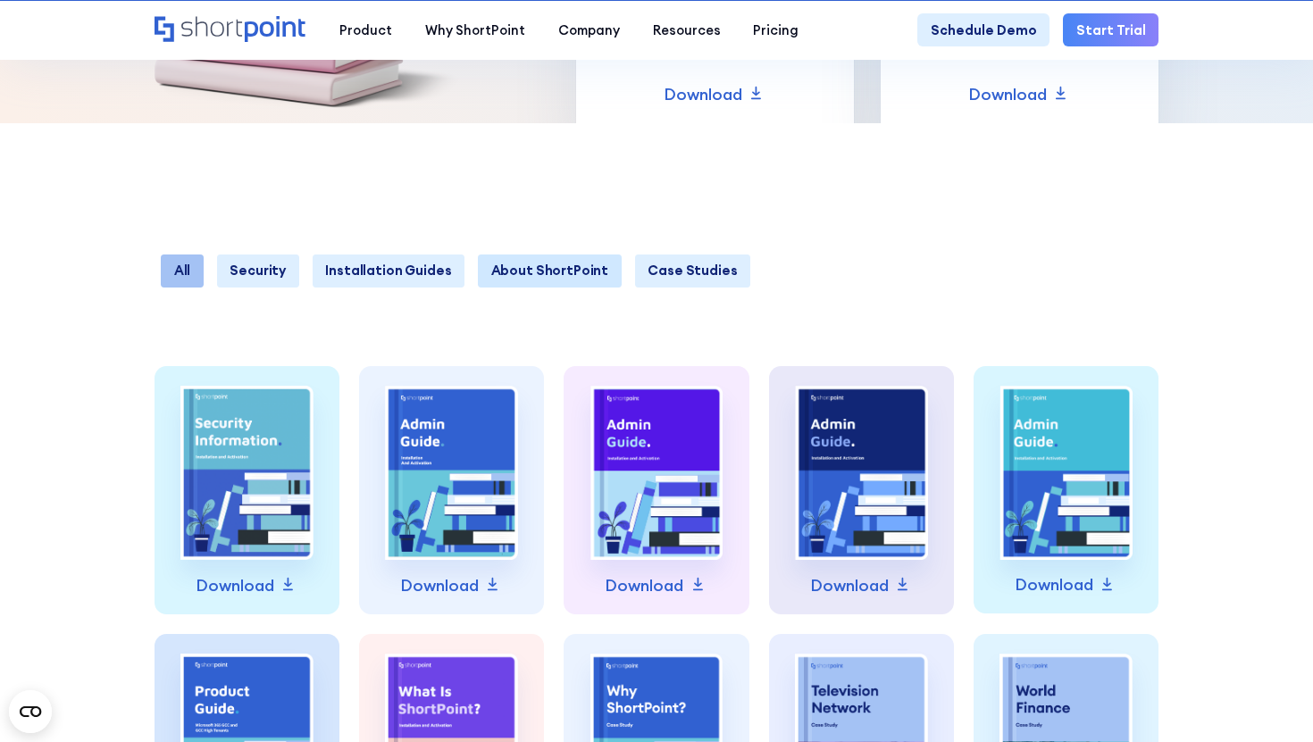
click at [566, 272] on link "About ShortPoint" at bounding box center [550, 271] width 144 height 33
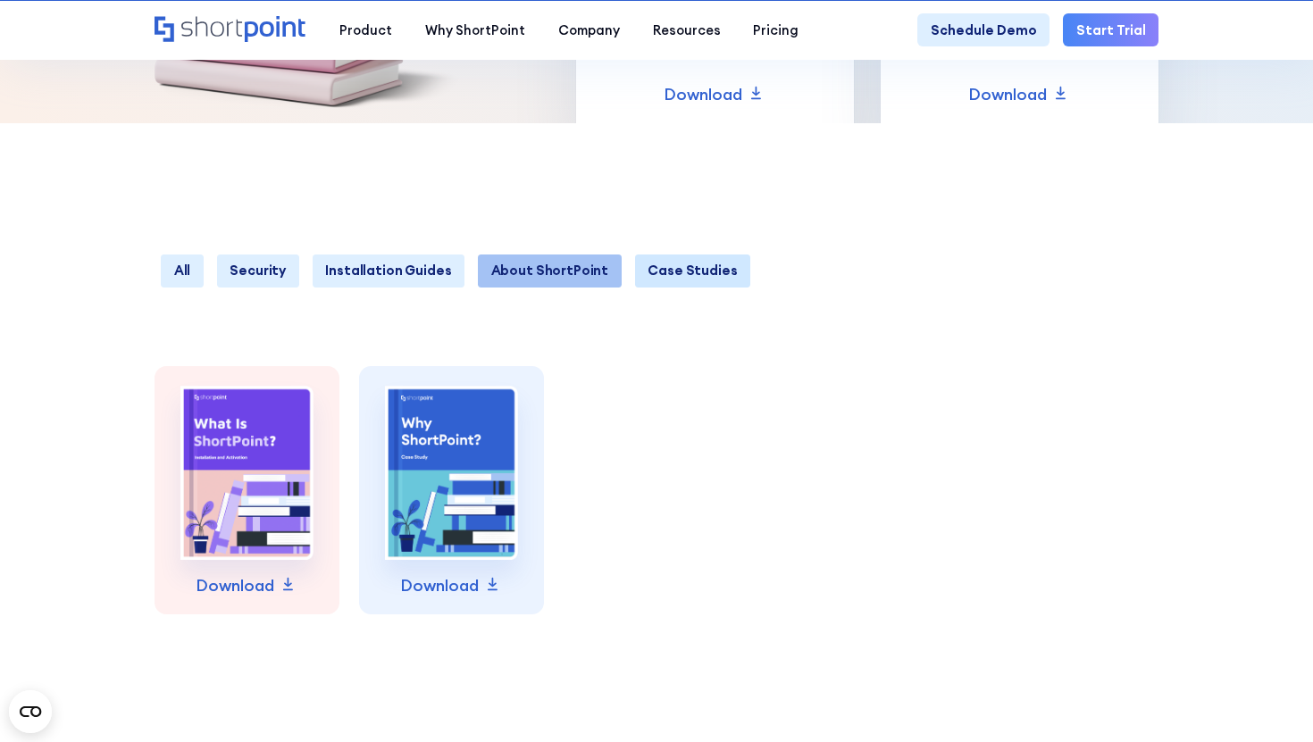
click at [635, 275] on link "Case Studies" at bounding box center [693, 271] width 116 height 33
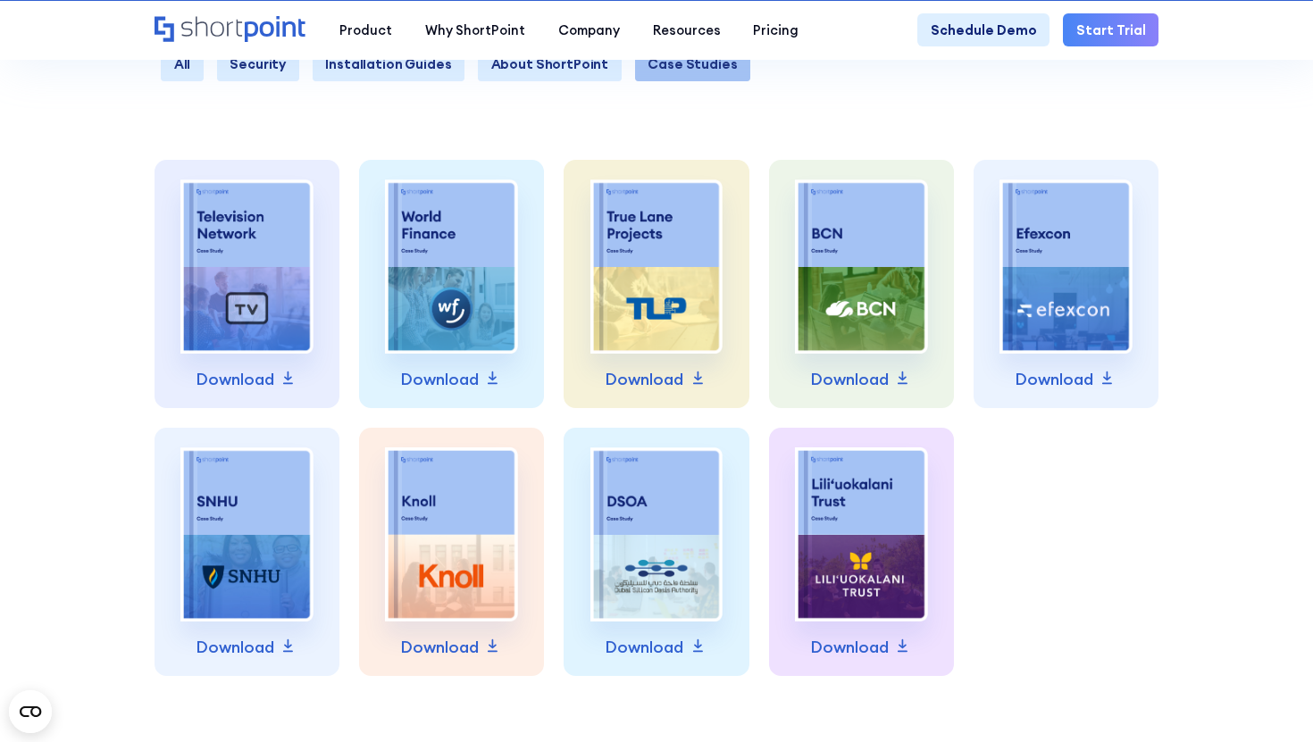
scroll to position [579, 0]
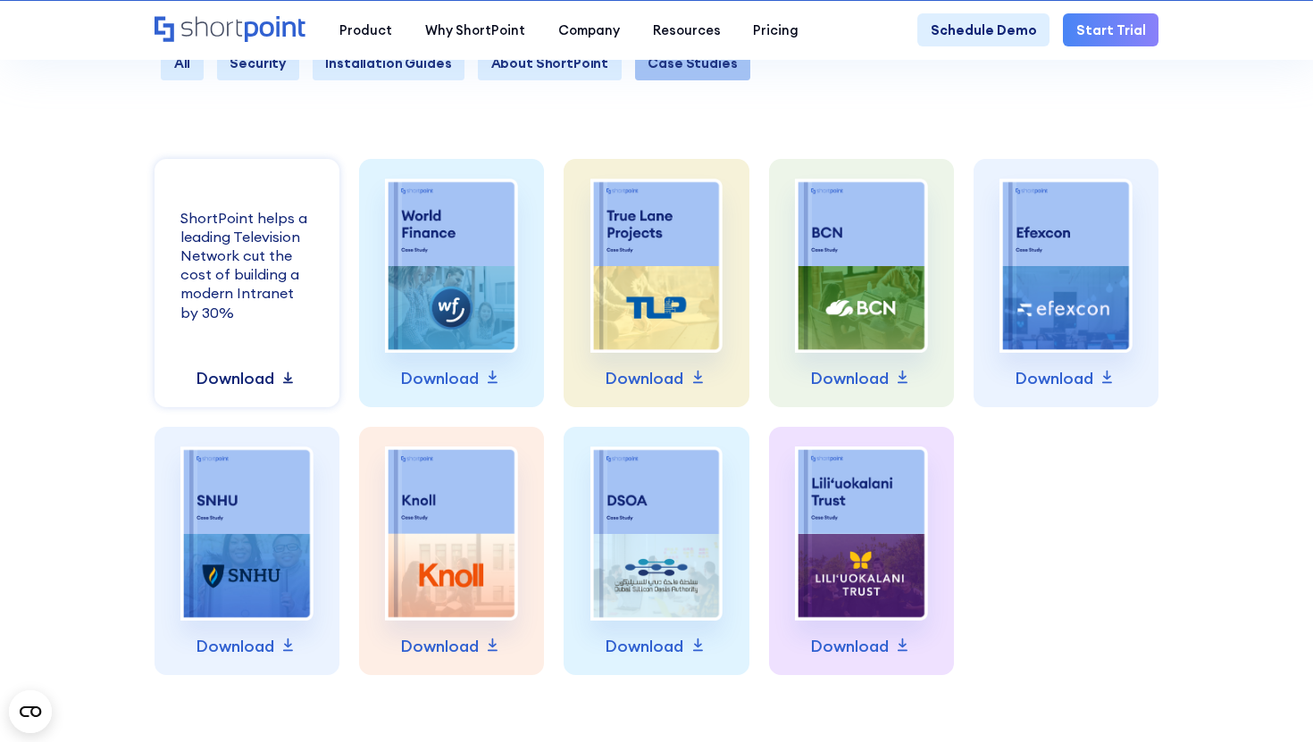
click at [269, 379] on p "Download" at bounding box center [235, 378] width 79 height 25
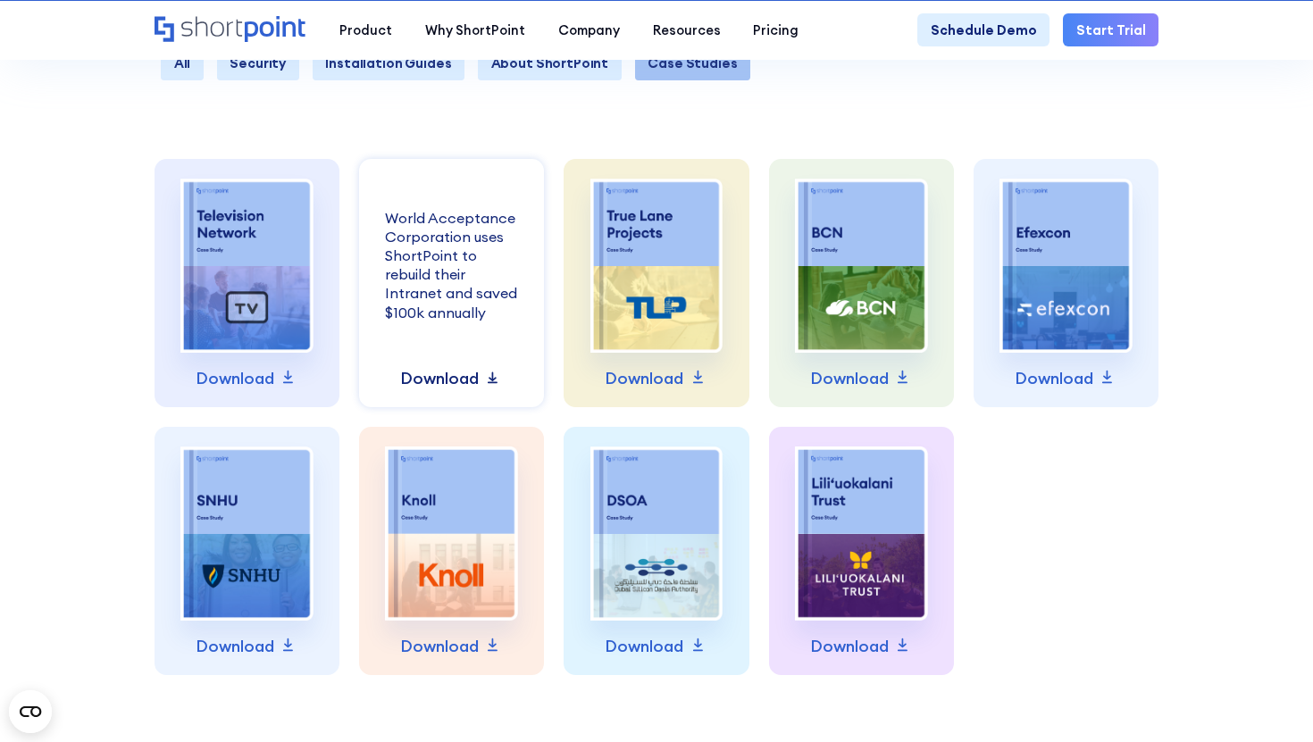
click at [440, 379] on p "Download" at bounding box center [439, 378] width 79 height 25
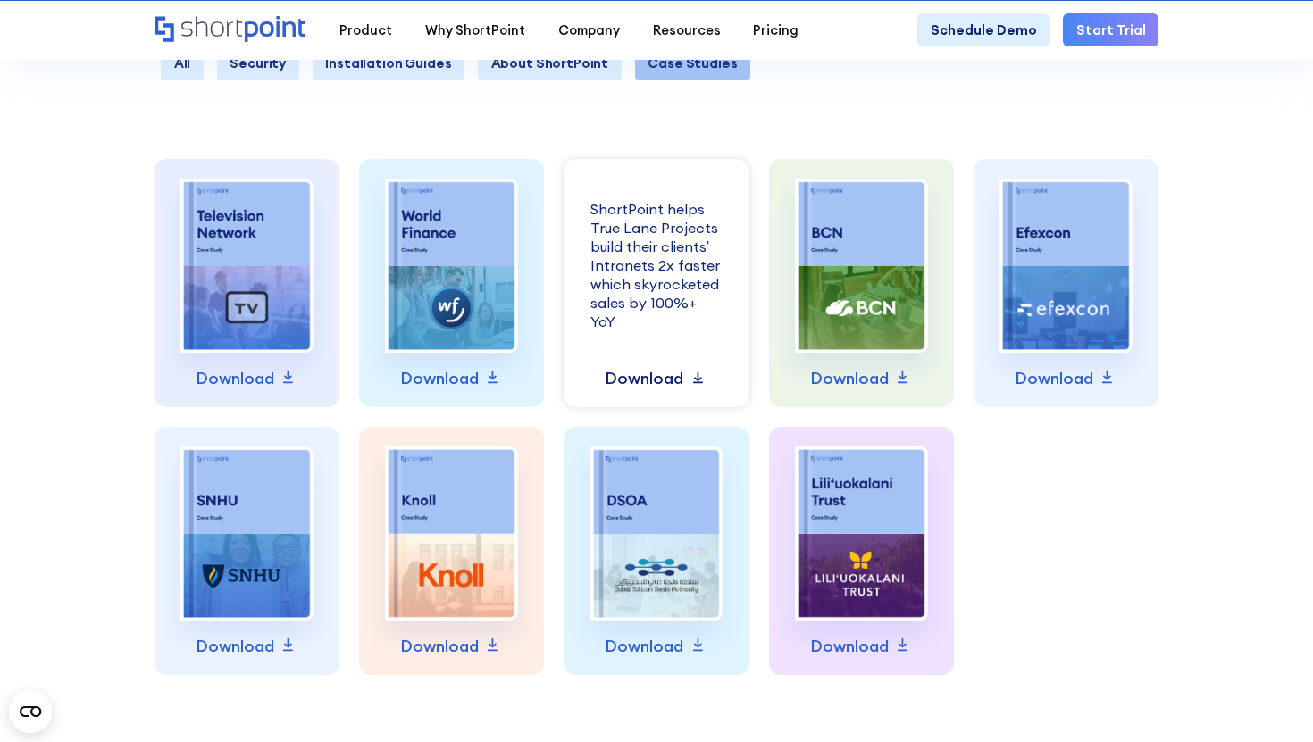
click at [643, 381] on p "Download" at bounding box center [644, 378] width 79 height 25
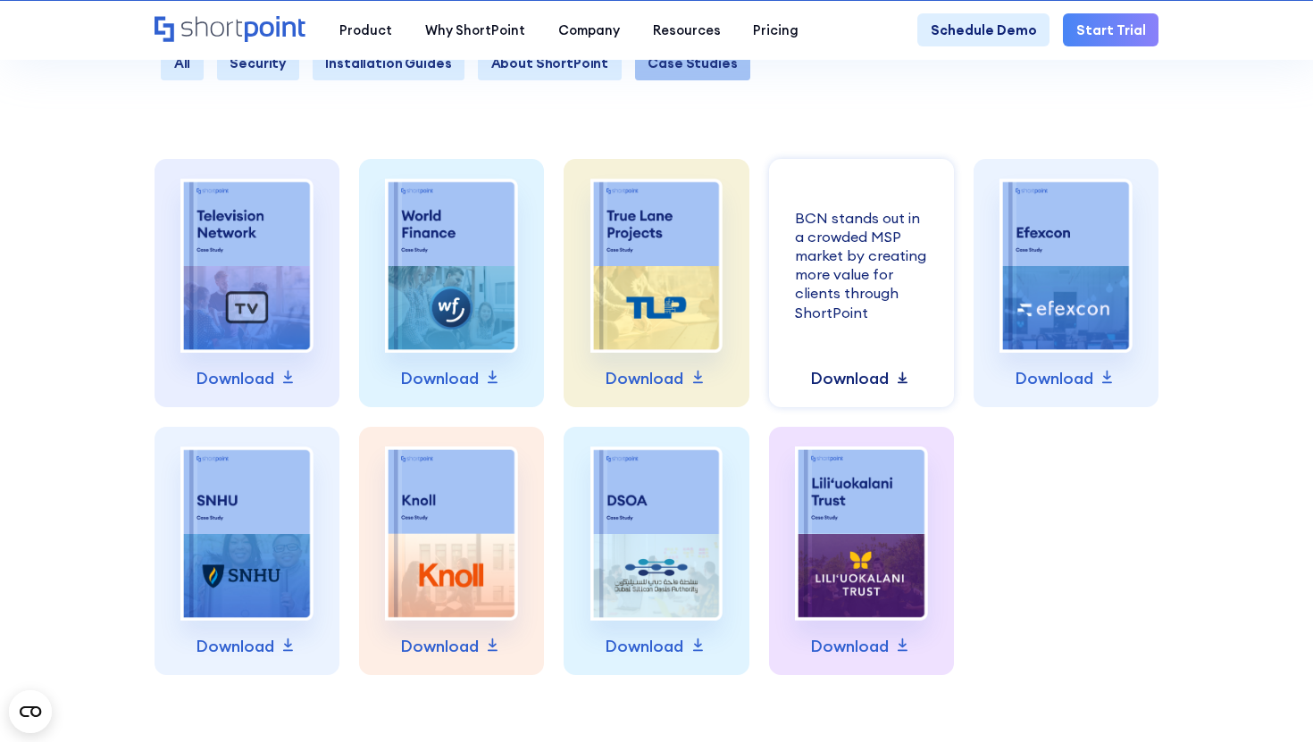
click at [814, 379] on p "Download" at bounding box center [849, 378] width 79 height 25
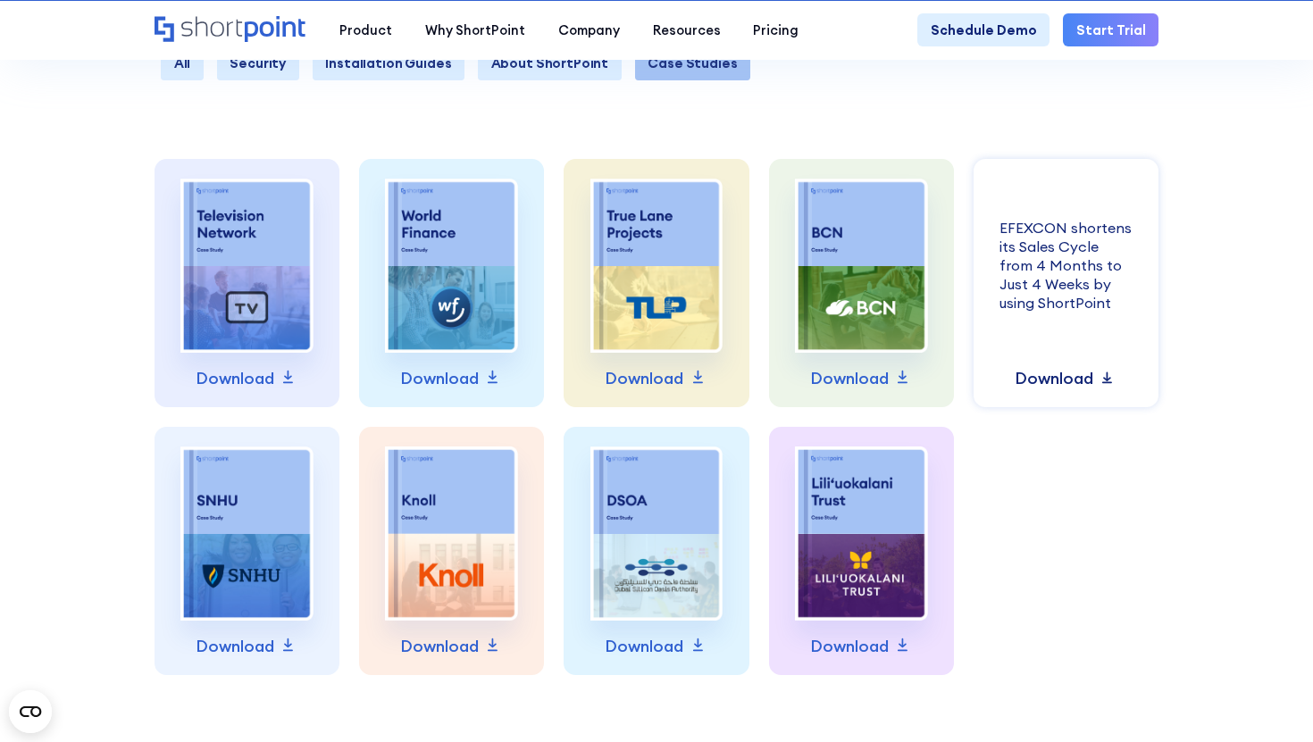
click at [1043, 383] on p "Download" at bounding box center [1054, 378] width 79 height 25
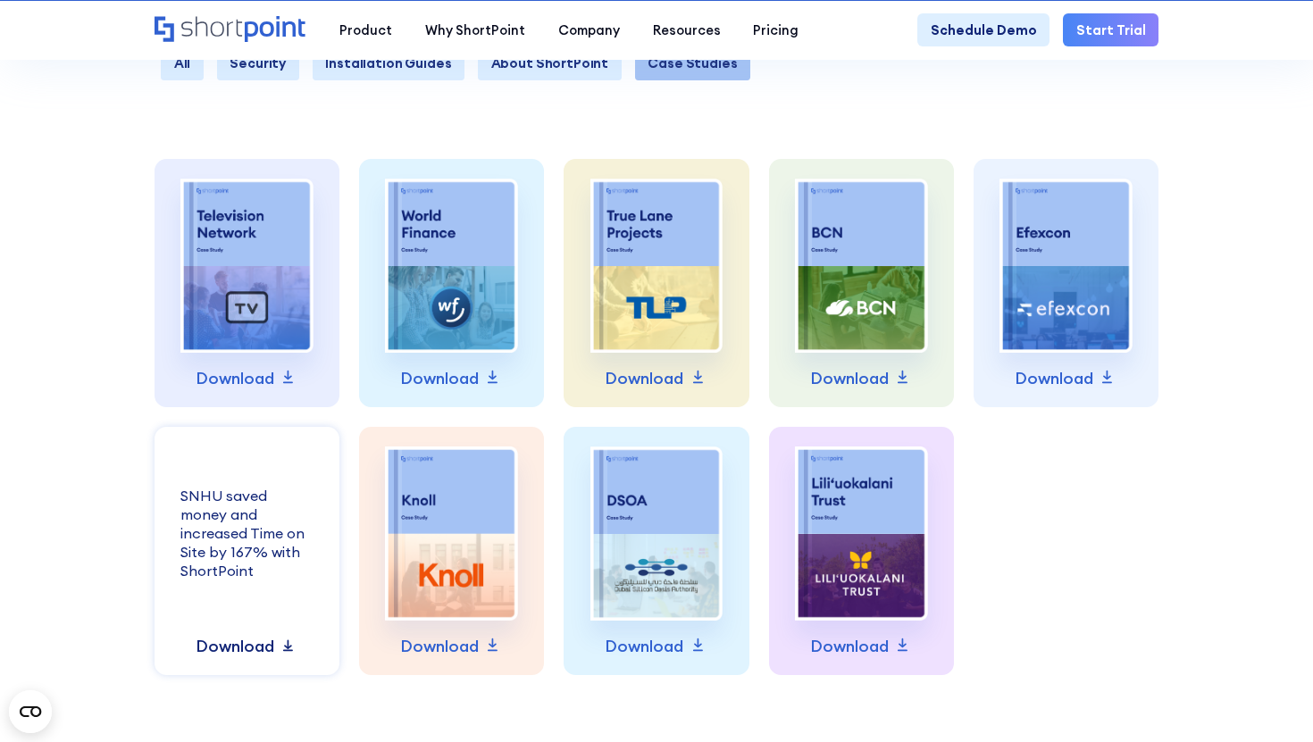
click at [262, 647] on p "Download" at bounding box center [235, 646] width 79 height 25
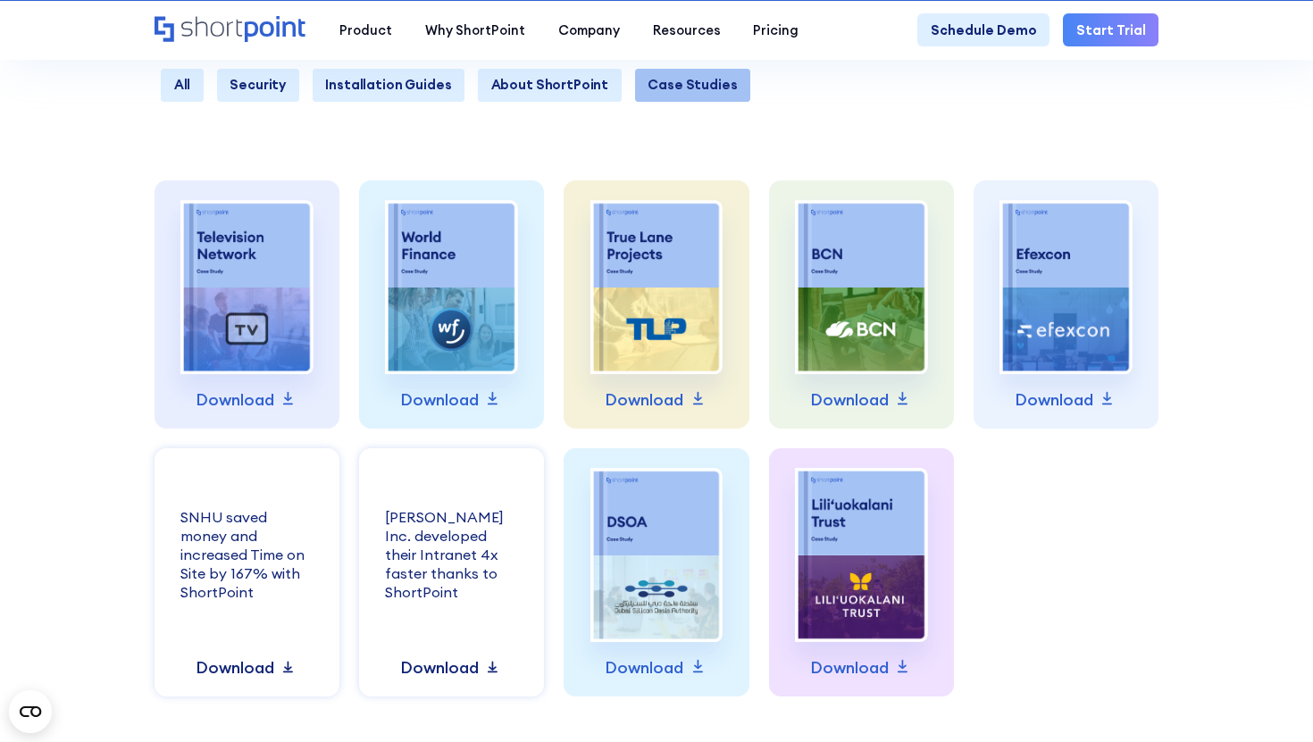
scroll to position [559, 0]
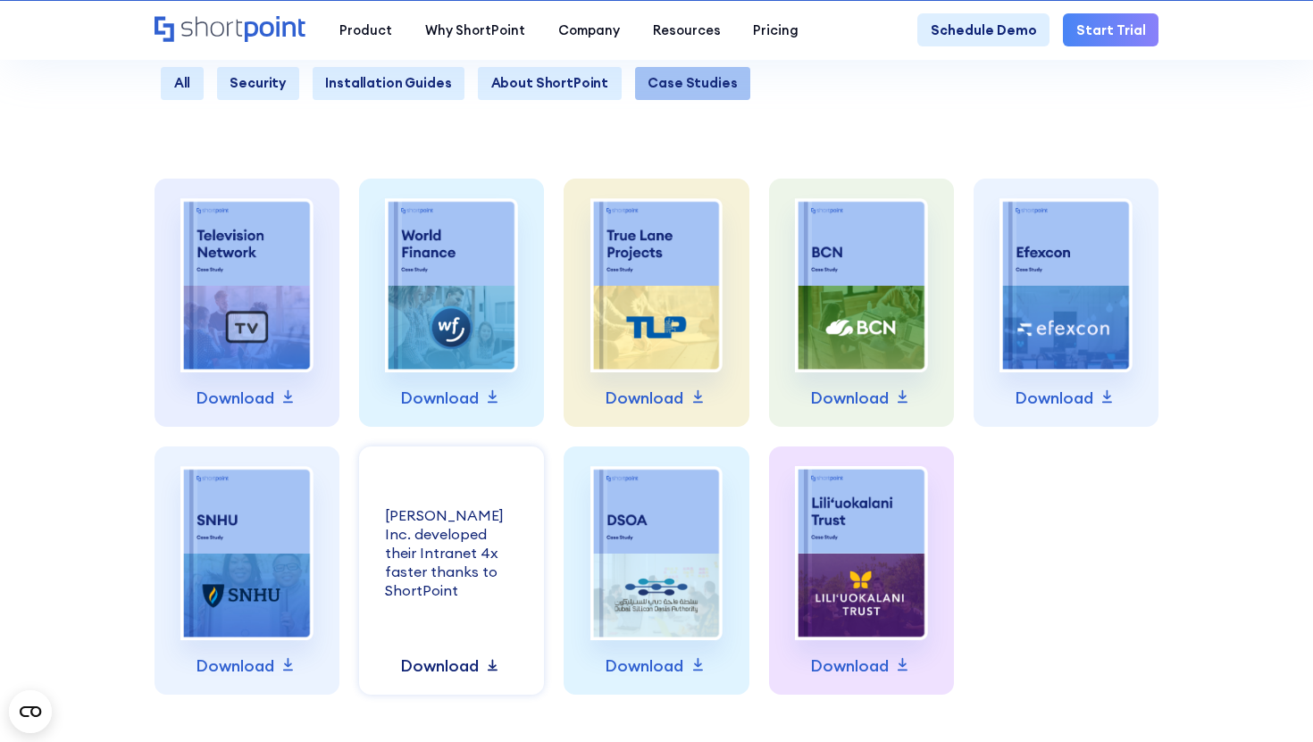
click at [422, 668] on p "Download" at bounding box center [439, 666] width 79 height 25
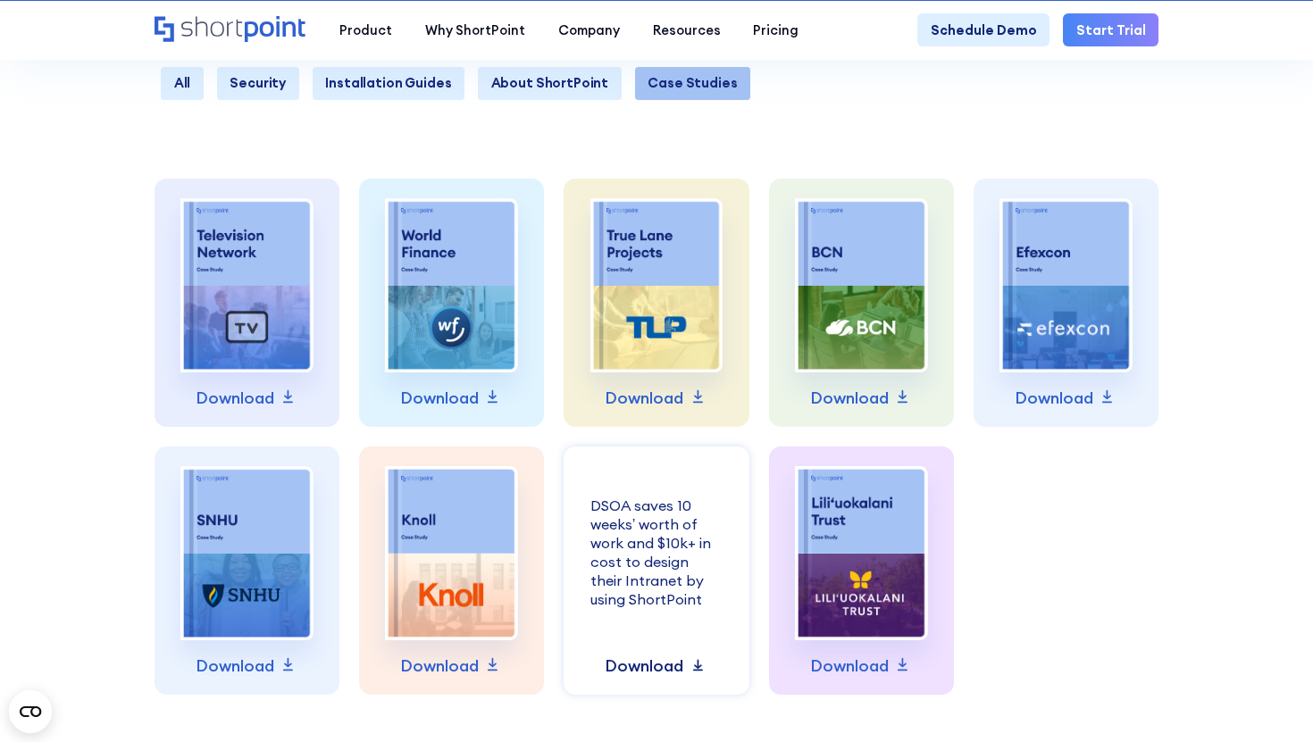
click at [693, 664] on icon at bounding box center [699, 665] width 20 height 20
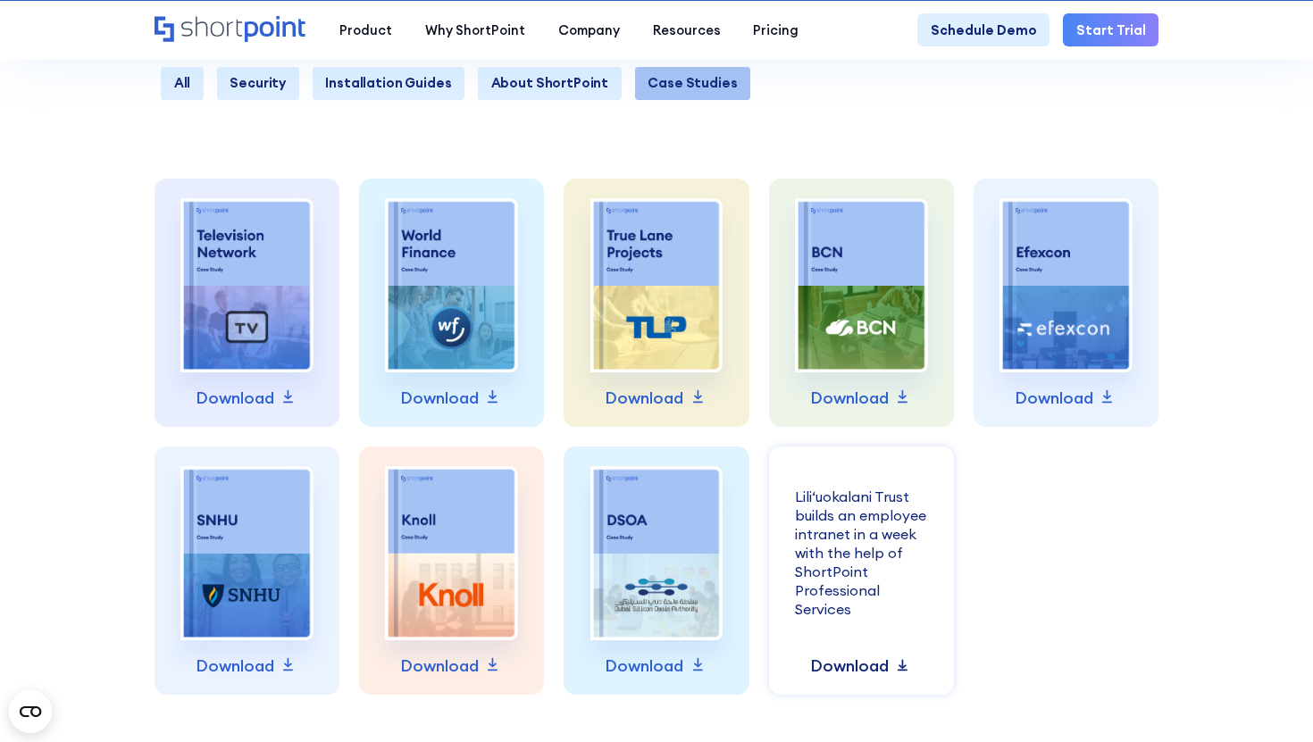
click at [832, 672] on p "Download" at bounding box center [849, 666] width 79 height 25
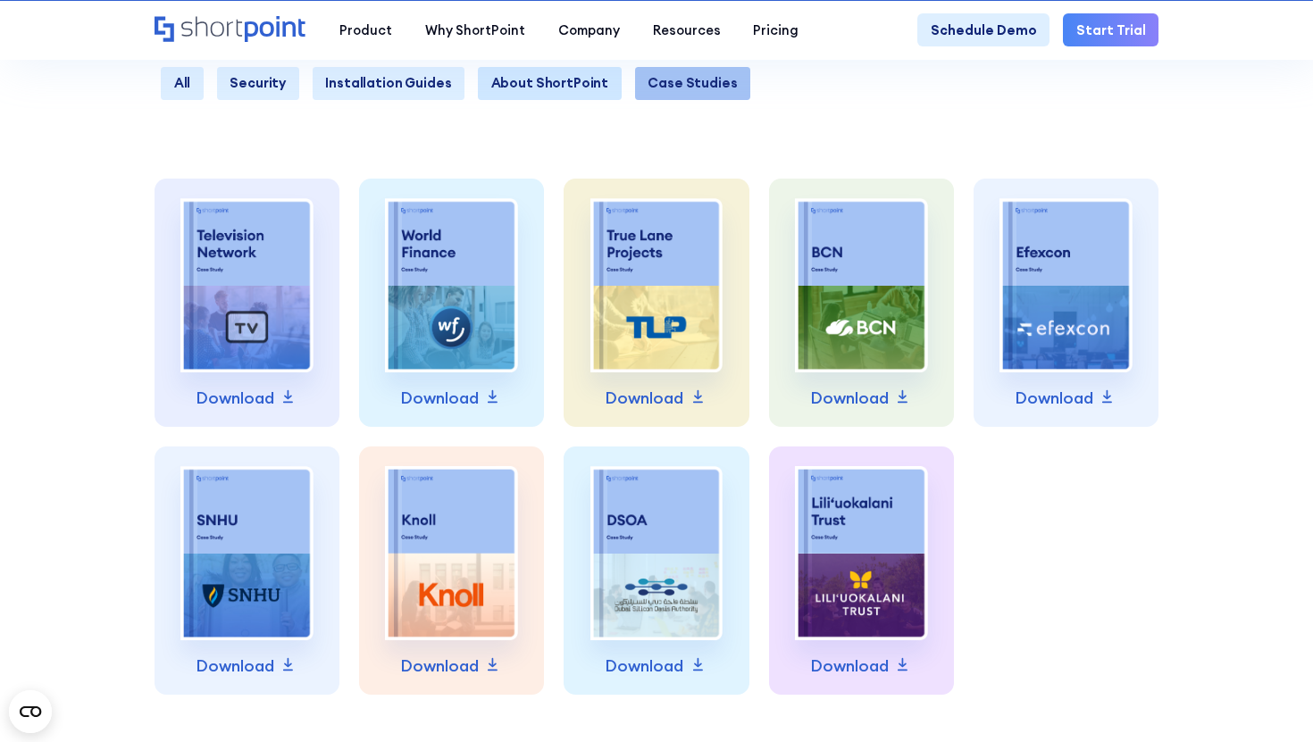
click at [571, 88] on link "About ShortPoint" at bounding box center [550, 83] width 144 height 33
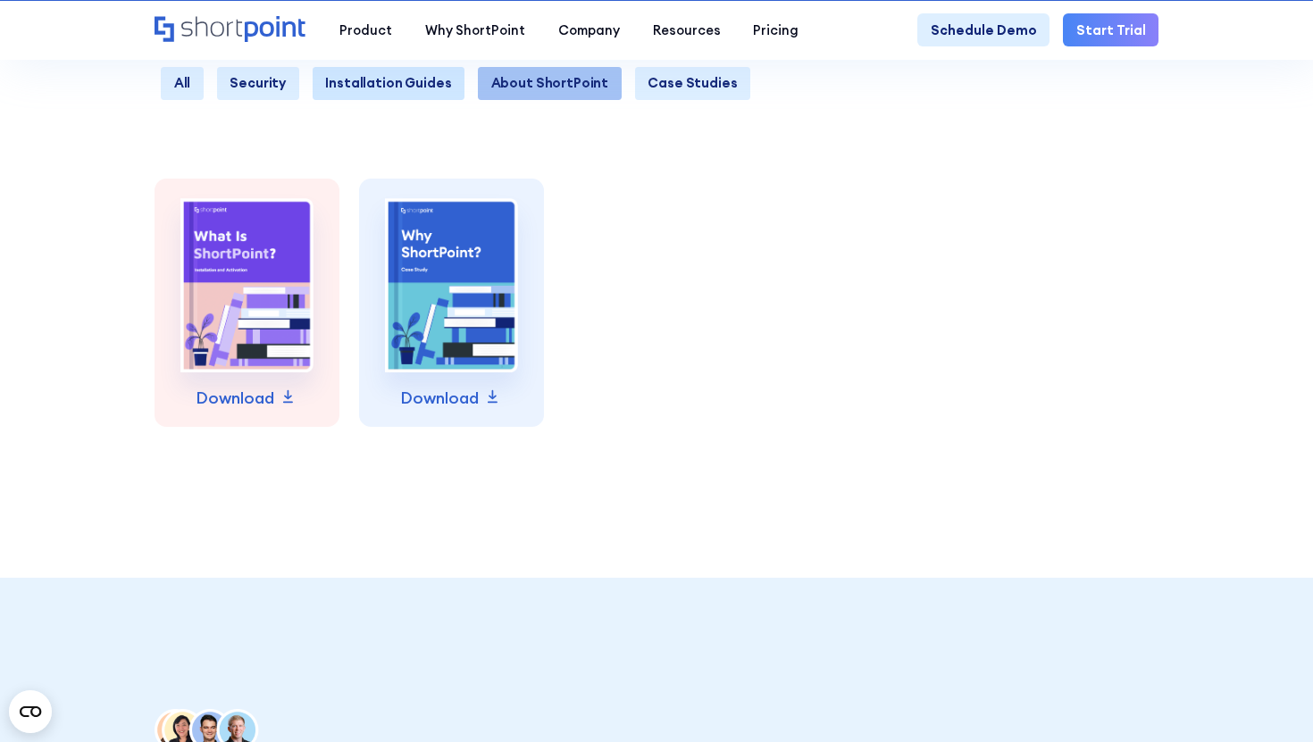
click at [408, 72] on link "Installation Guides" at bounding box center [389, 83] width 153 height 33
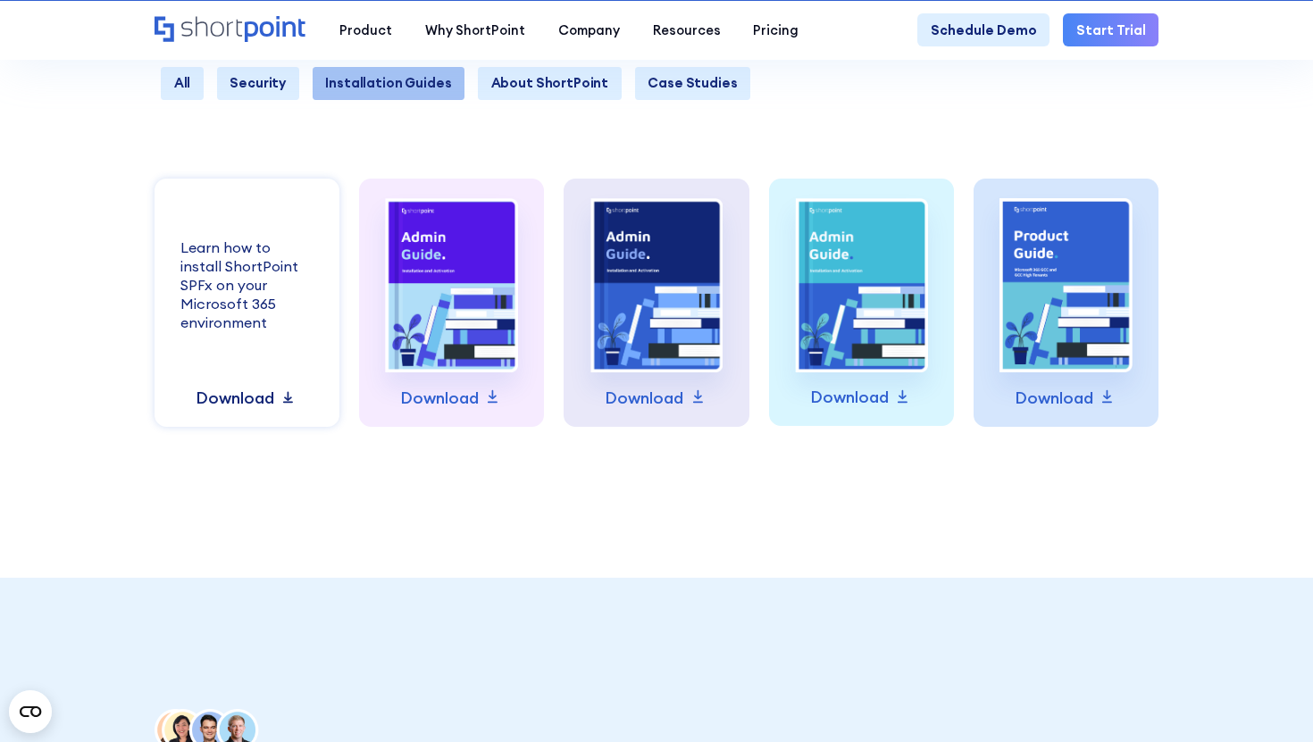
click at [260, 392] on p "Download" at bounding box center [235, 398] width 79 height 25
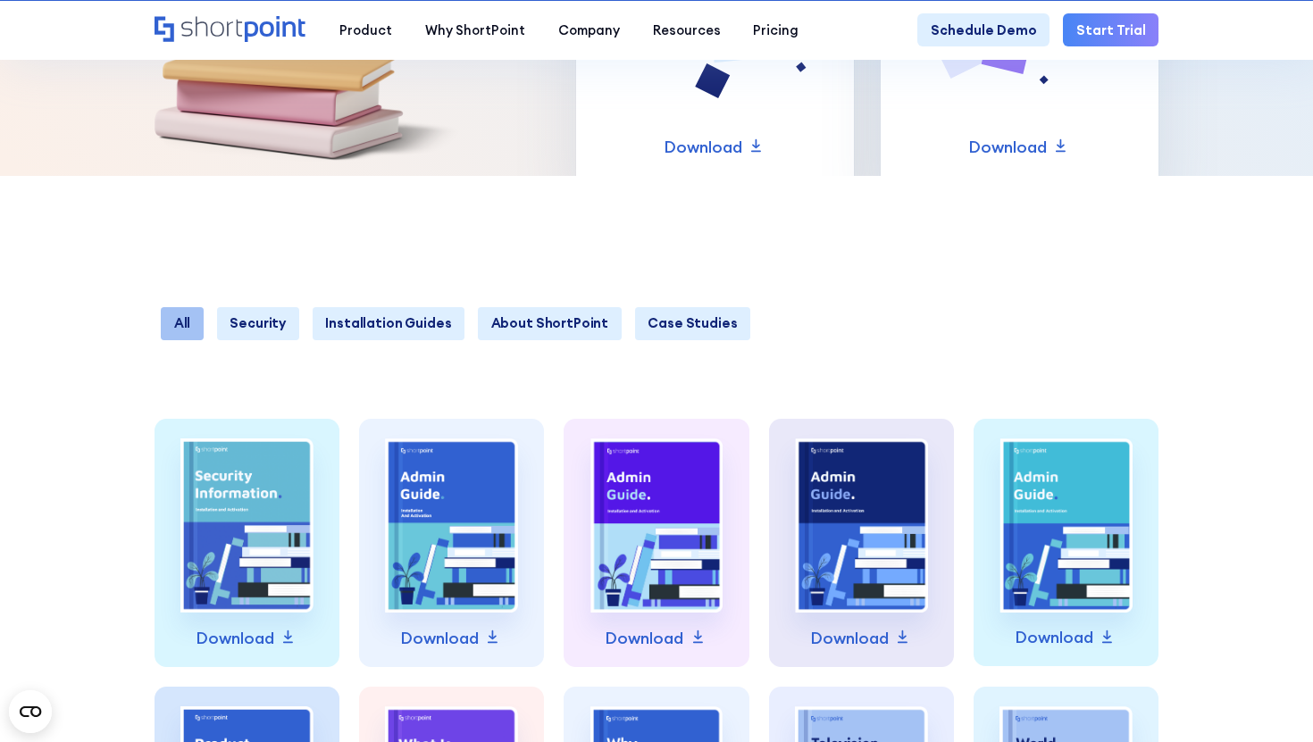
scroll to position [295, 0]
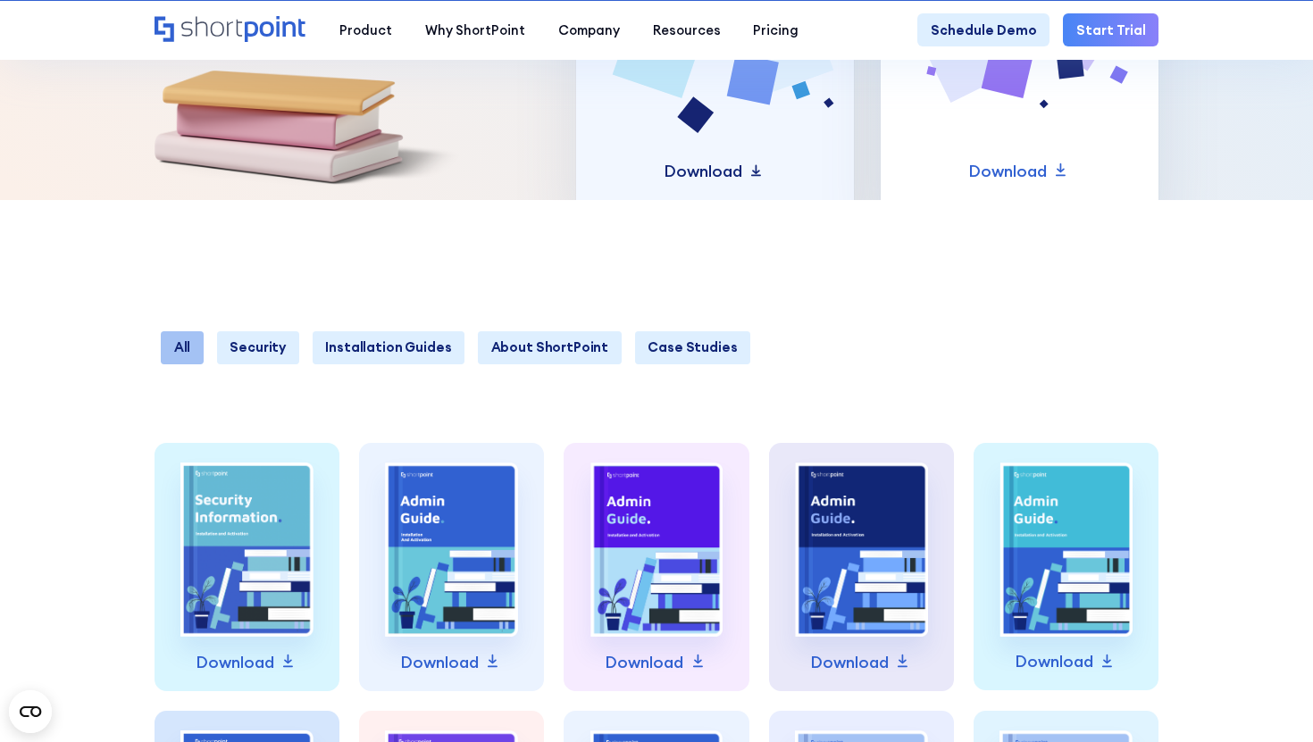
click at [757, 167] on icon at bounding box center [757, 170] width 20 height 20
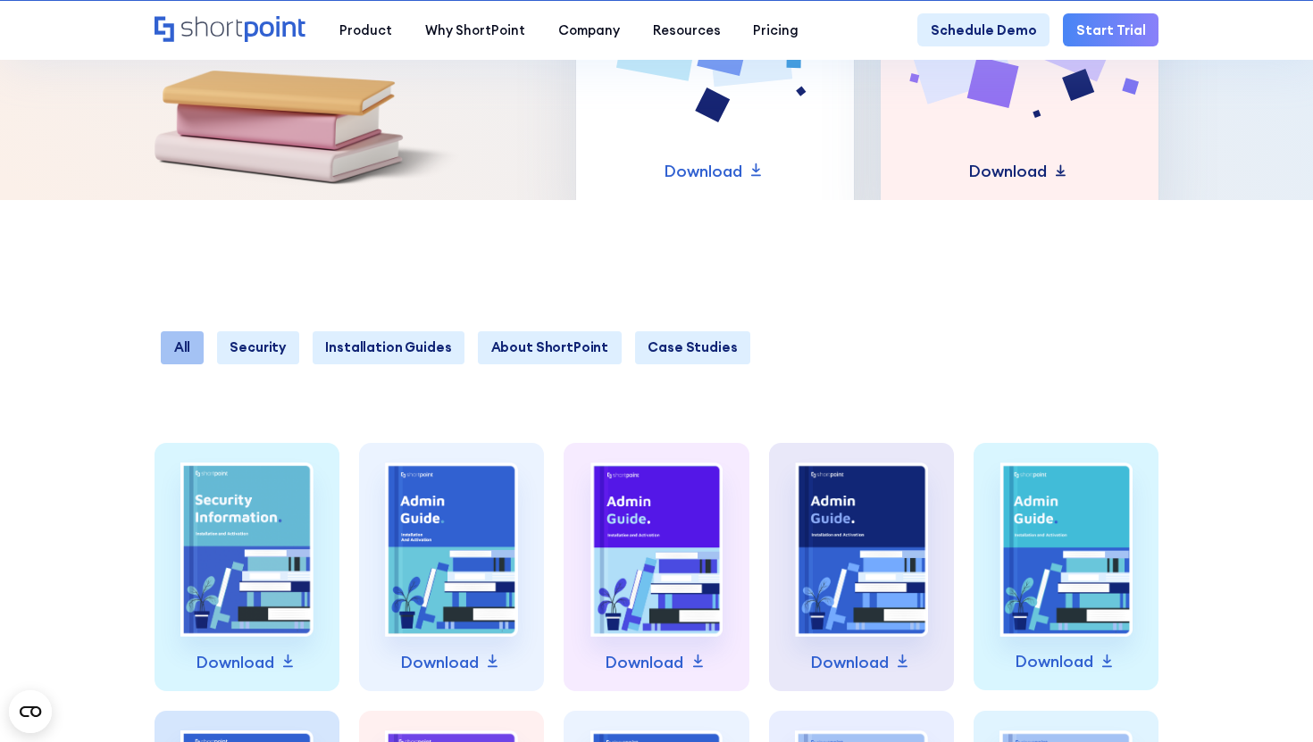
click at [1032, 177] on p "Download" at bounding box center [1007, 171] width 79 height 25
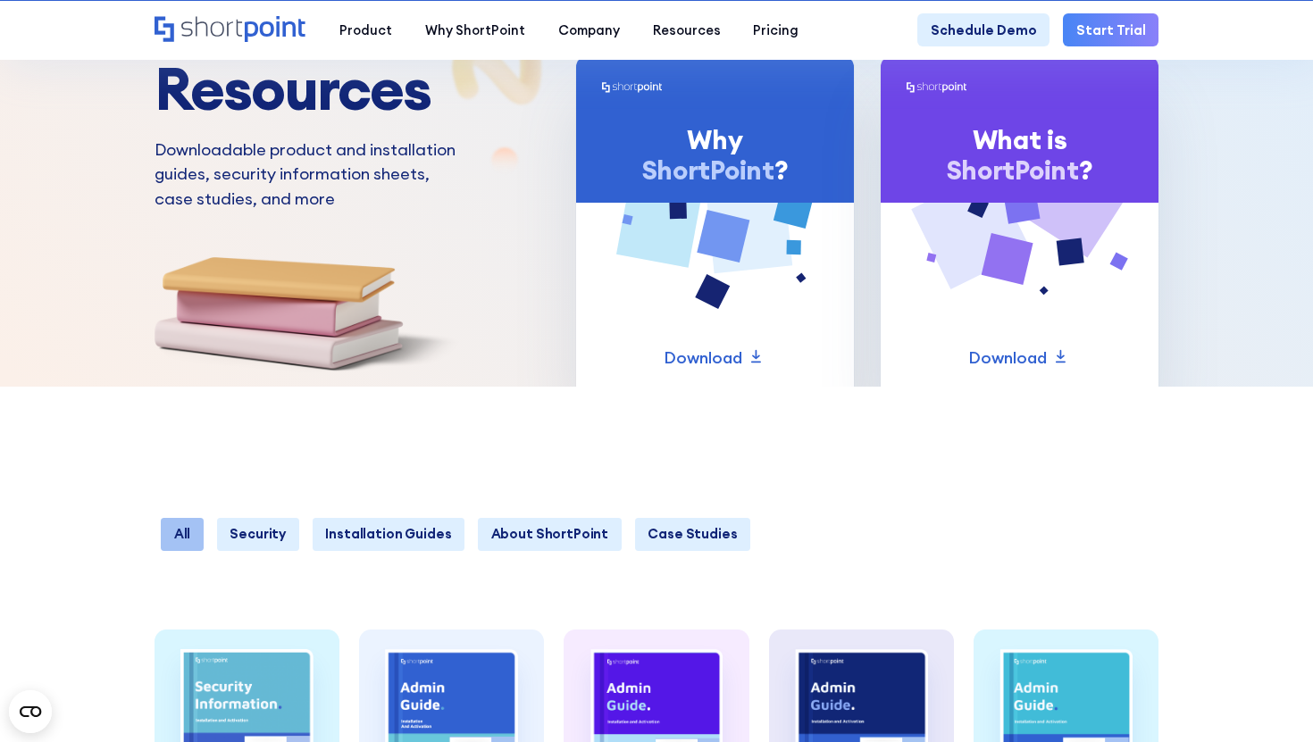
scroll to position [307, 0]
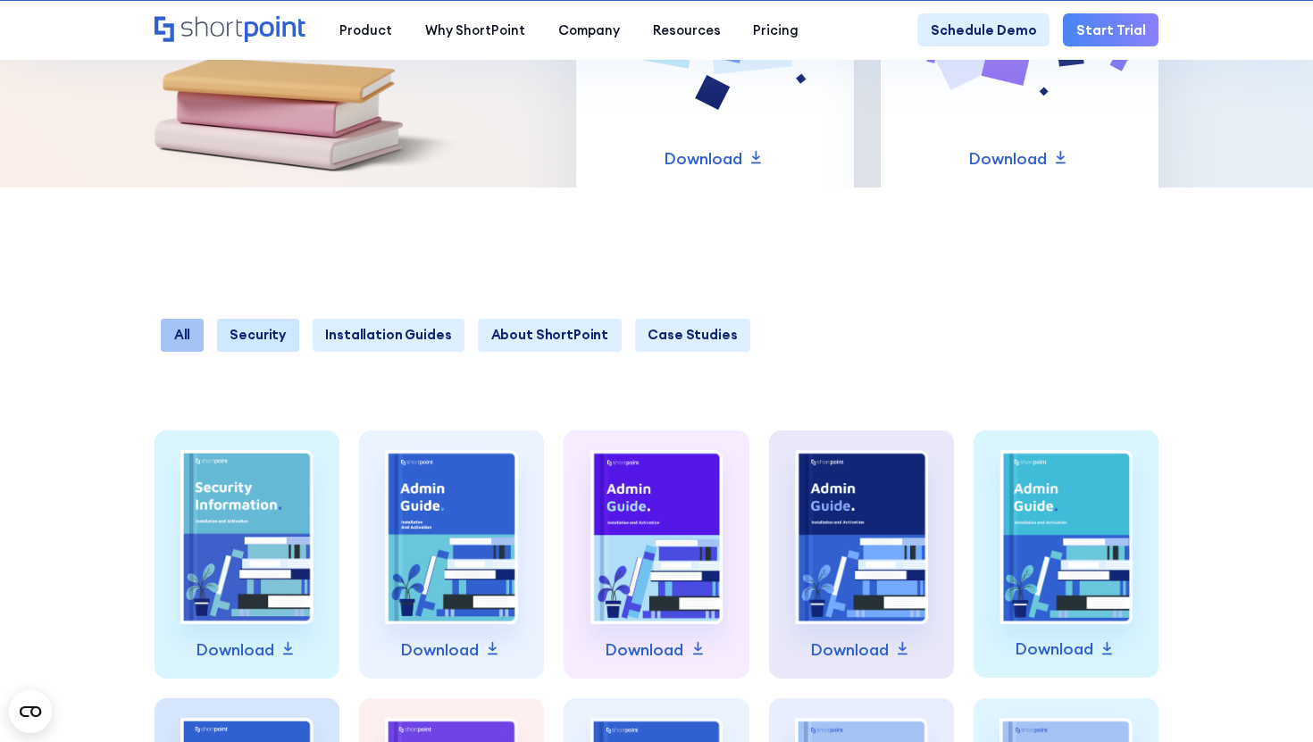
click at [259, 324] on link "Security" at bounding box center [258, 335] width 82 height 33
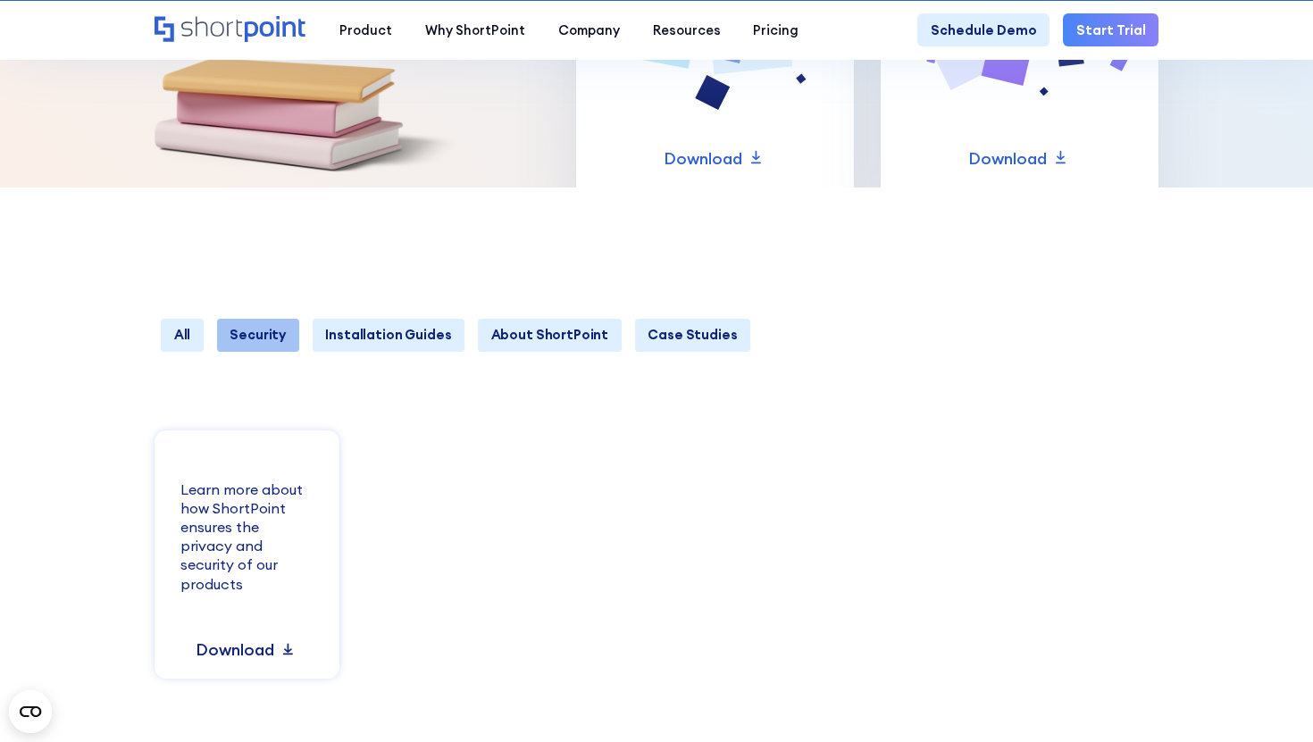
click at [282, 648] on icon at bounding box center [289, 649] width 20 height 20
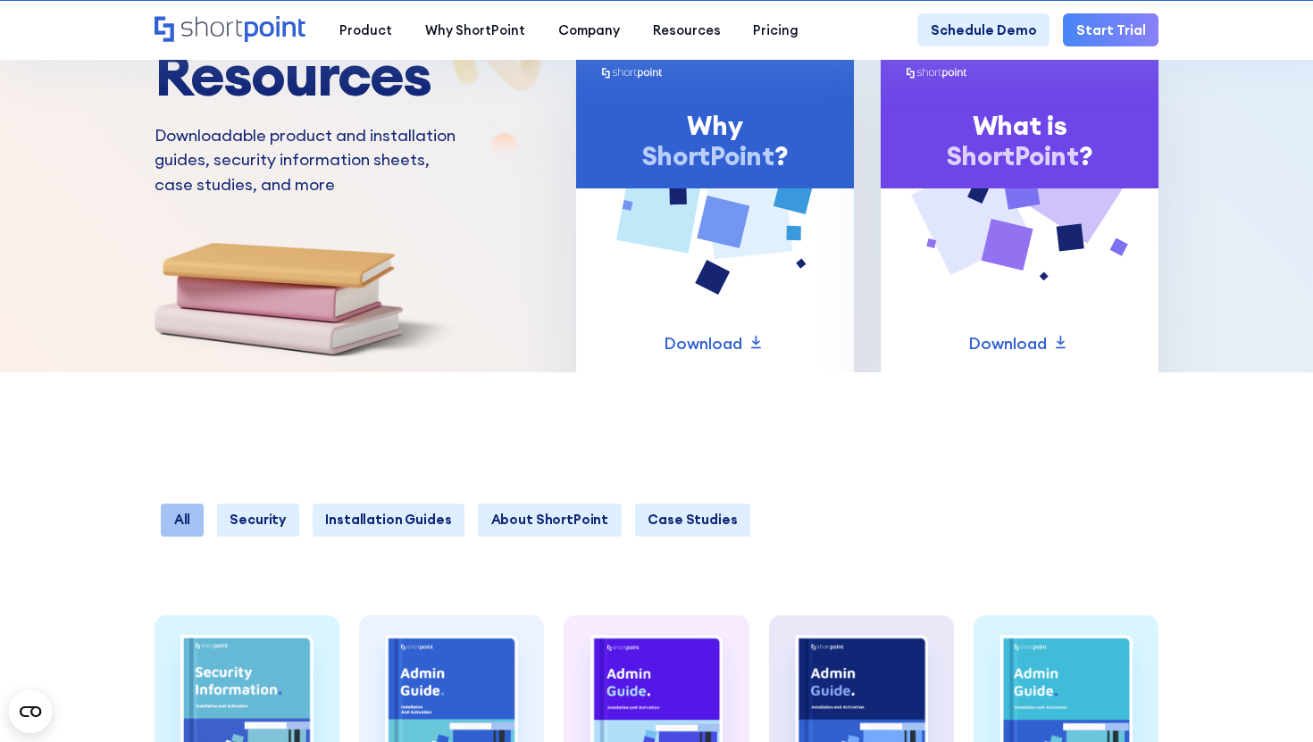
scroll to position [156, 0]
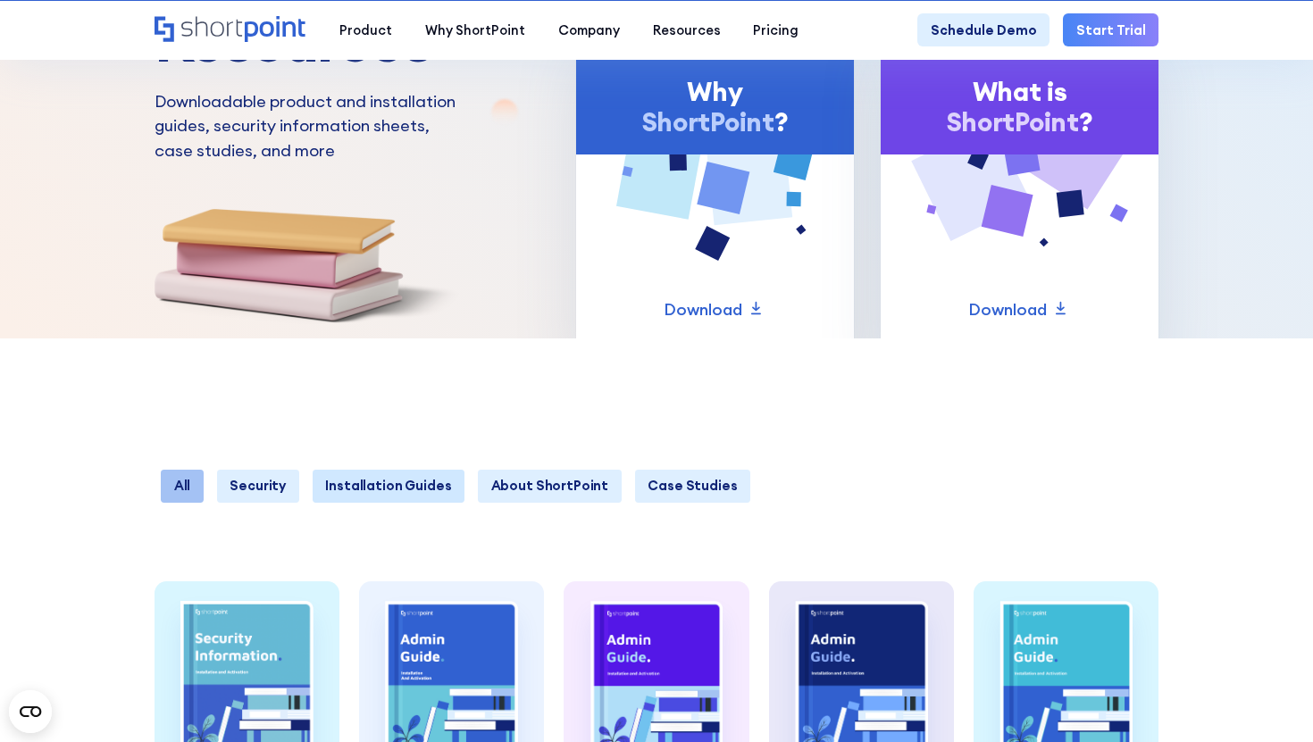
click at [396, 475] on link "Installation Guides" at bounding box center [389, 486] width 153 height 33
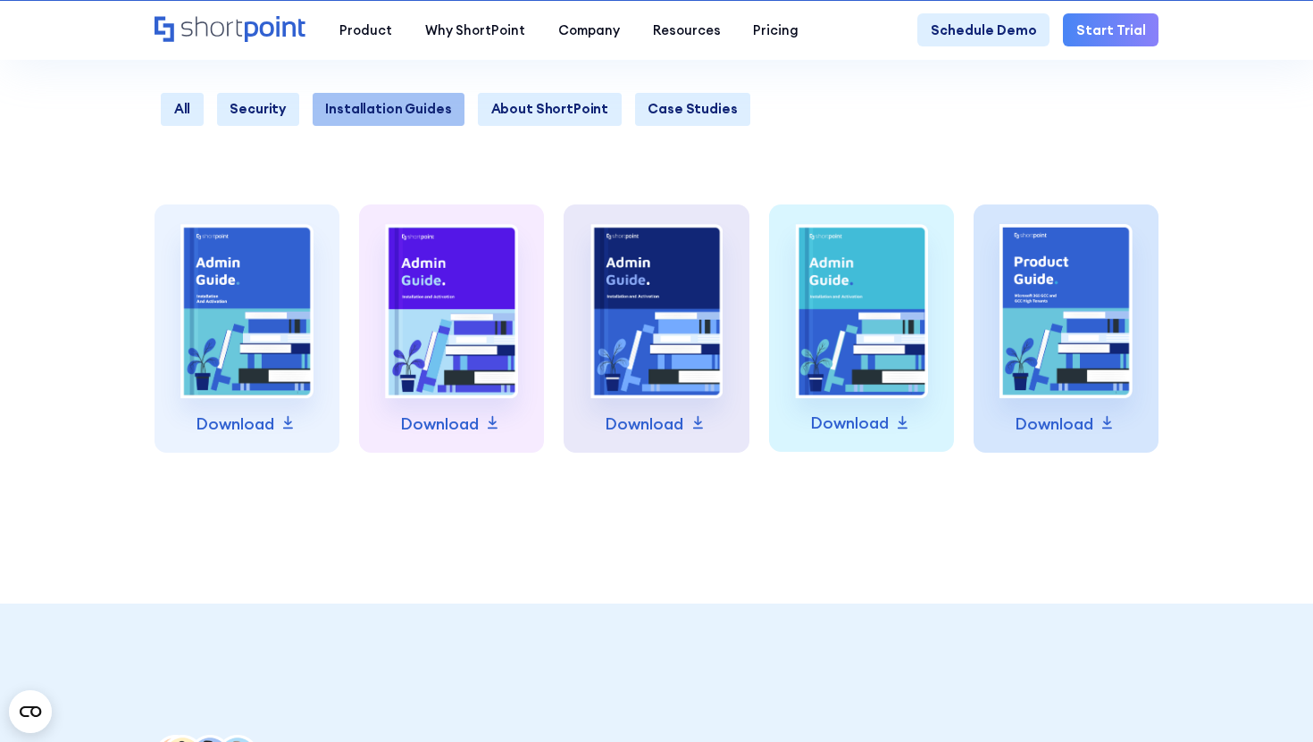
scroll to position [557, 0]
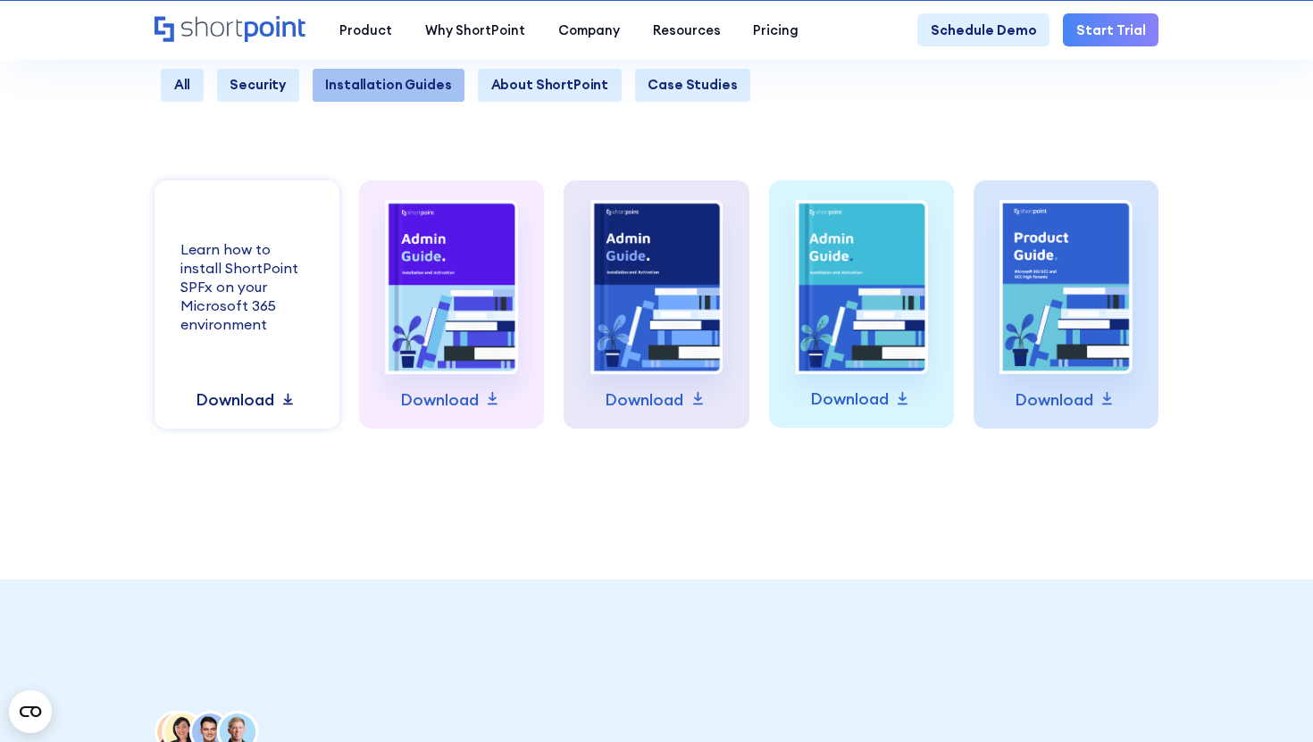
click at [282, 398] on icon at bounding box center [289, 399] width 20 height 20
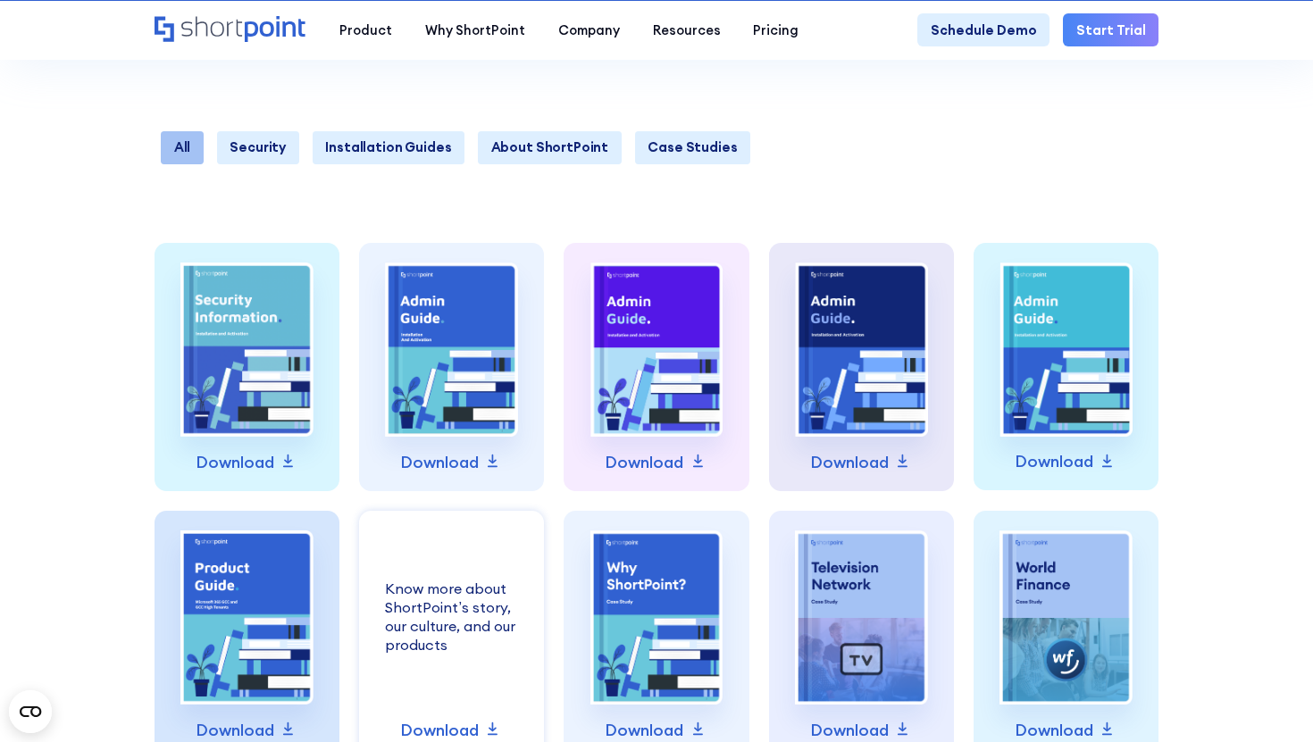
scroll to position [488, 0]
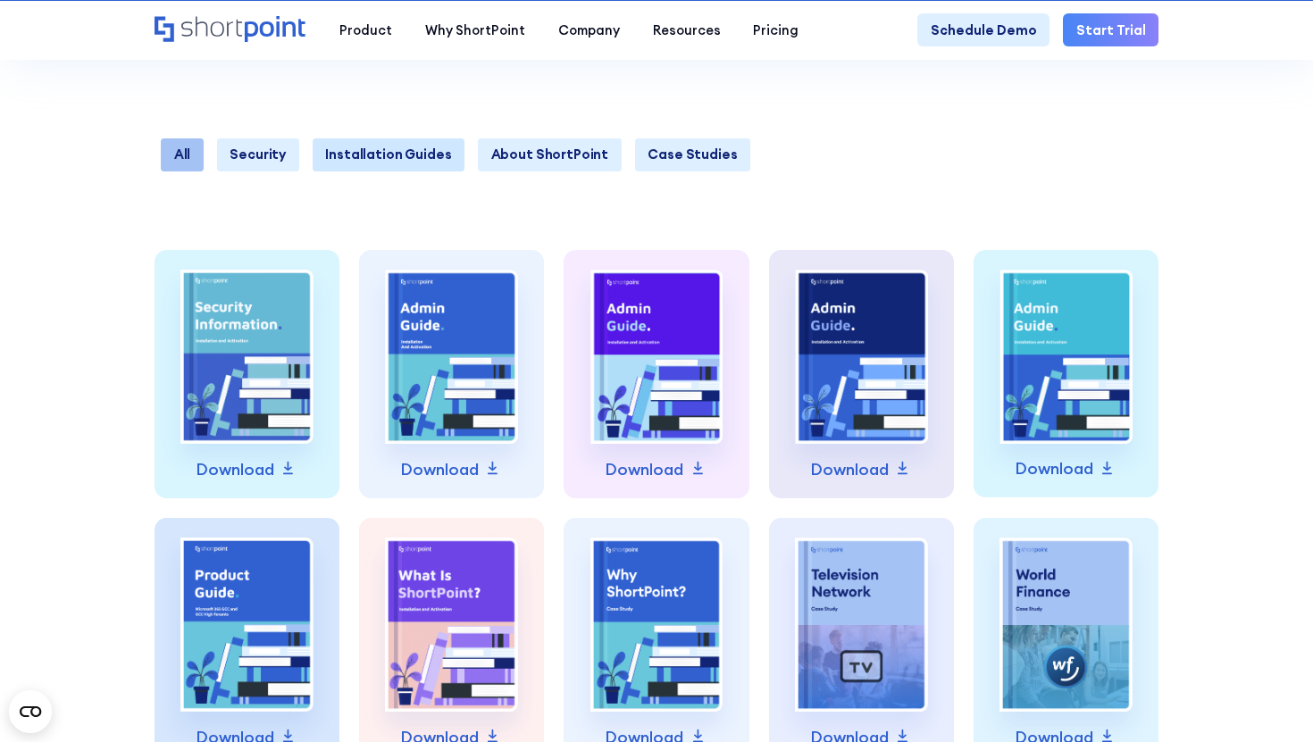
click at [352, 155] on link "Installation Guides" at bounding box center [389, 154] width 153 height 33
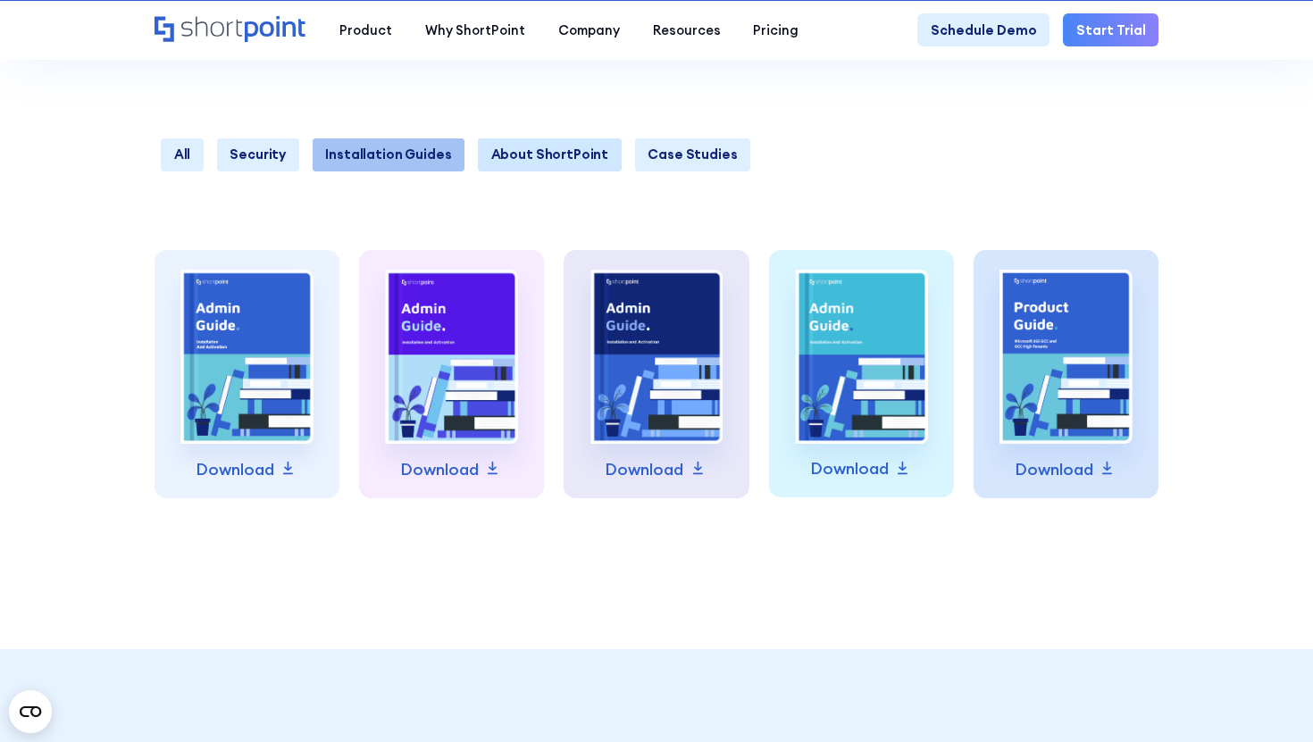
click at [551, 157] on link "About ShortPoint" at bounding box center [550, 154] width 144 height 33
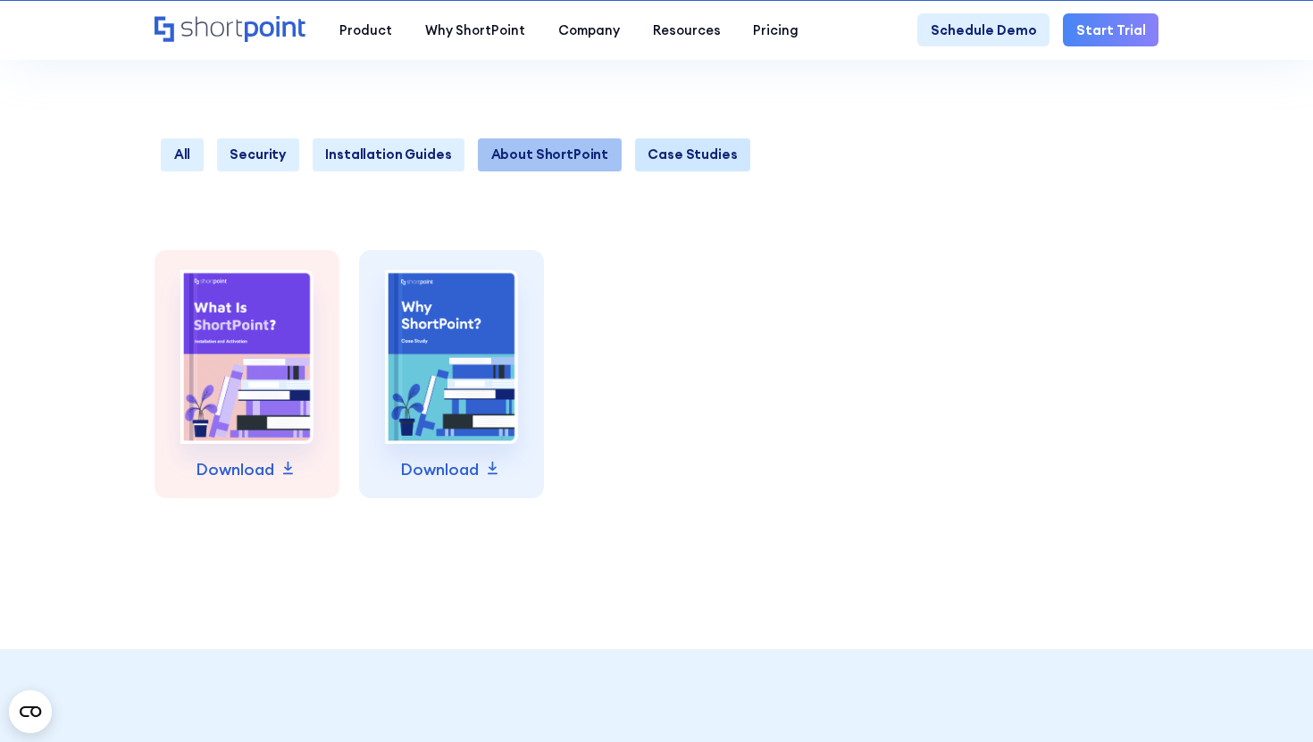
click at [670, 160] on link "Case Studies" at bounding box center [693, 154] width 116 height 33
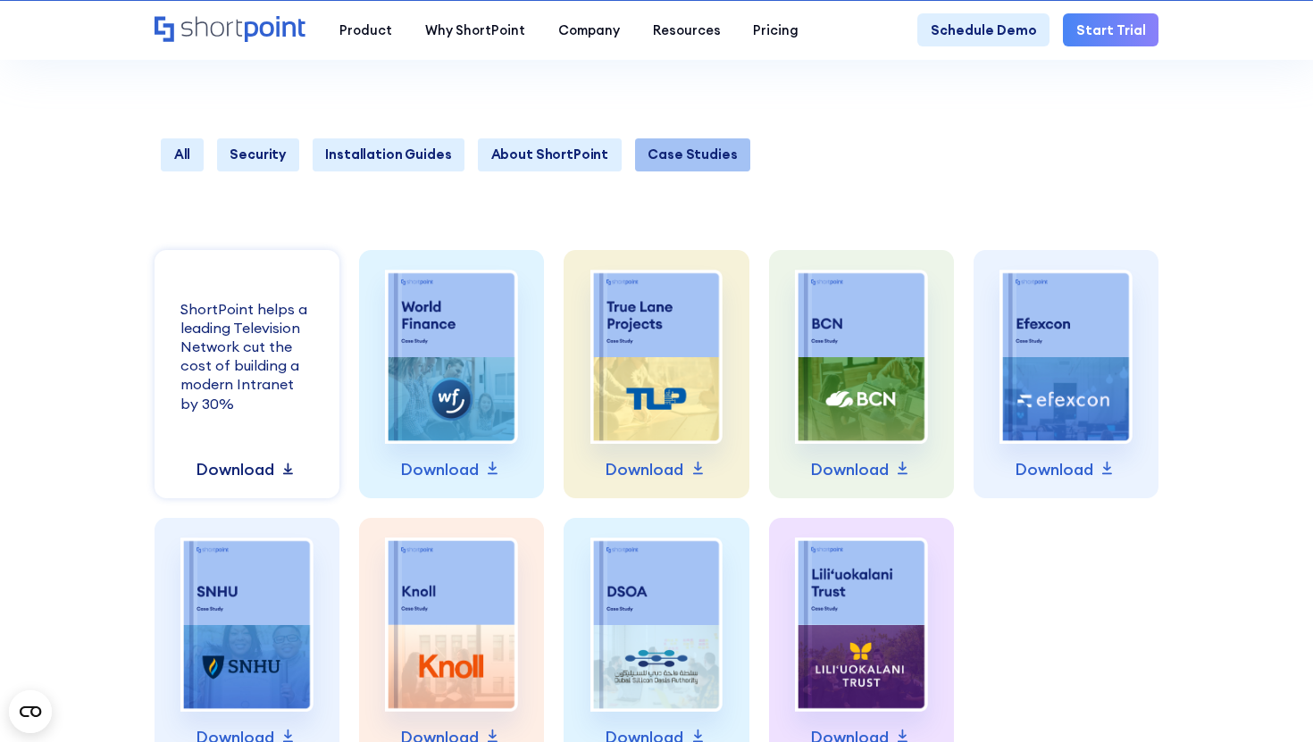
click at [282, 471] on icon at bounding box center [289, 468] width 20 height 20
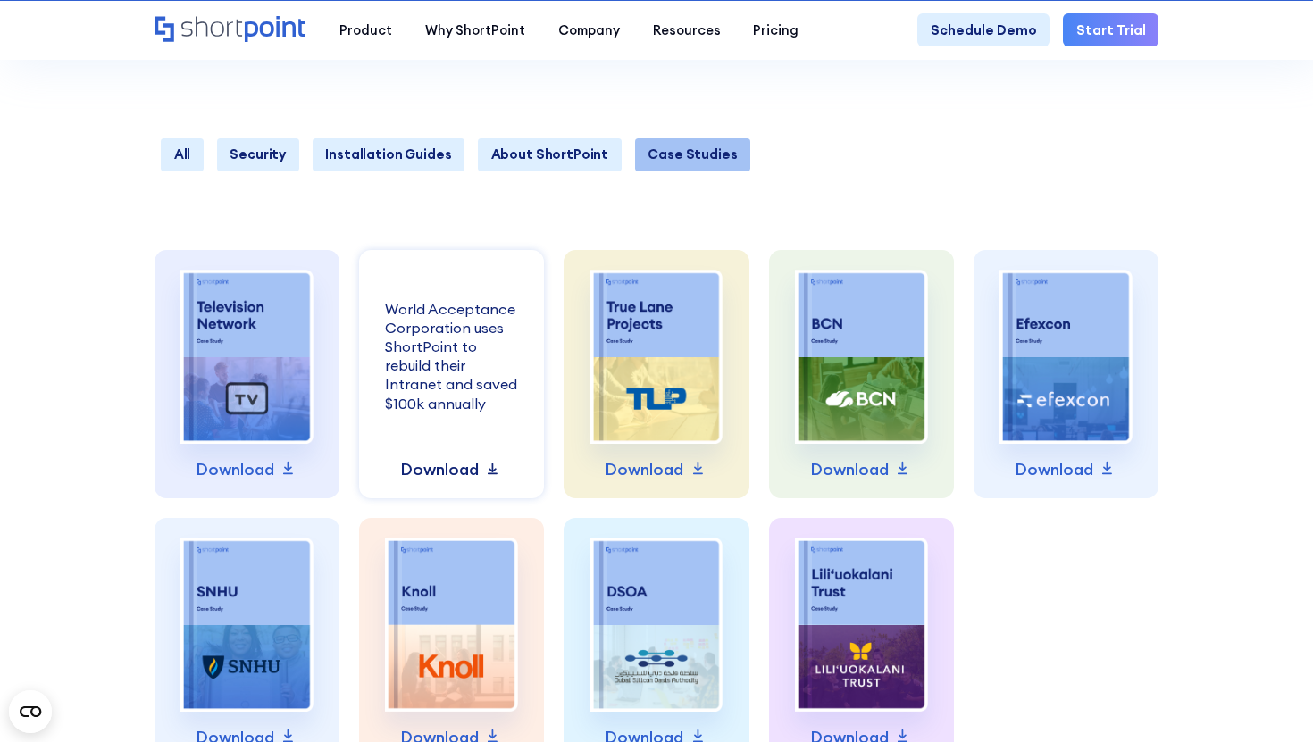
click at [474, 472] on p "Download" at bounding box center [439, 469] width 79 height 25
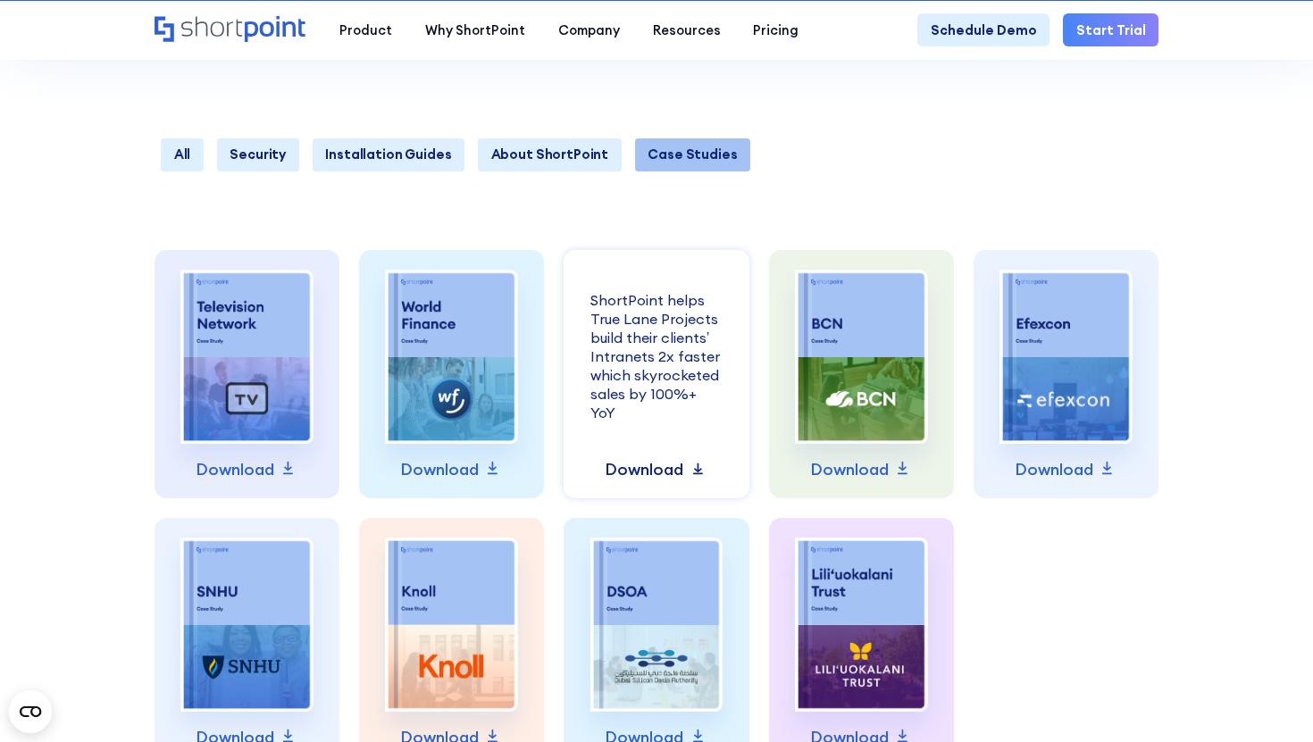
click at [649, 477] on p "Download" at bounding box center [644, 469] width 79 height 25
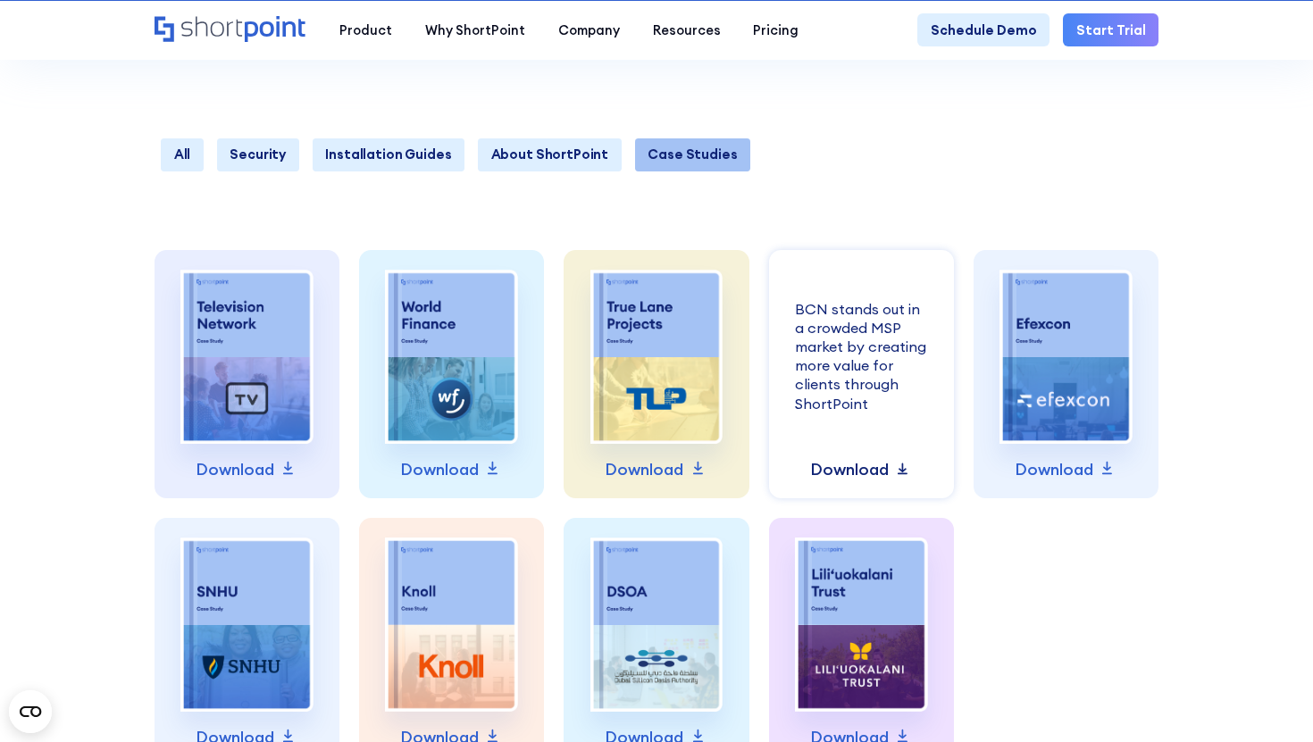
click at [840, 466] on p "Download" at bounding box center [849, 469] width 79 height 25
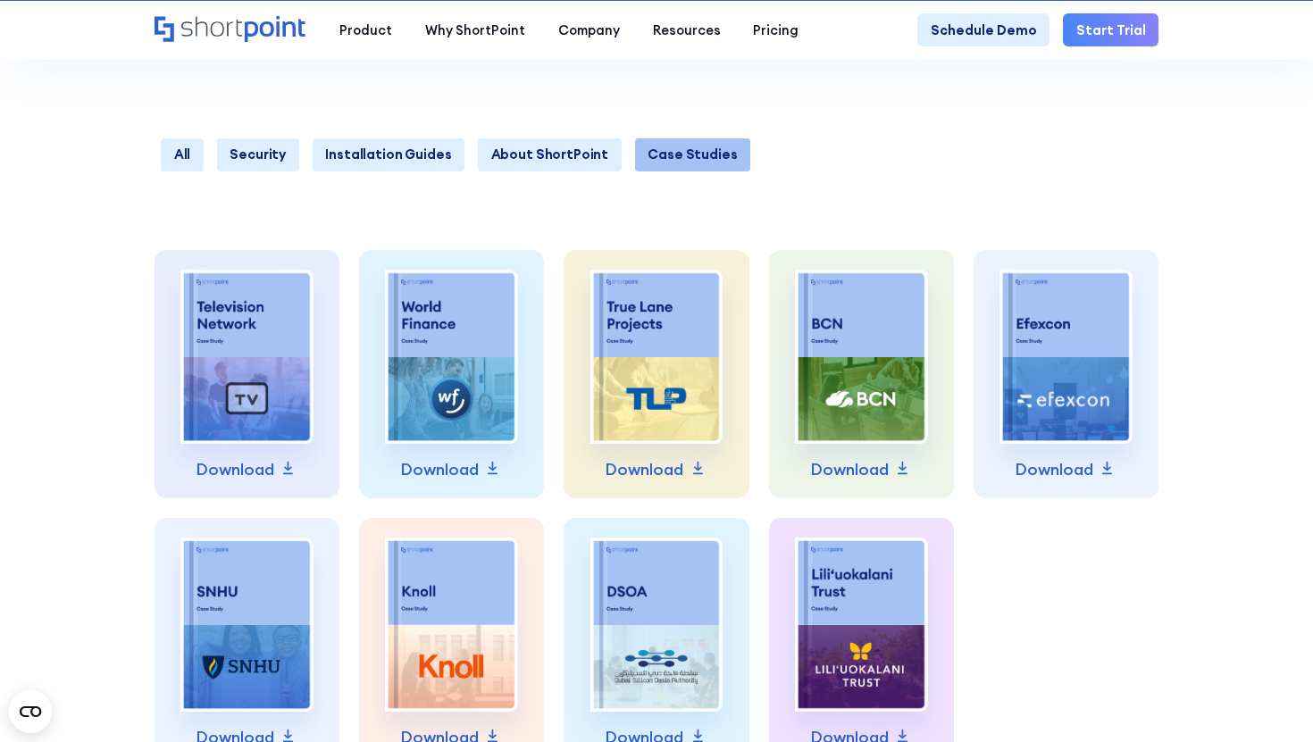
click at [1036, 593] on div "Learn more about how ShortPoint ensures the privacy and security of our product…" at bounding box center [657, 508] width 1005 height 516
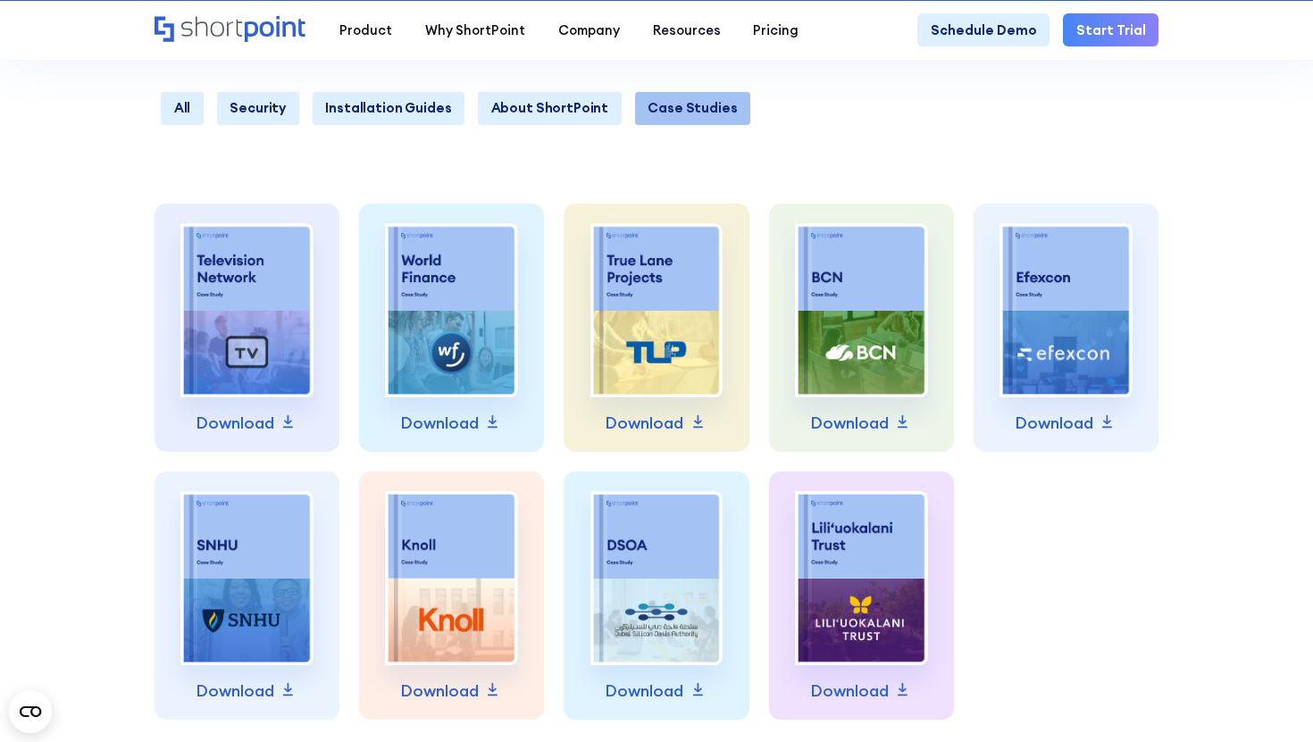
scroll to position [542, 0]
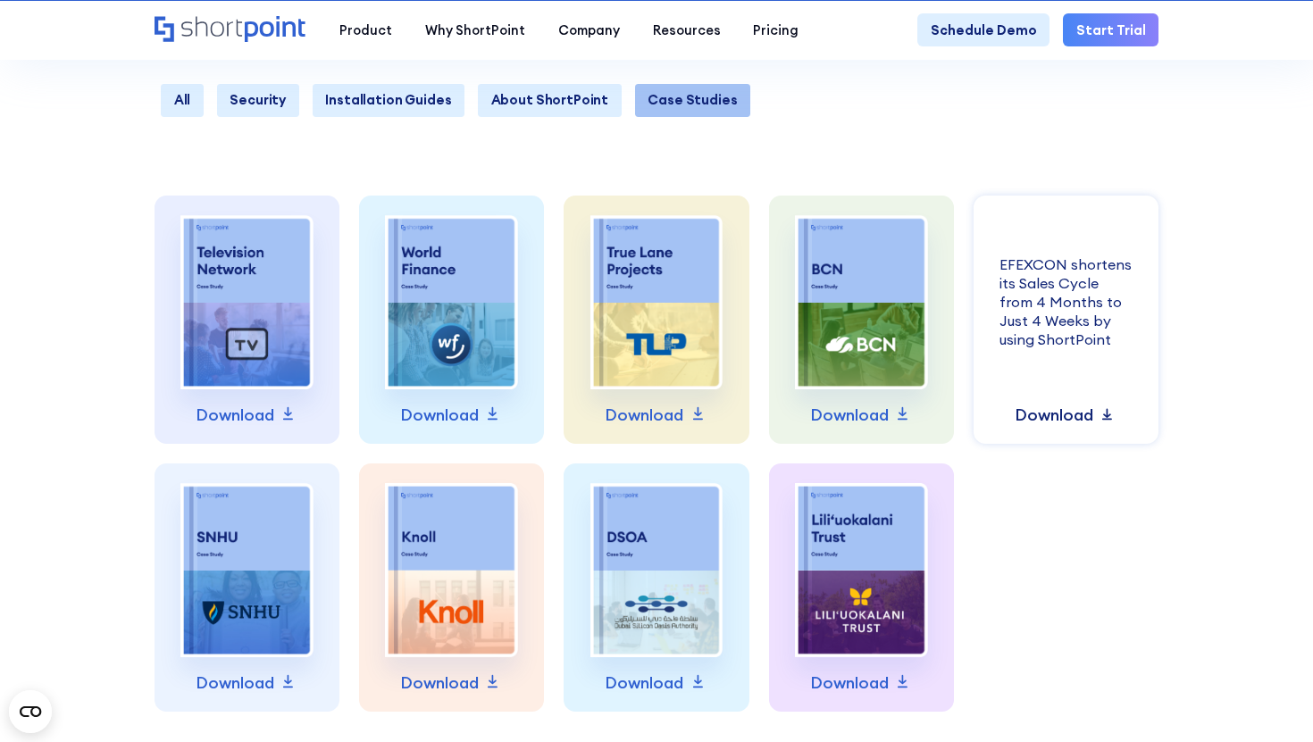
click at [1028, 415] on p "Download" at bounding box center [1054, 415] width 79 height 25
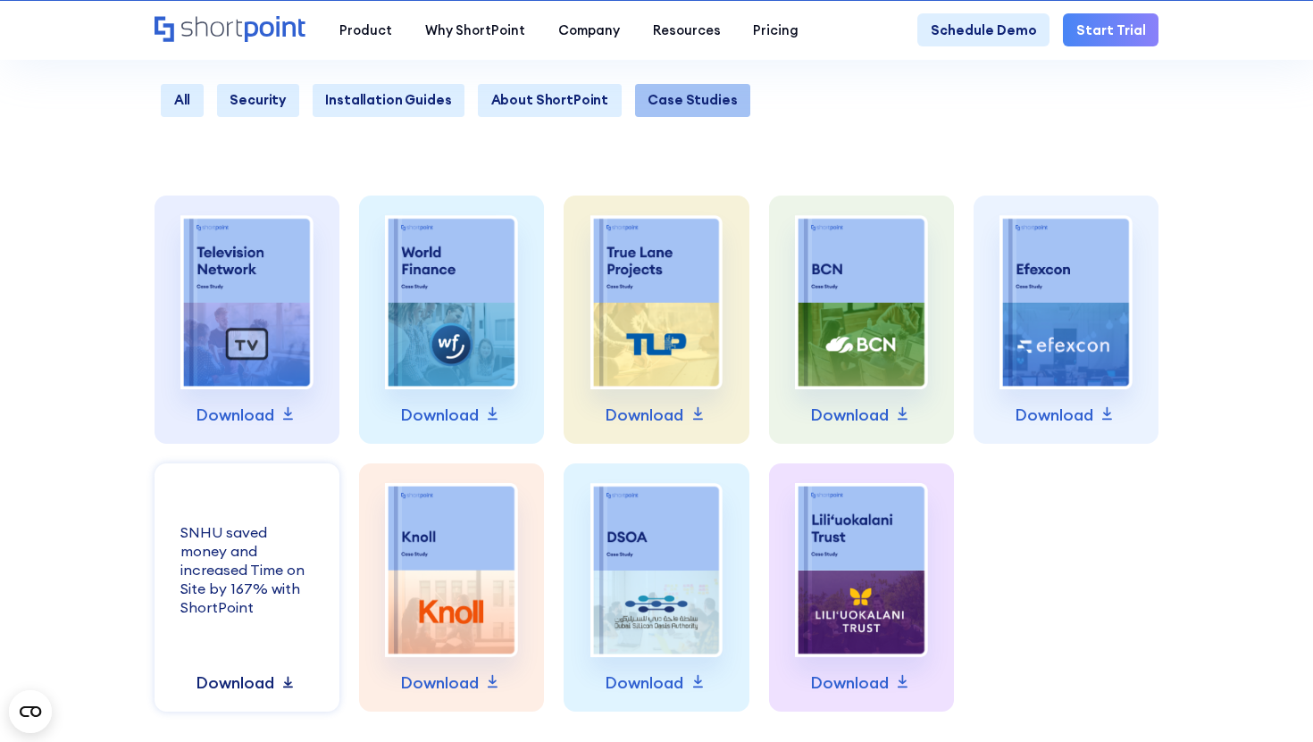
click at [238, 691] on p "Download" at bounding box center [235, 683] width 79 height 25
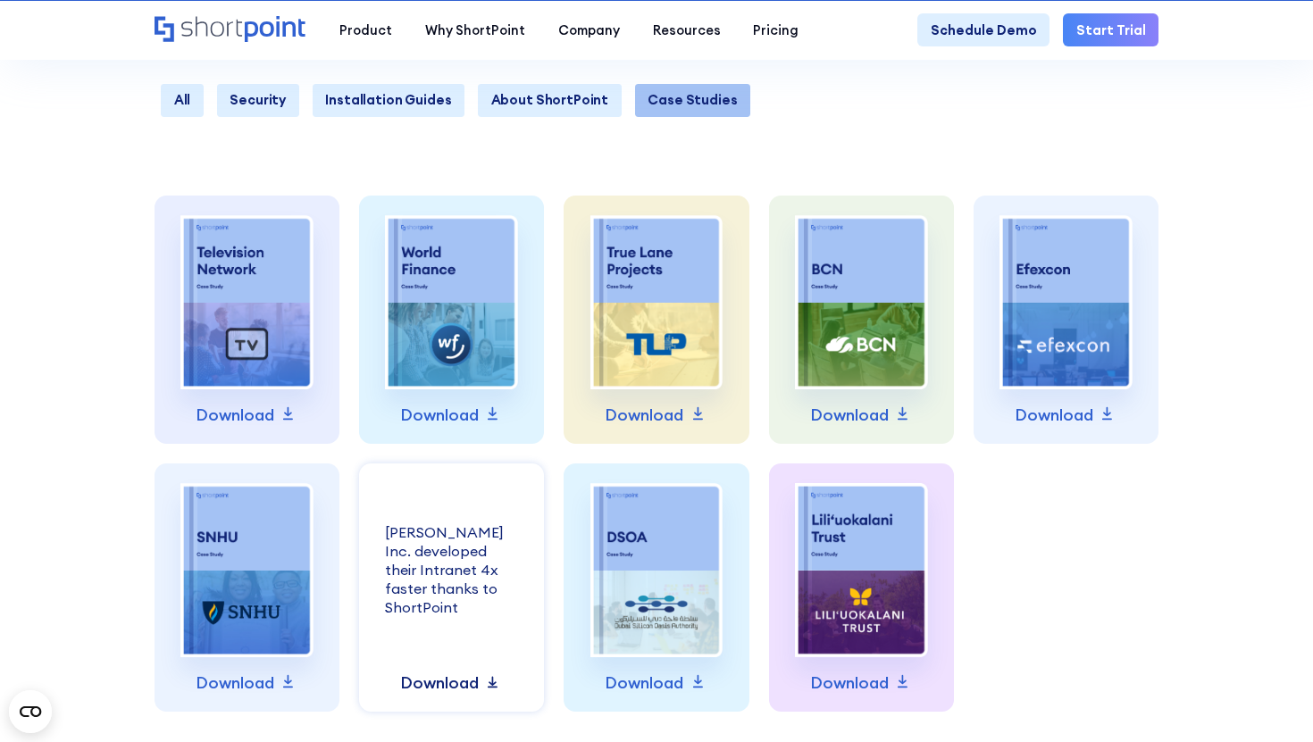
click at [462, 689] on p "Download" at bounding box center [439, 683] width 79 height 25
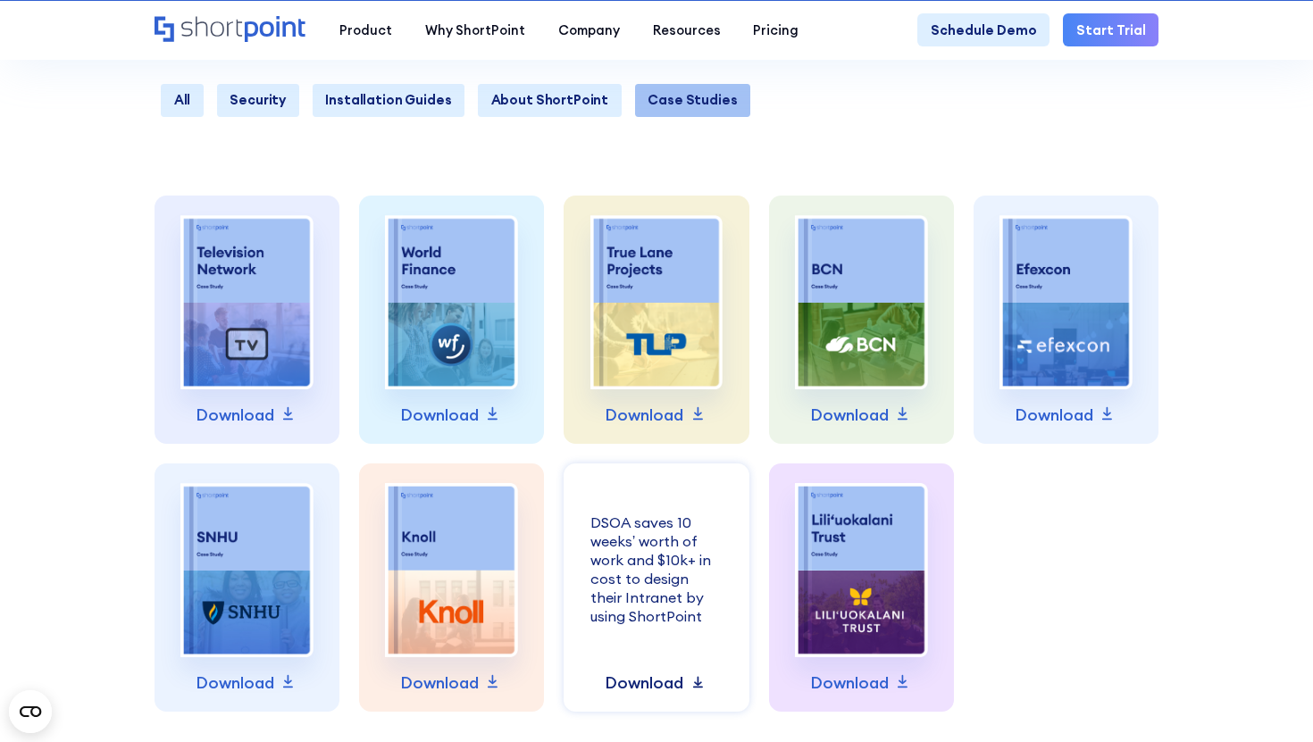
click at [649, 687] on p "Download" at bounding box center [644, 683] width 79 height 25
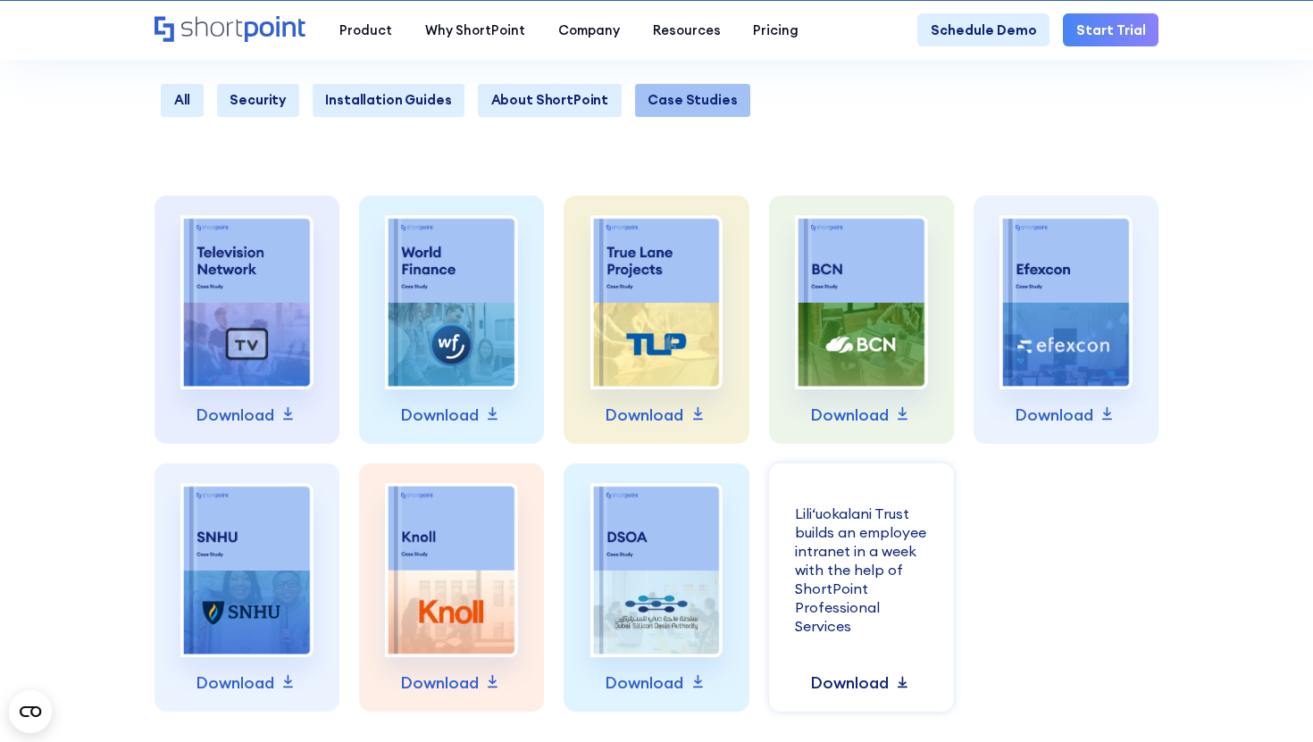
click at [850, 688] on p "Download" at bounding box center [849, 683] width 79 height 25
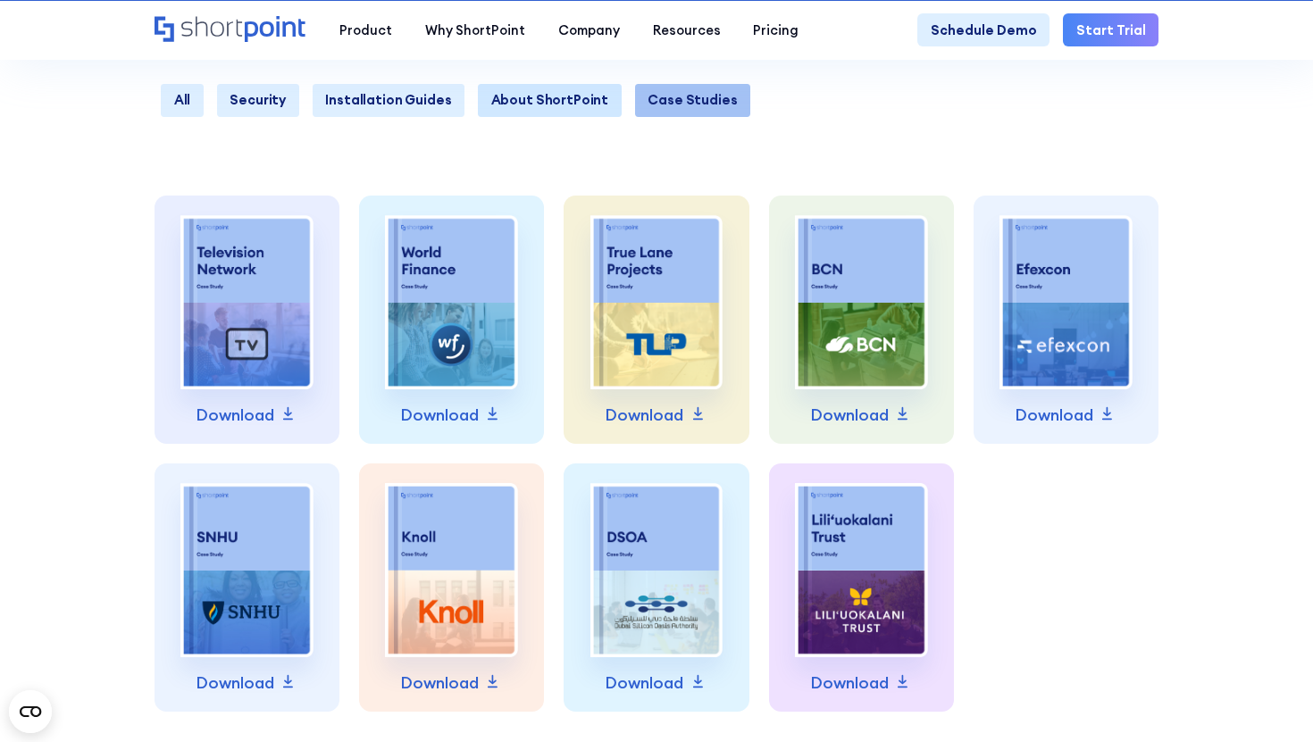
click at [523, 102] on link "About ShortPoint" at bounding box center [550, 100] width 144 height 33
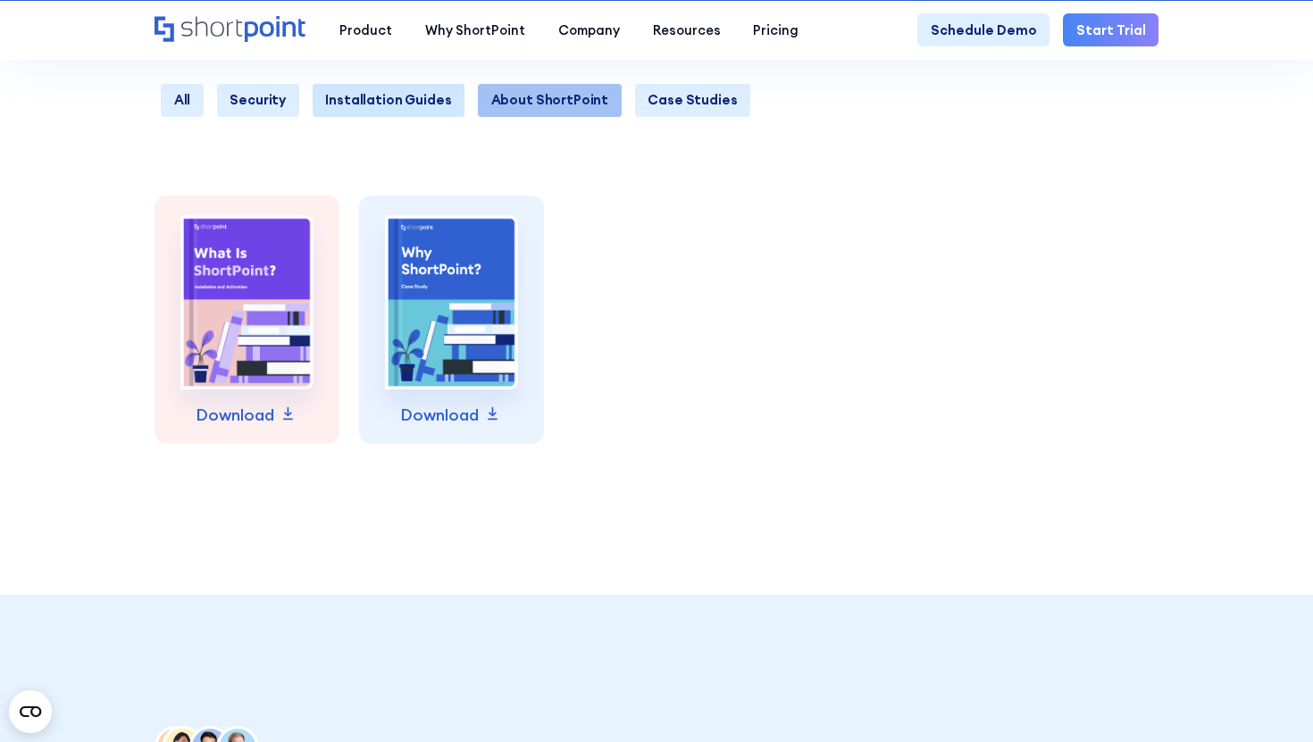
click at [404, 96] on link "Installation Guides" at bounding box center [389, 100] width 153 height 33
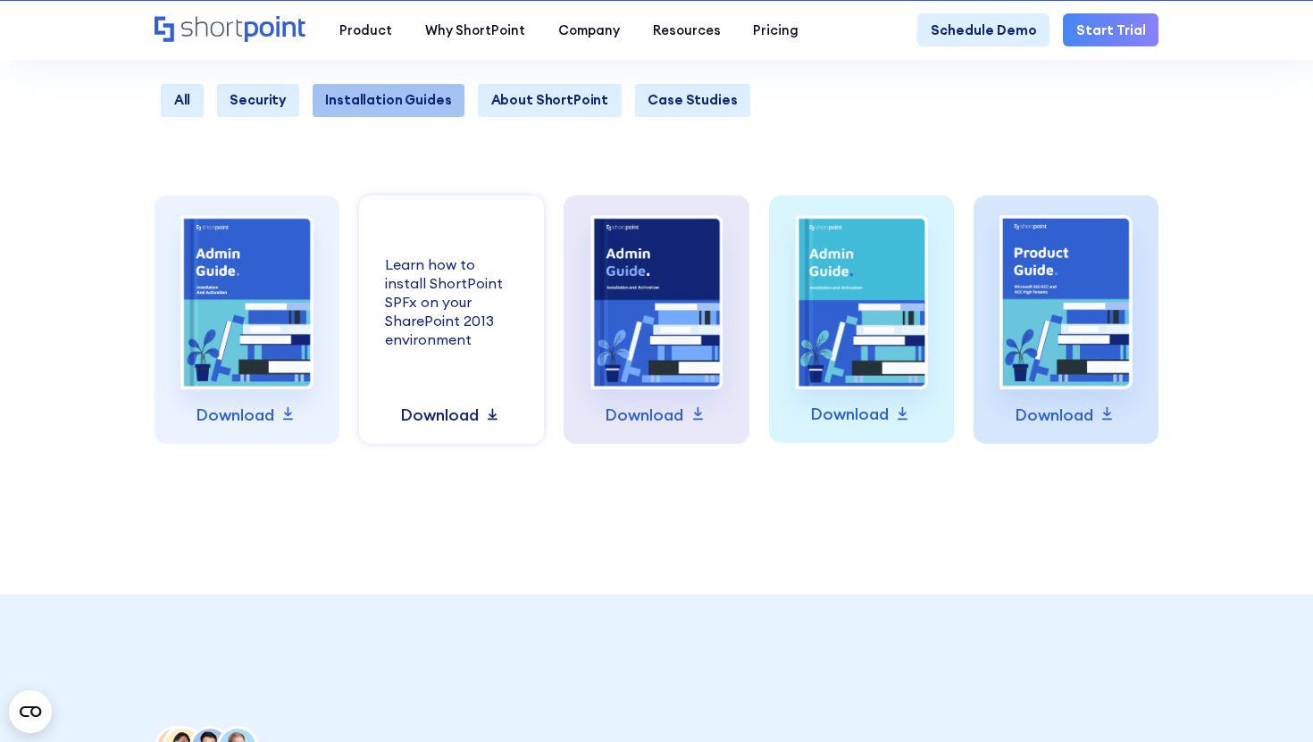
click at [465, 418] on p "Download" at bounding box center [439, 415] width 79 height 25
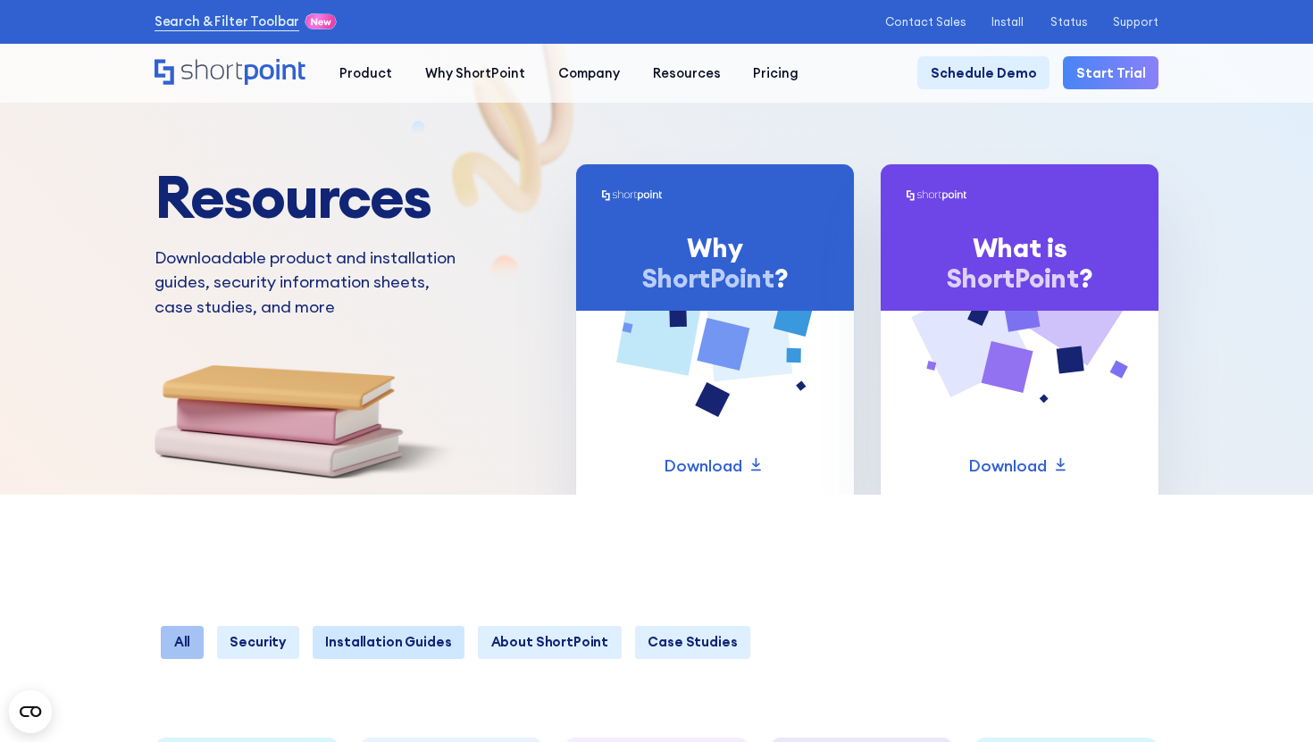
click at [395, 640] on link "Installation Guides" at bounding box center [389, 642] width 153 height 33
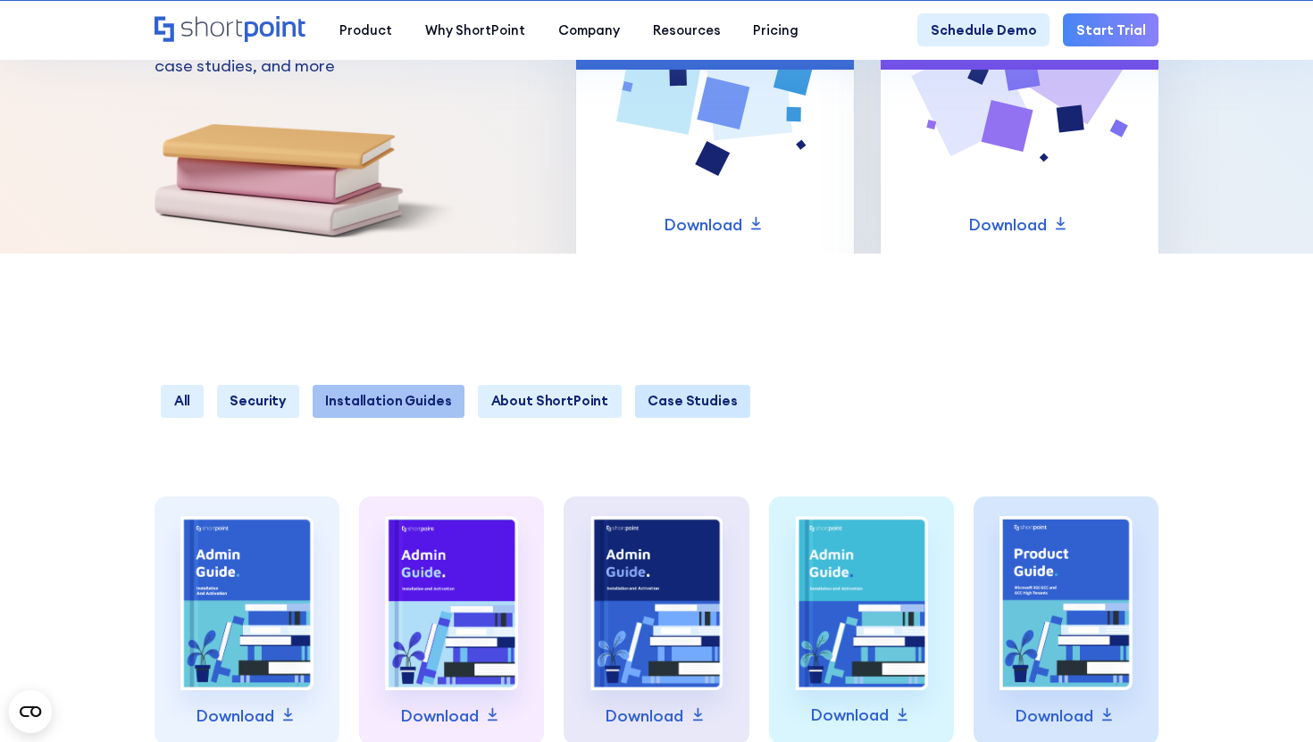
scroll to position [376, 0]
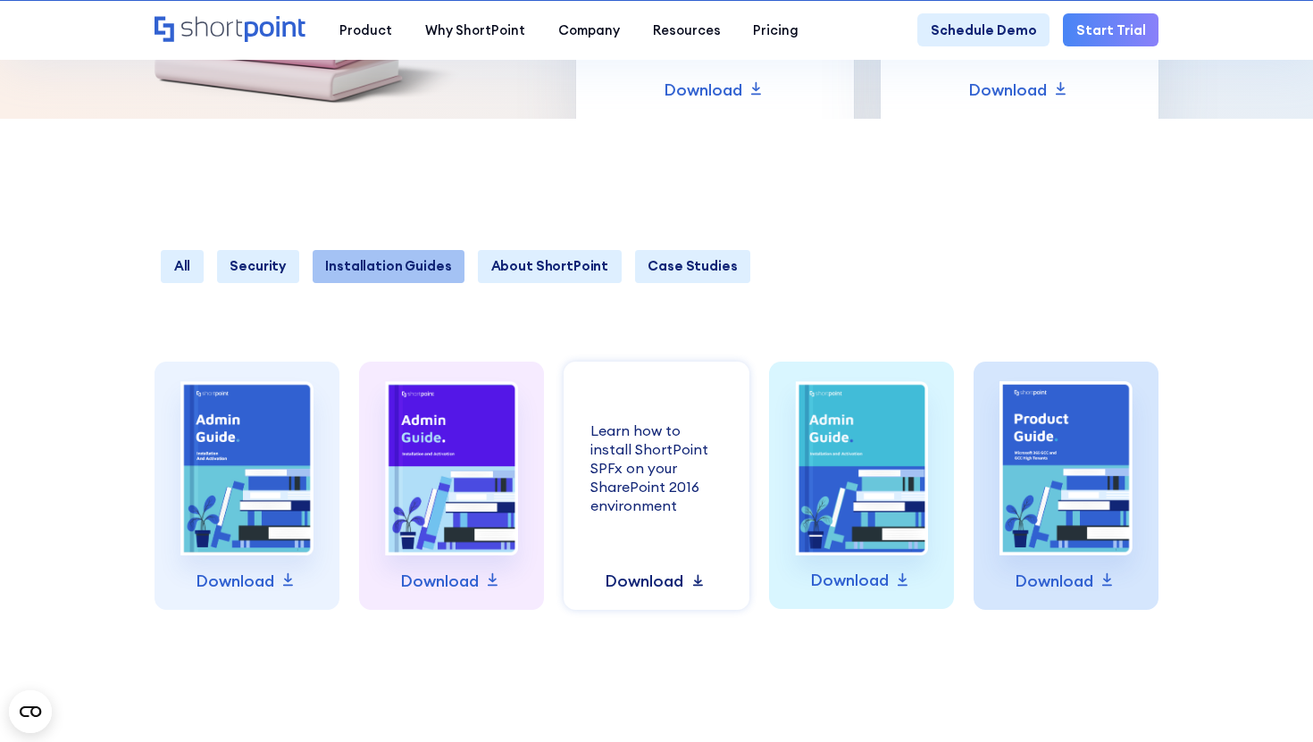
click at [659, 583] on p "Download" at bounding box center [644, 581] width 79 height 25
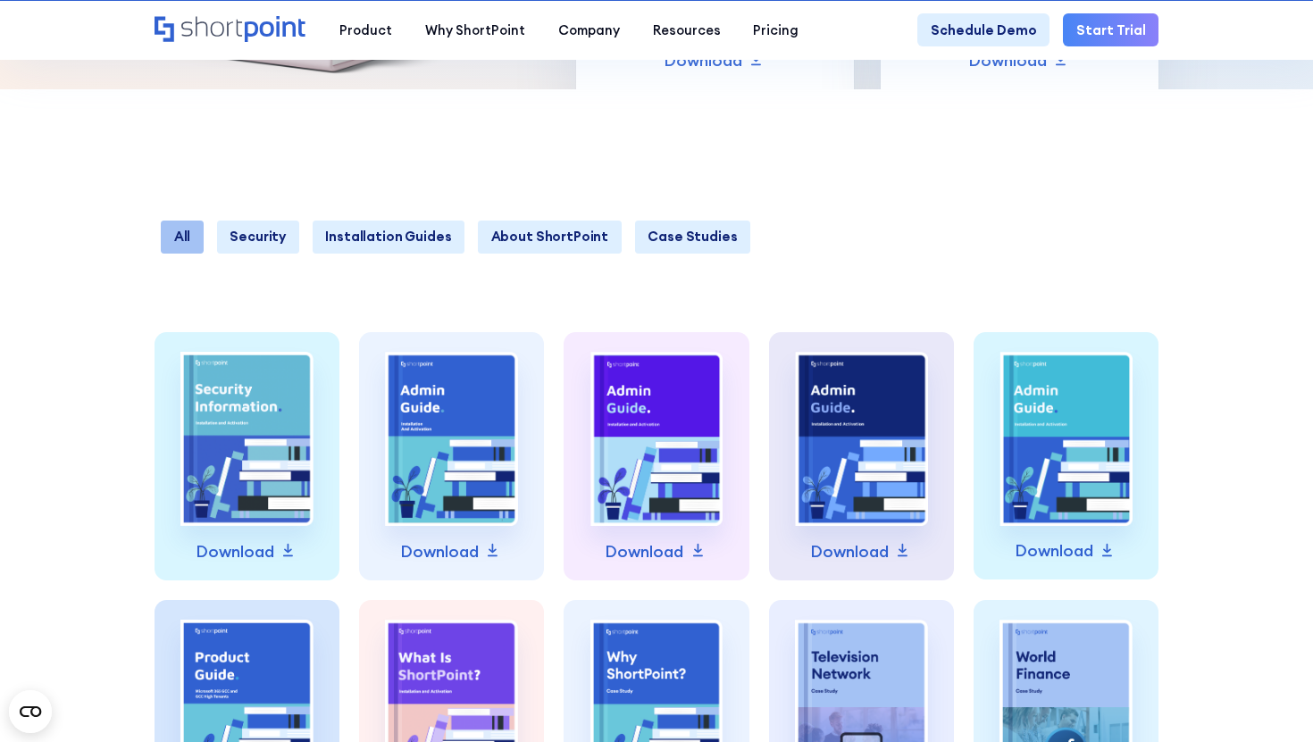
scroll to position [197, 0]
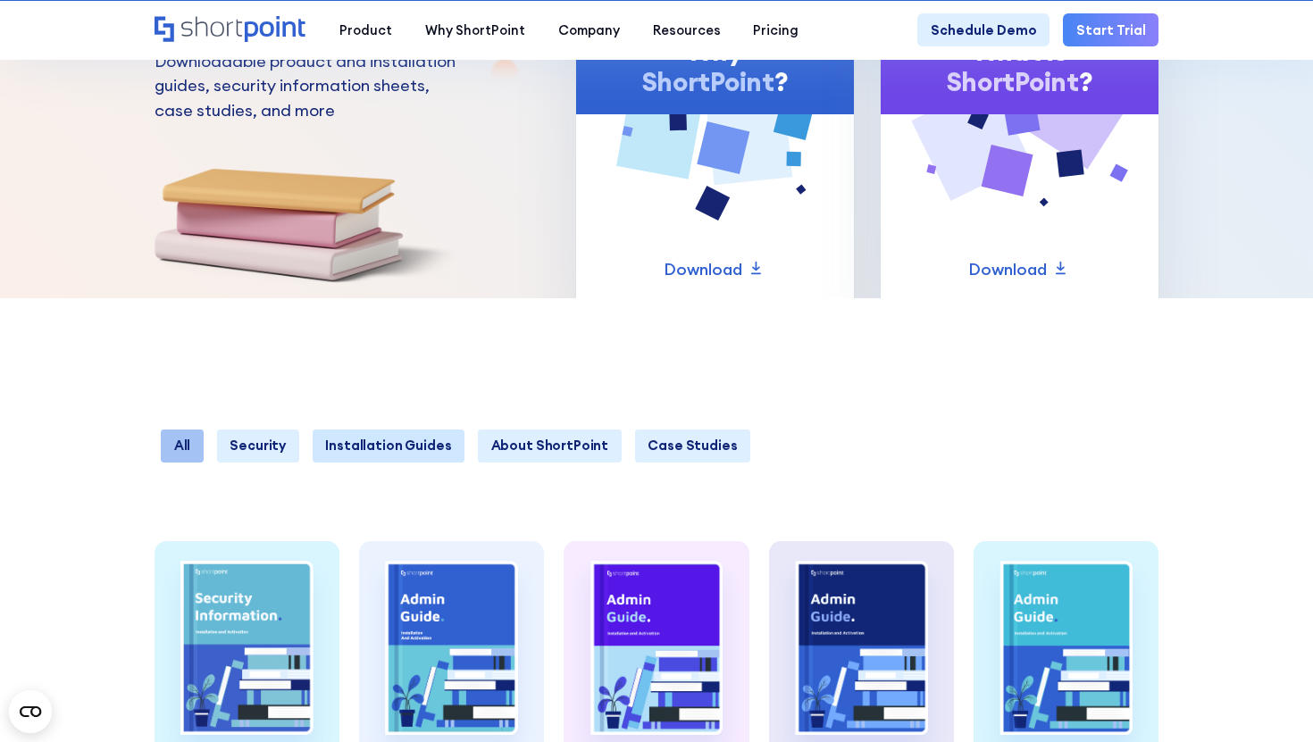
click at [400, 442] on link "Installation Guides" at bounding box center [389, 446] width 153 height 33
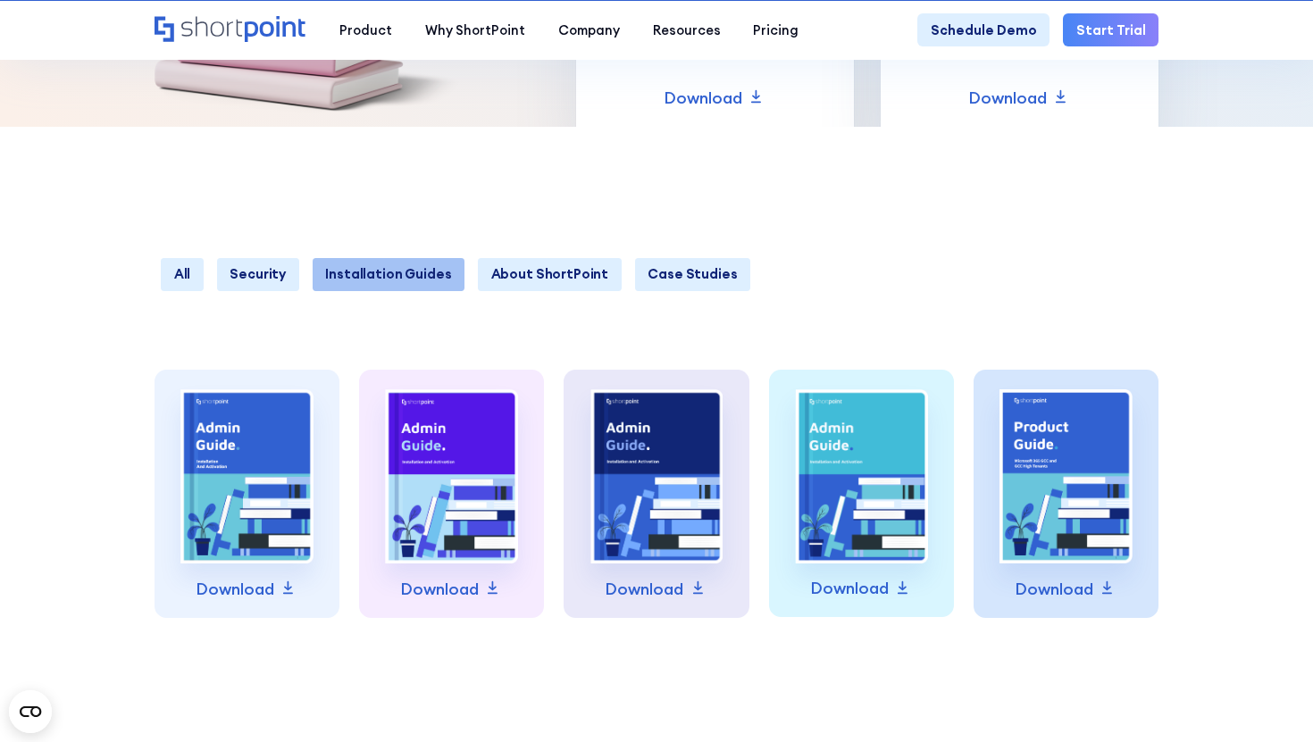
scroll to position [377, 0]
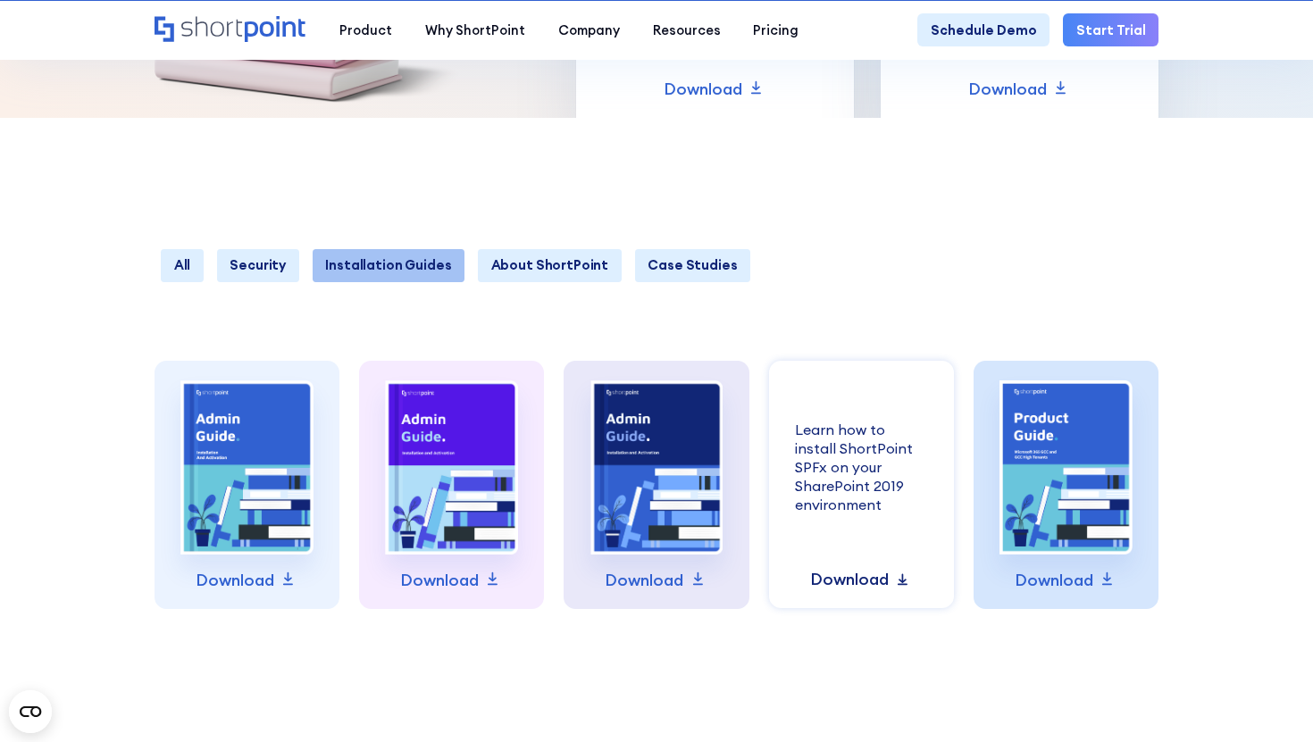
click at [878, 585] on p "Download" at bounding box center [849, 579] width 79 height 25
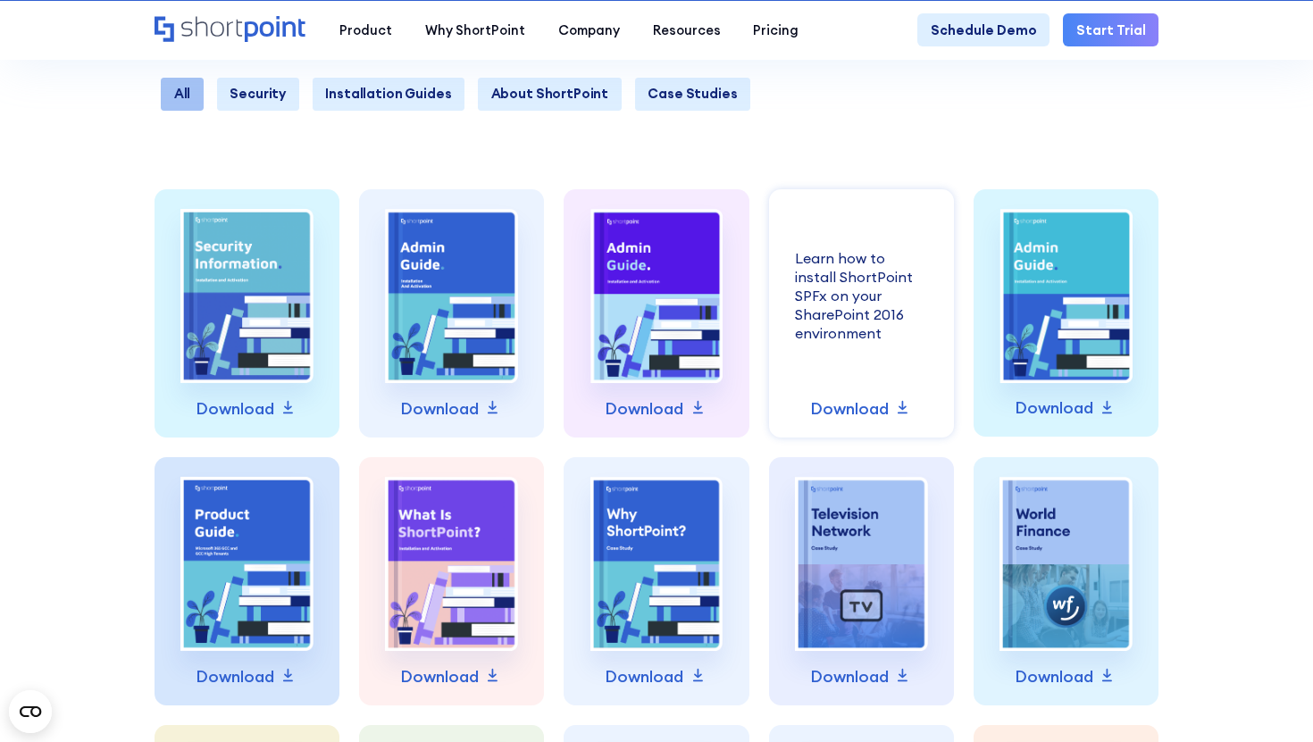
scroll to position [420, 0]
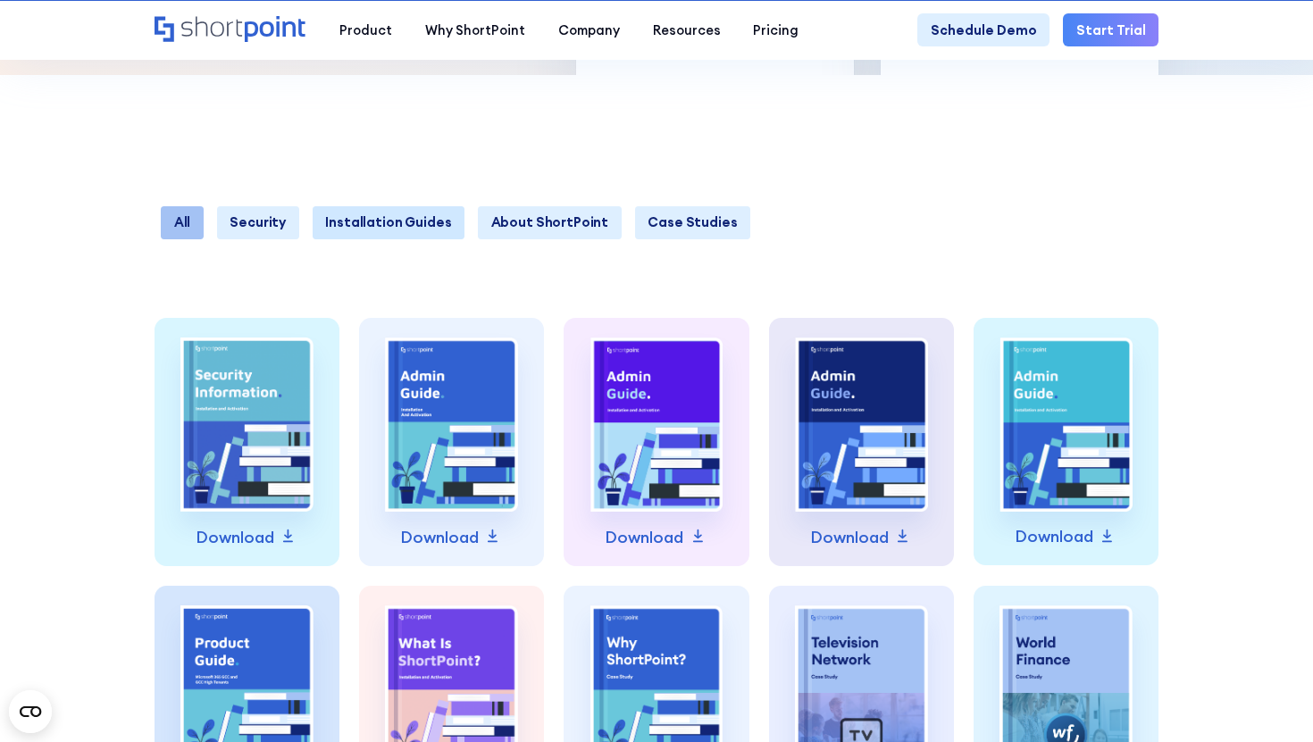
click at [407, 220] on link "Installation Guides" at bounding box center [389, 222] width 153 height 33
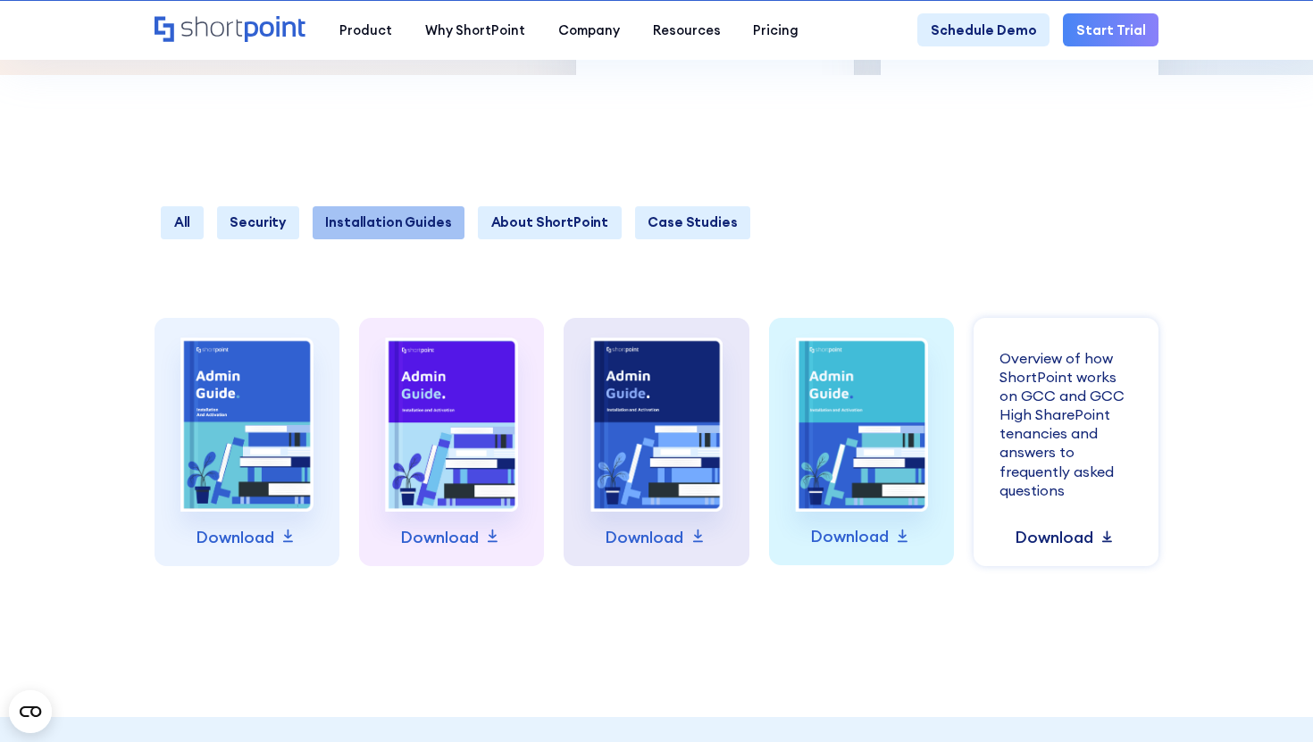
click at [1101, 540] on icon at bounding box center [1108, 536] width 20 height 20
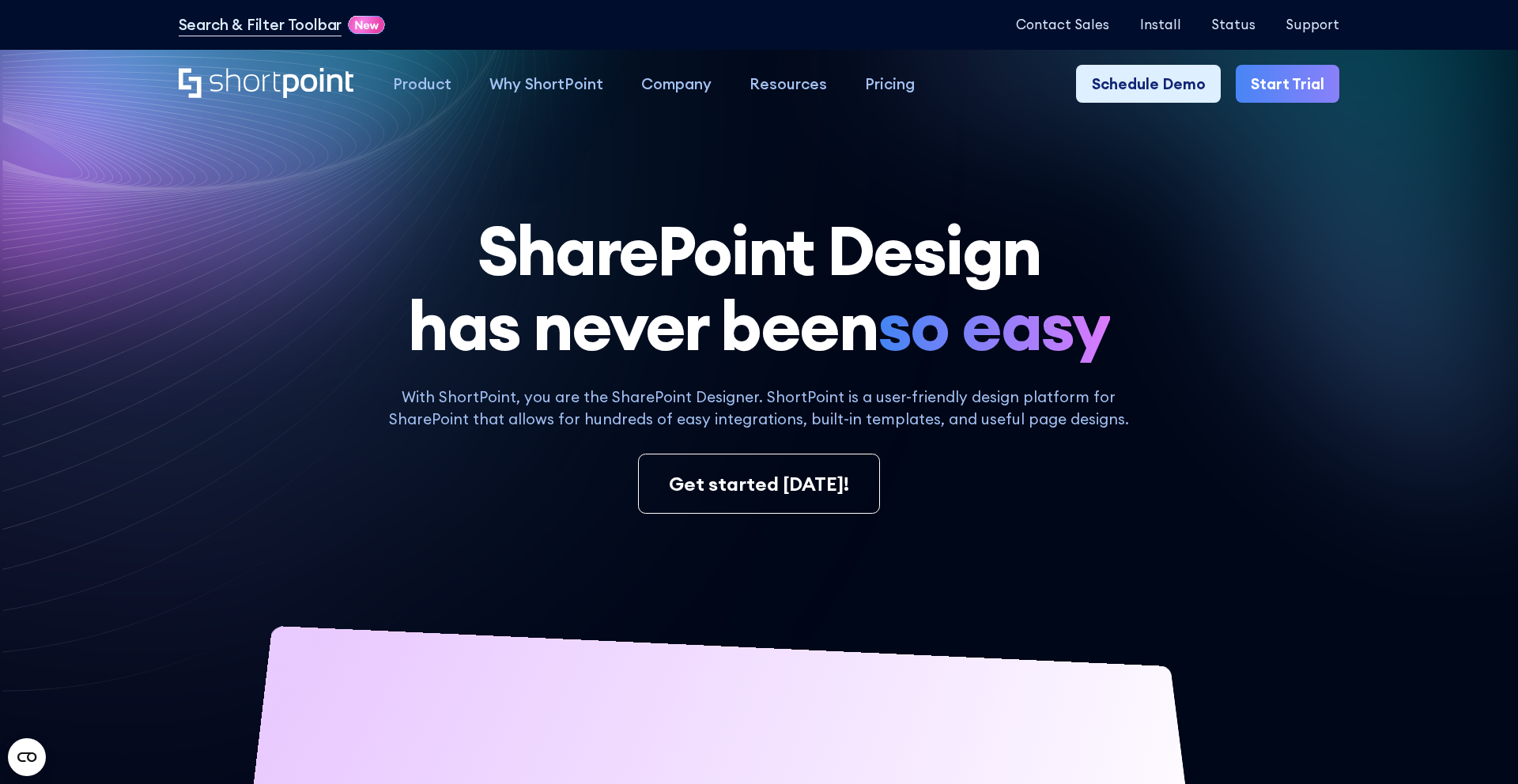
click at [1271, 82] on link "Start Trial" at bounding box center [1287, 83] width 104 height 38
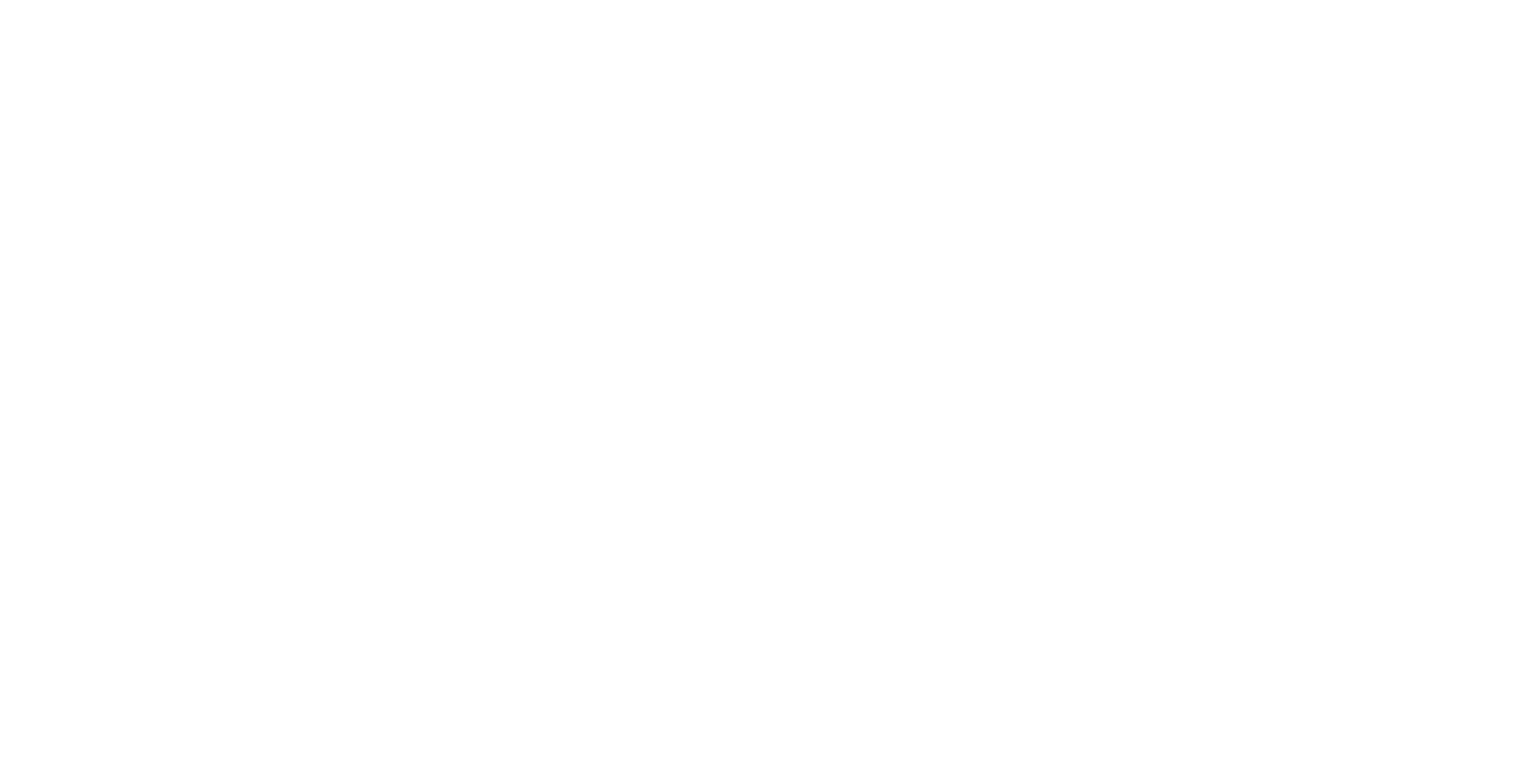
select select "+351"
